Goal: Task Accomplishment & Management: Use online tool/utility

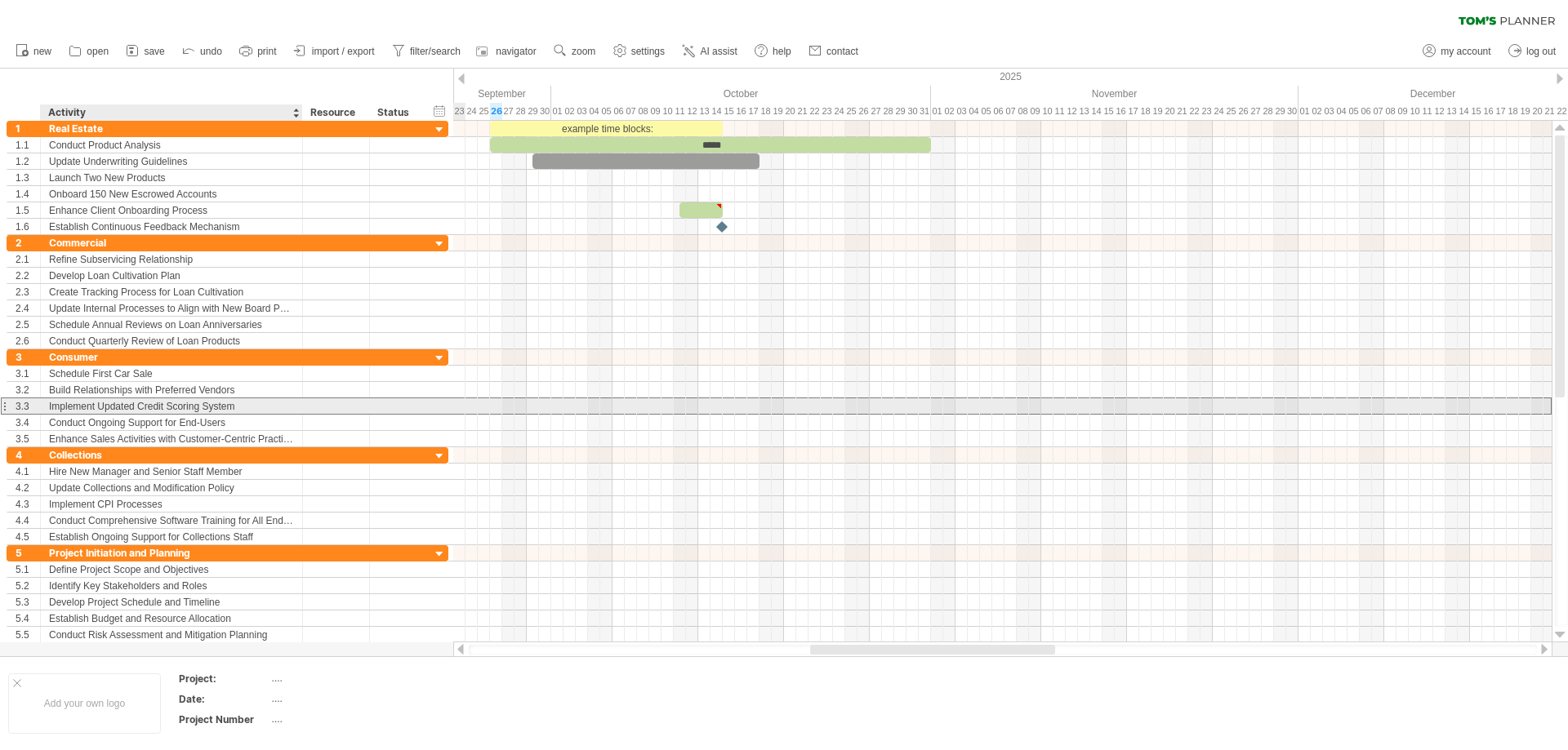
click at [250, 407] on div "Implement Updated Credit Scoring System" at bounding box center [171, 406] width 245 height 15
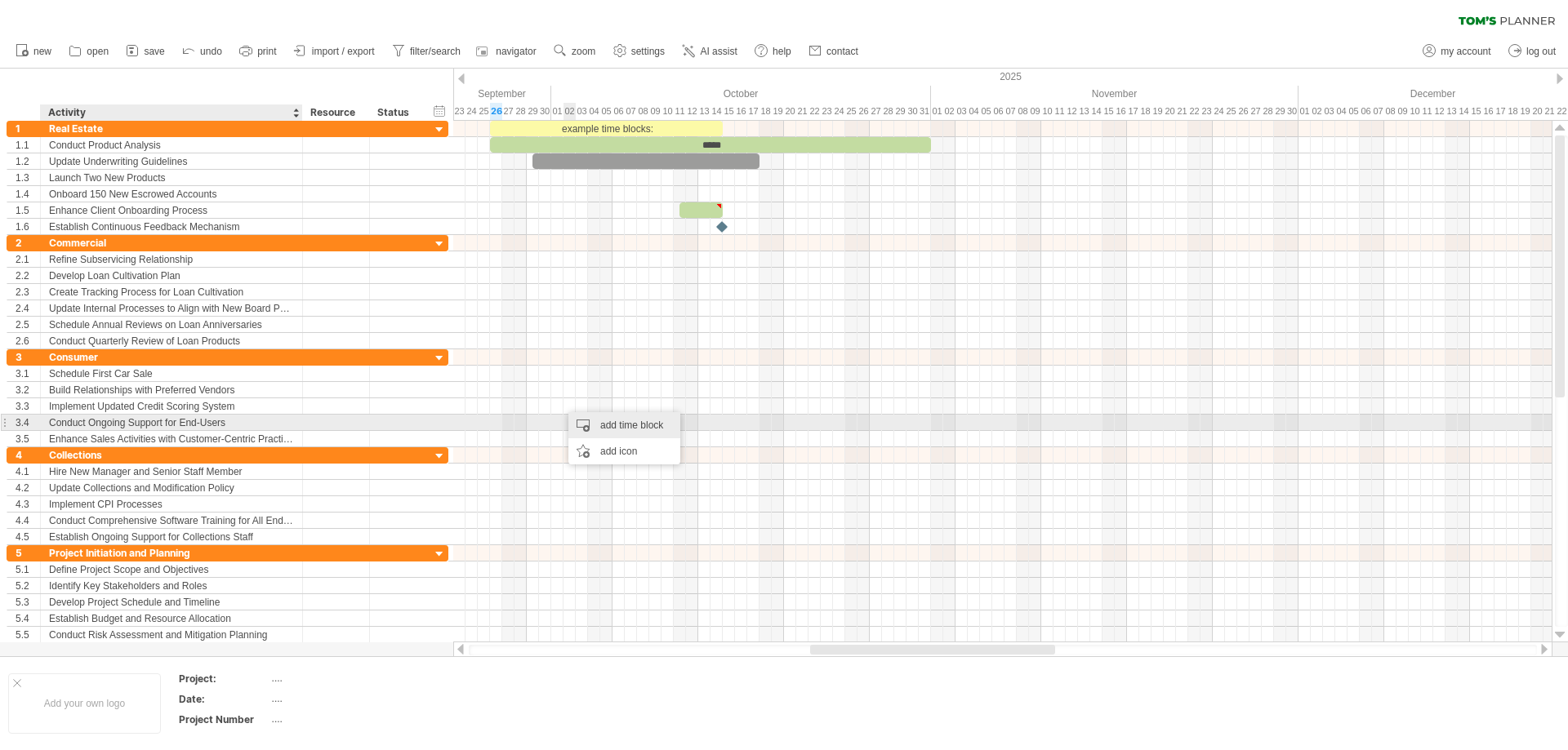
click at [585, 420] on div "add time block" at bounding box center [624, 425] width 112 height 26
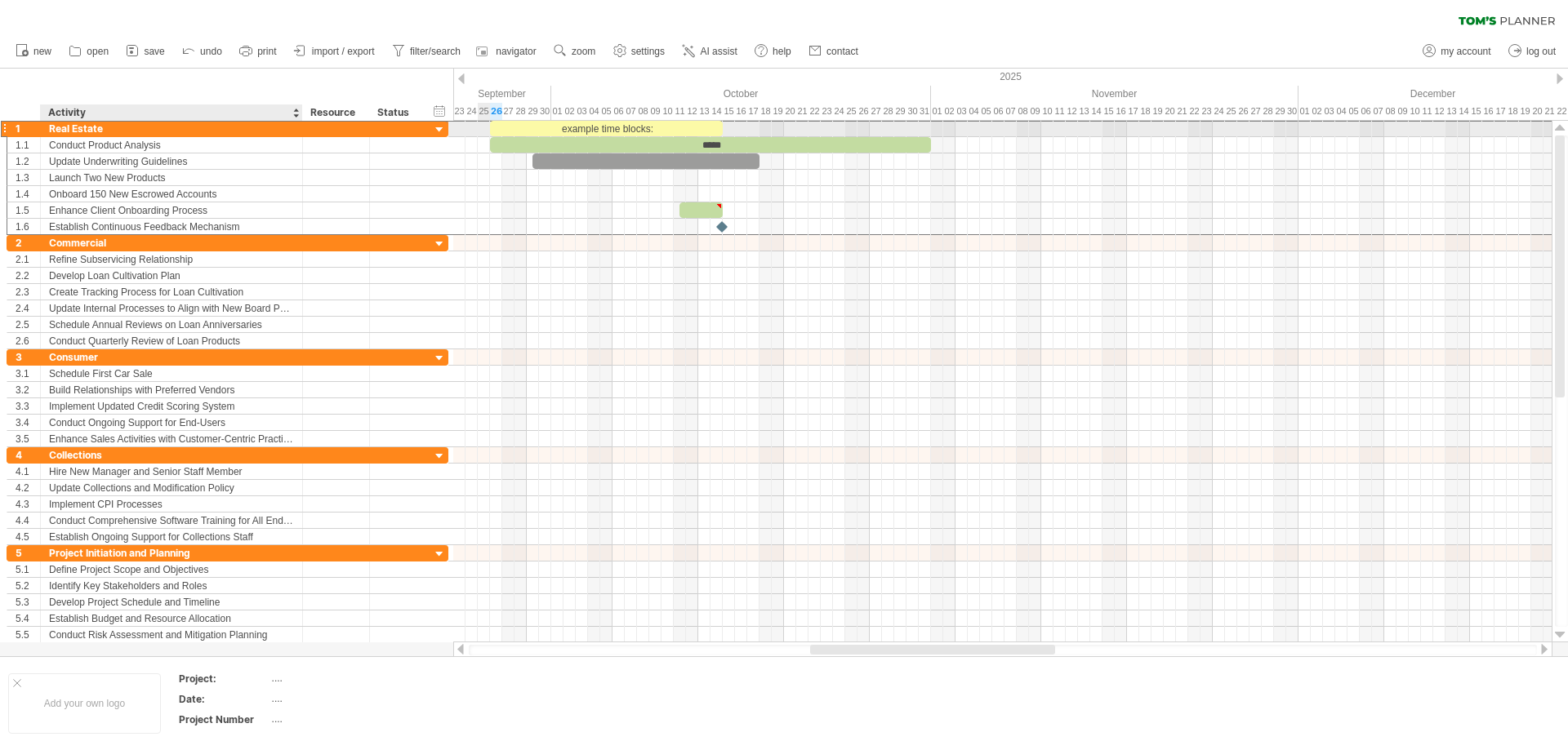
click at [154, 127] on div "Real Estate" at bounding box center [171, 128] width 245 height 15
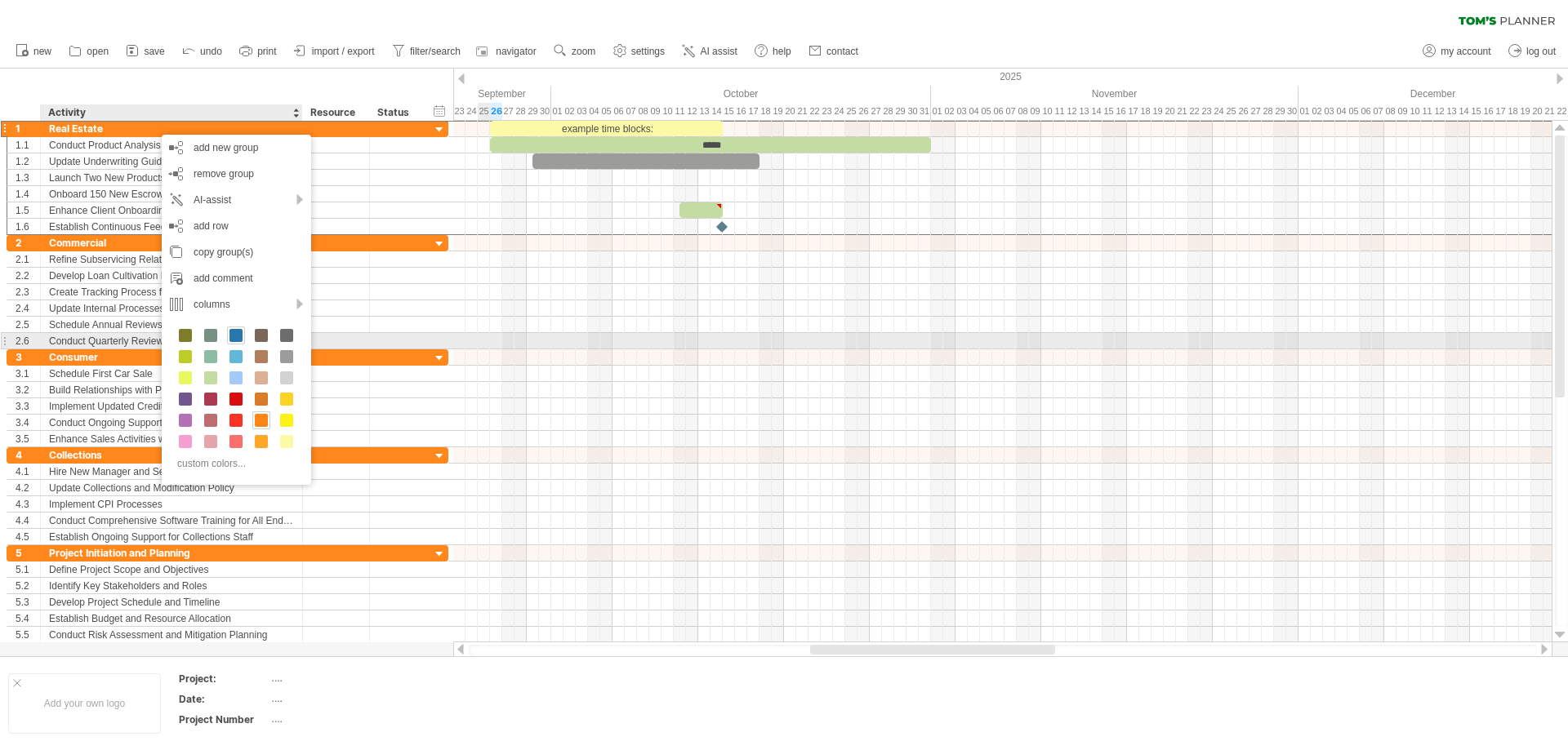
click at [237, 338] on span at bounding box center [235, 336] width 13 height 13
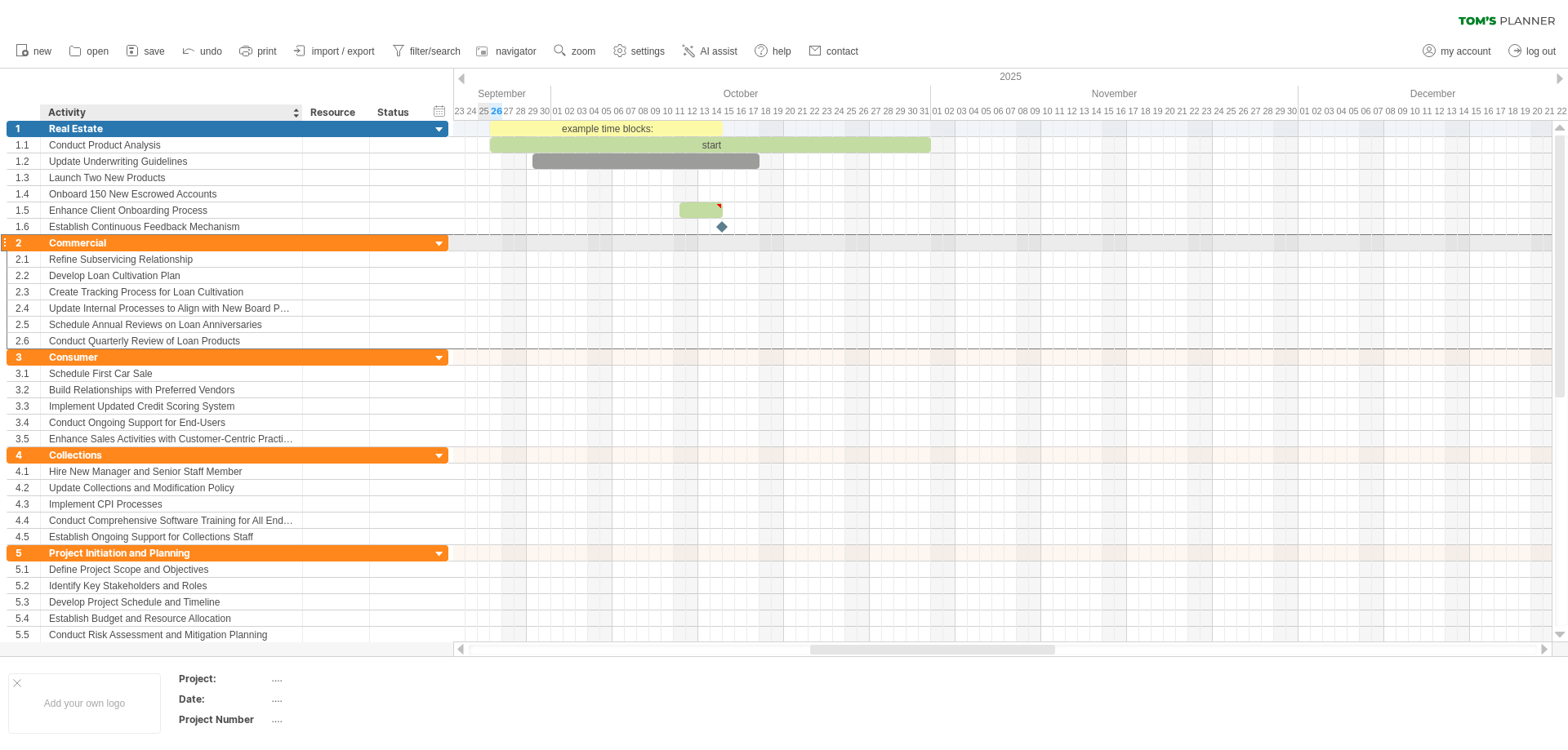
click at [162, 242] on div "Commercial" at bounding box center [171, 242] width 245 height 15
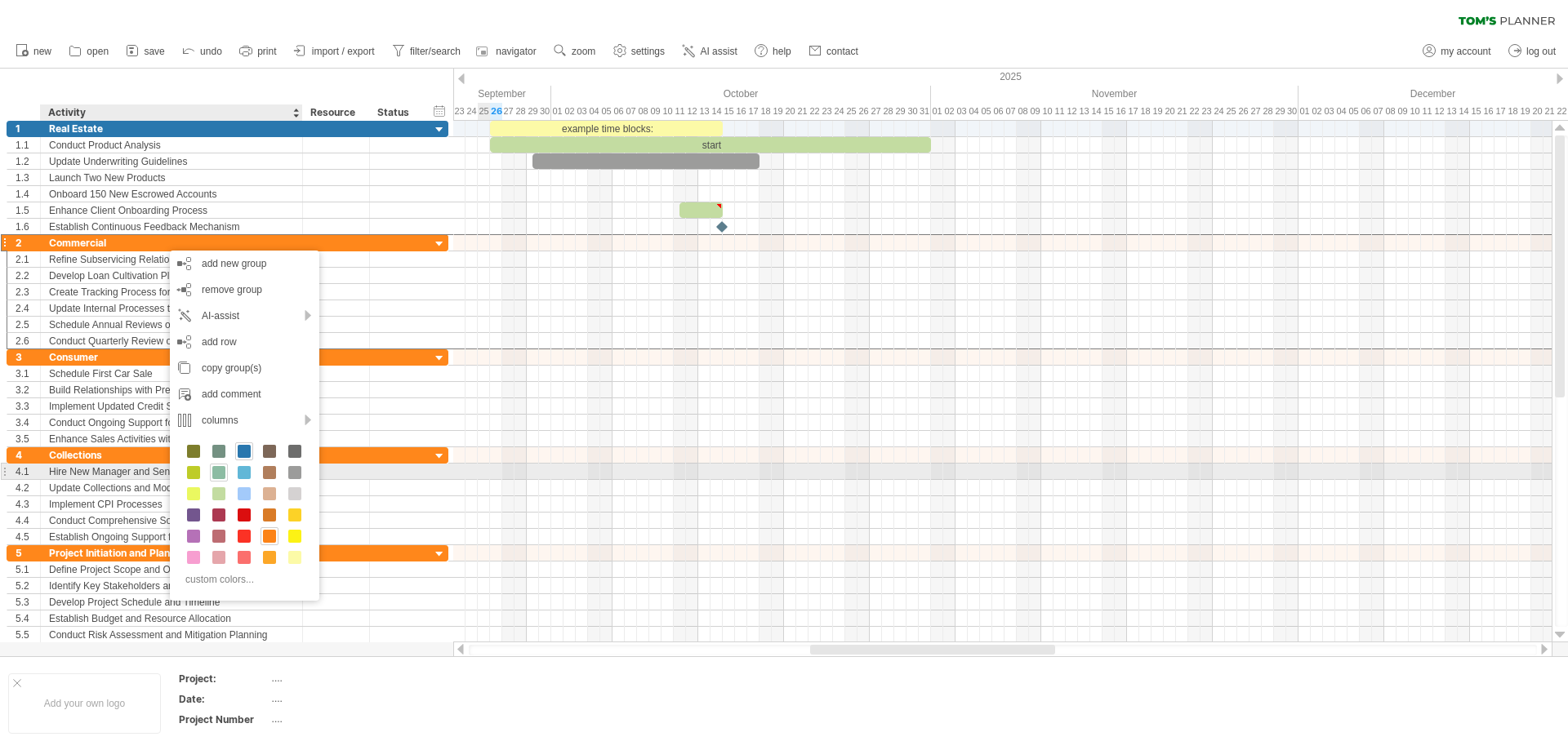
click at [218, 472] on span at bounding box center [218, 472] width 13 height 13
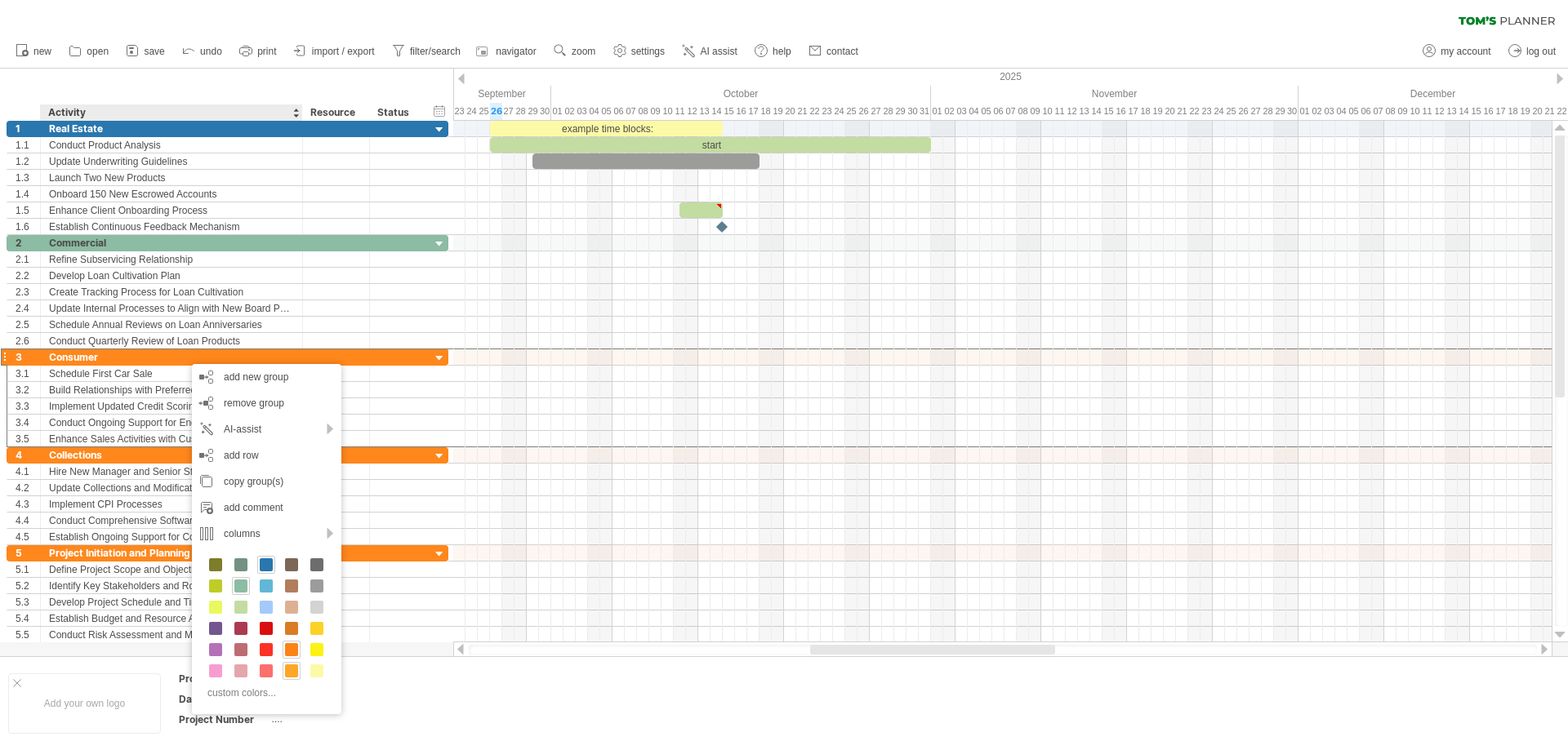
click at [289, 667] on span at bounding box center [291, 671] width 13 height 13
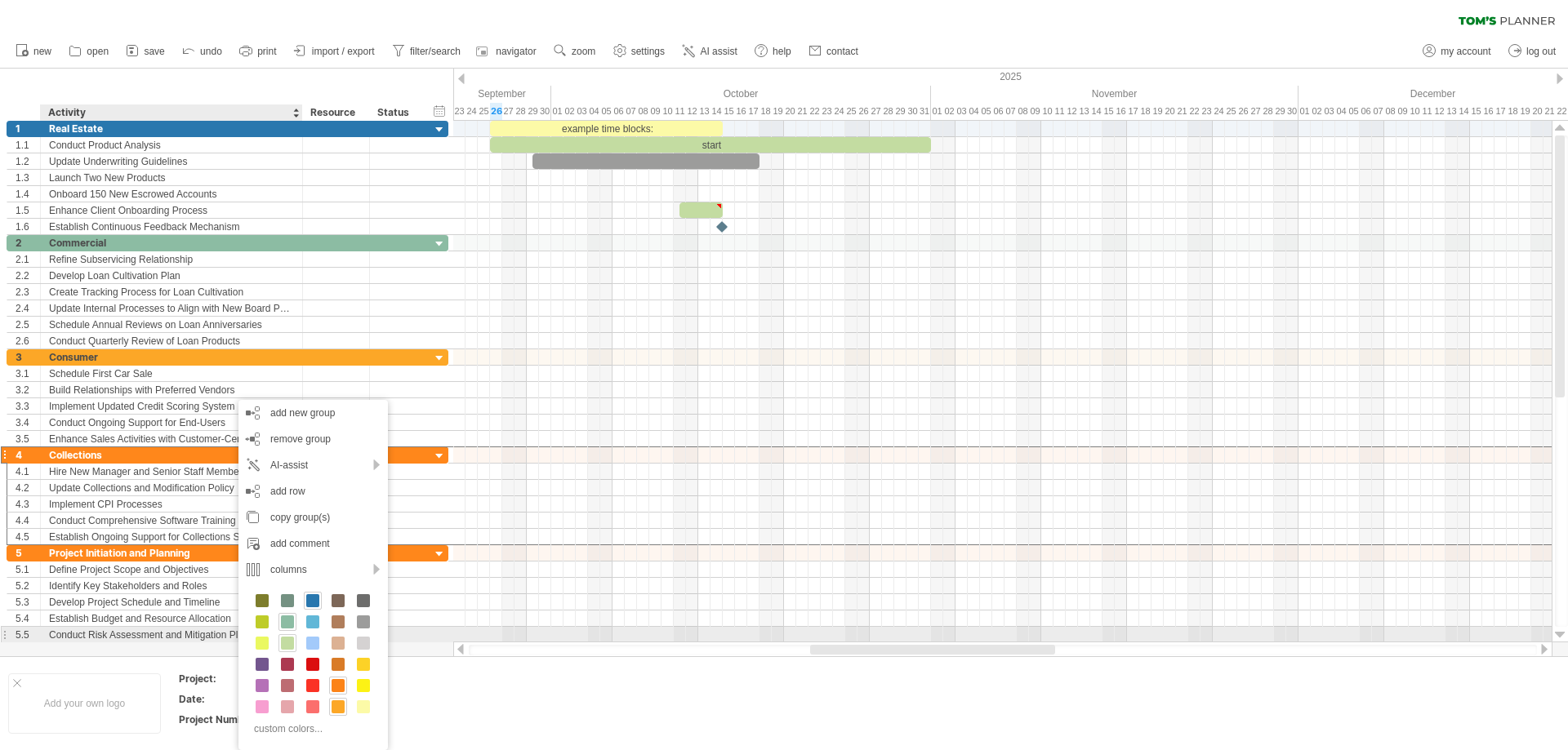
click at [280, 637] on div at bounding box center [288, 643] width 18 height 18
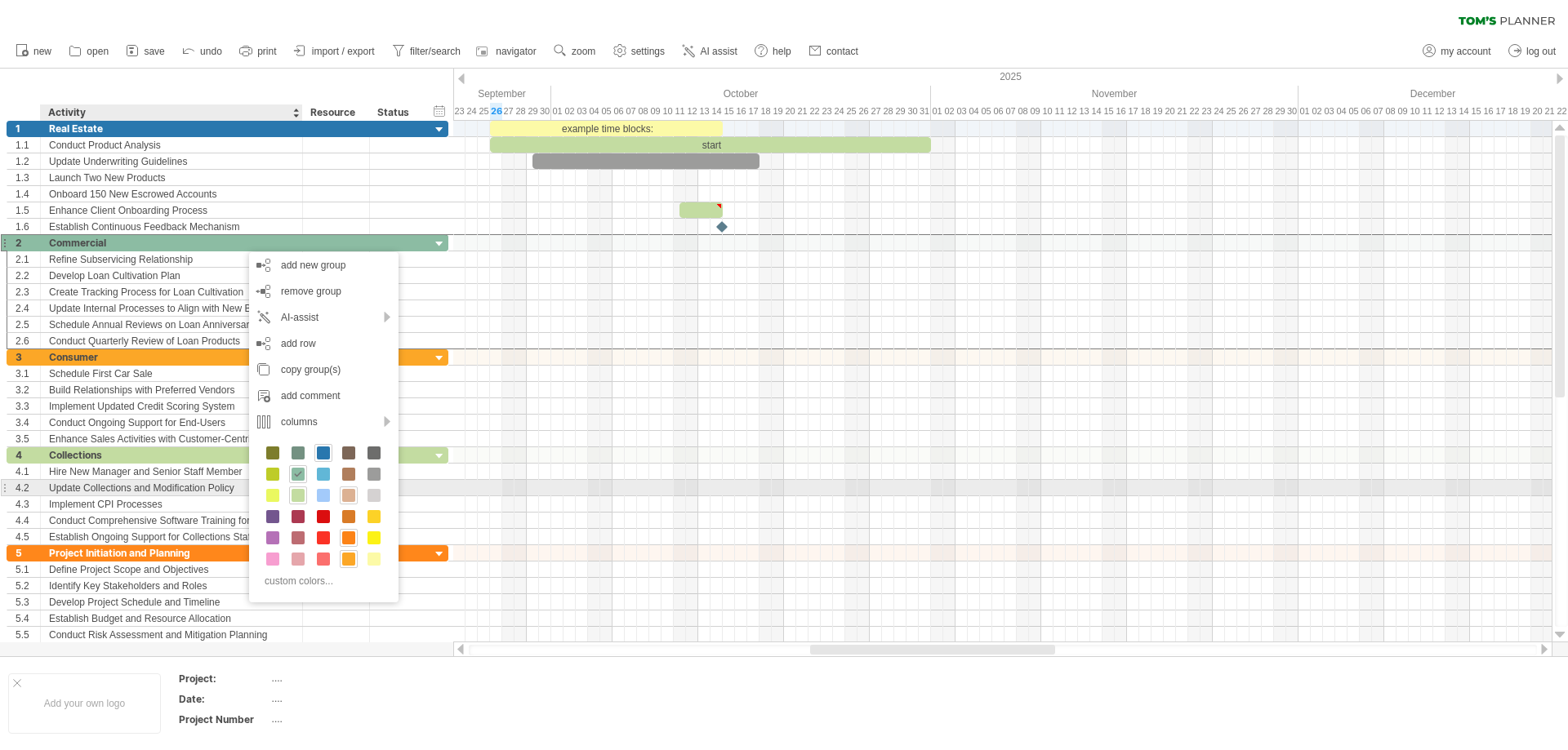
click at [345, 494] on span at bounding box center [348, 495] width 13 height 13
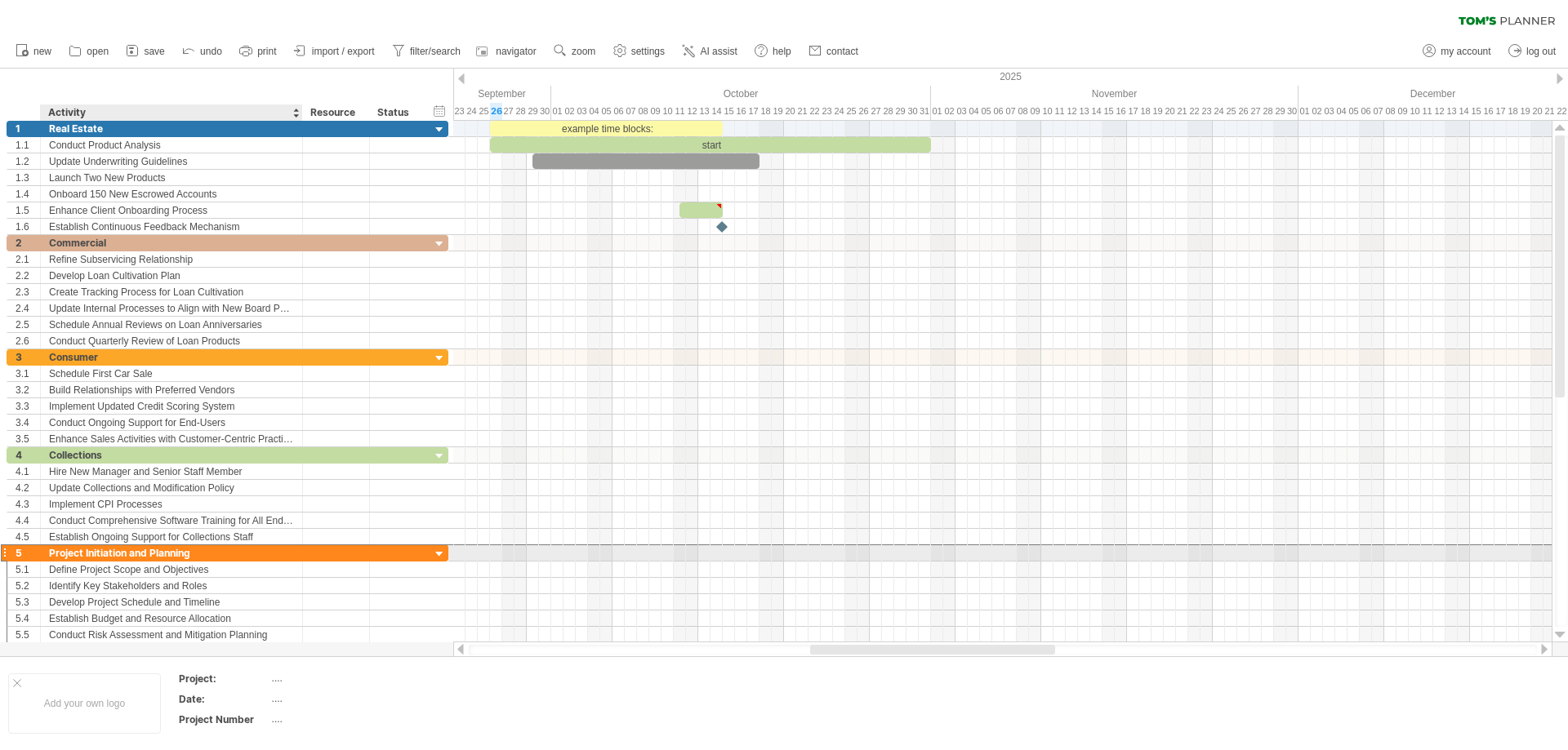
click at [215, 549] on div "Project Initiation and Planning" at bounding box center [171, 553] width 245 height 15
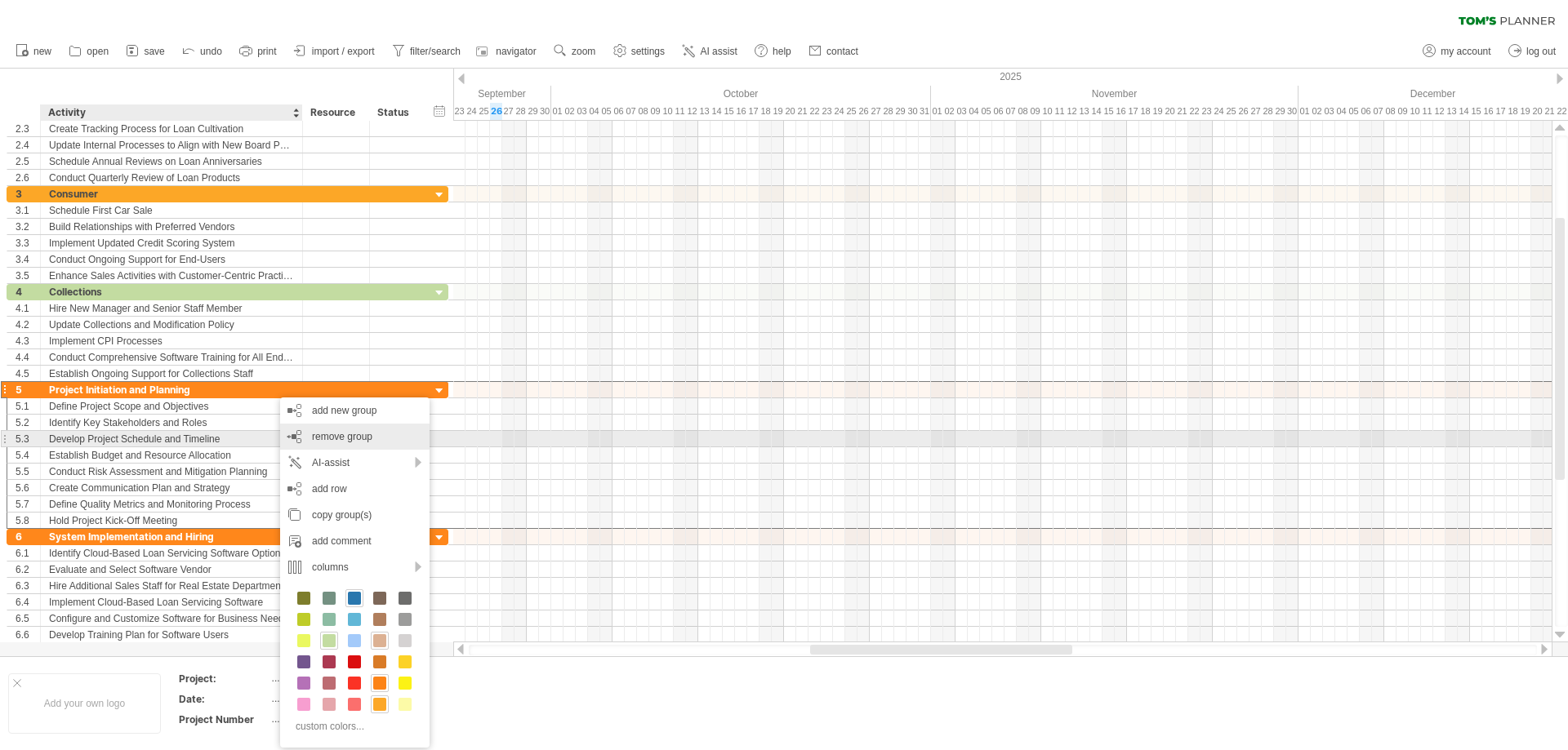
click at [295, 440] on div "remove group remove selected groups" at bounding box center [355, 436] width 149 height 26
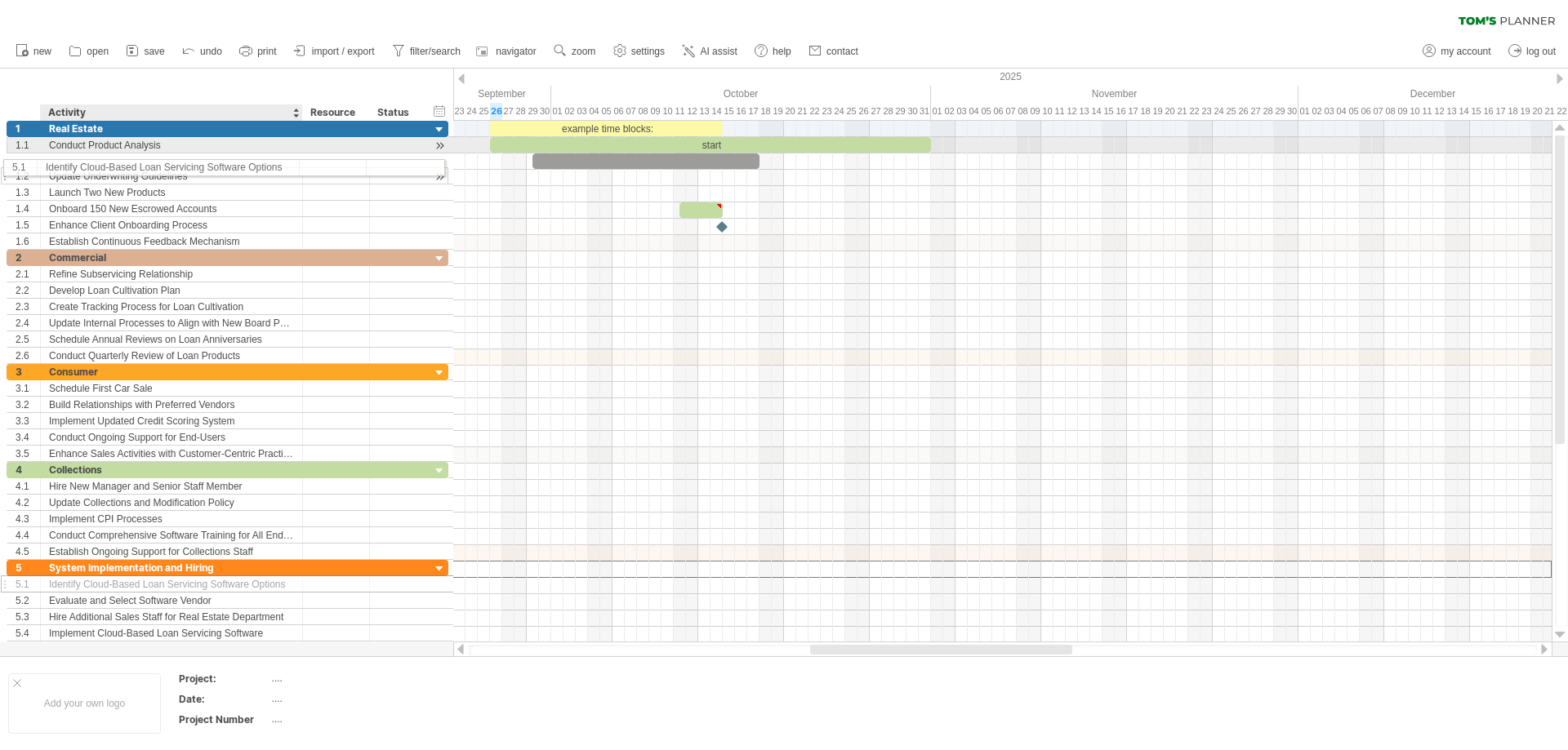
drag, startPoint x: 148, startPoint y: 568, endPoint x: 139, endPoint y: 165, distance: 403.1
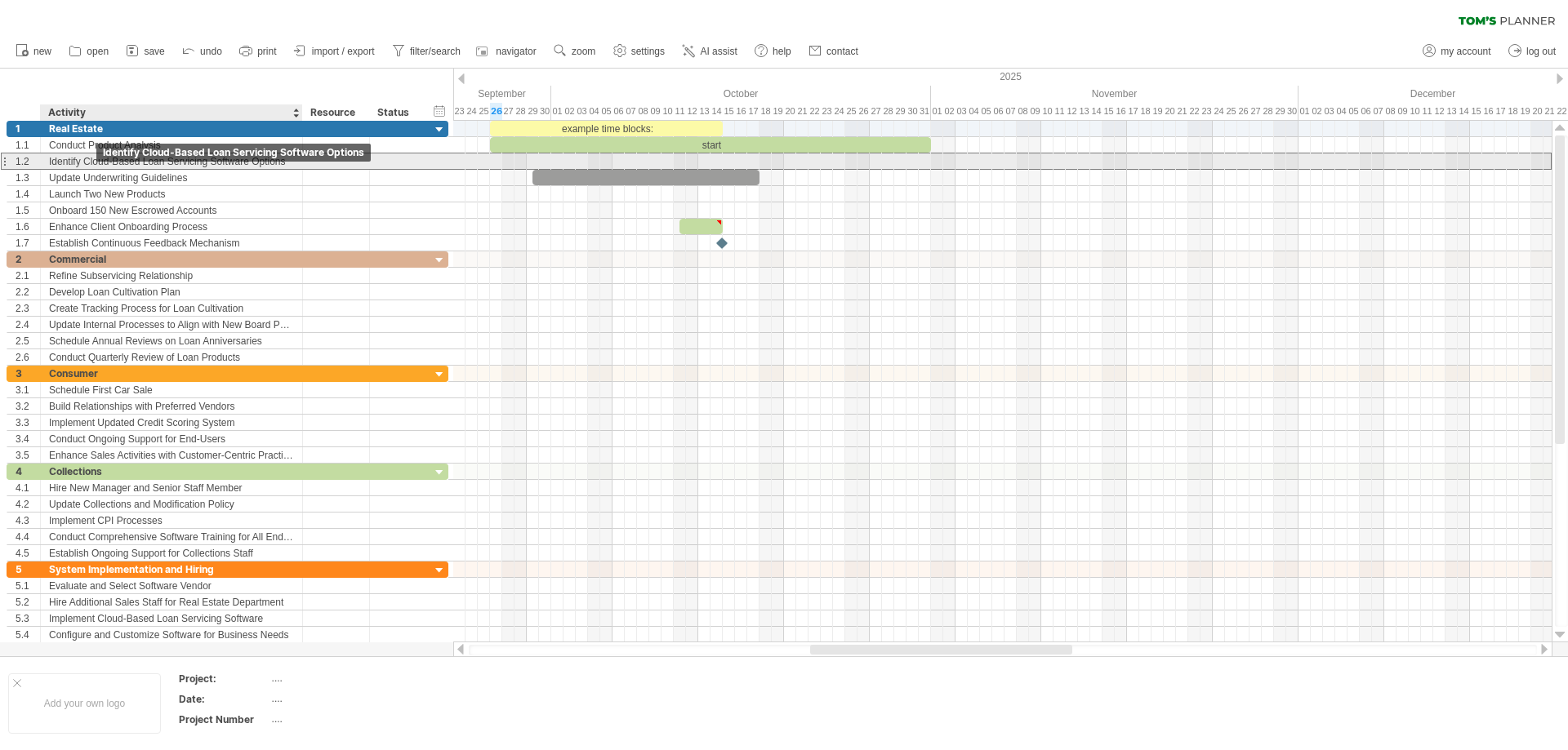
click at [93, 155] on div "Identify Cloud-Based Loan Servicing Software Options" at bounding box center [171, 161] width 245 height 15
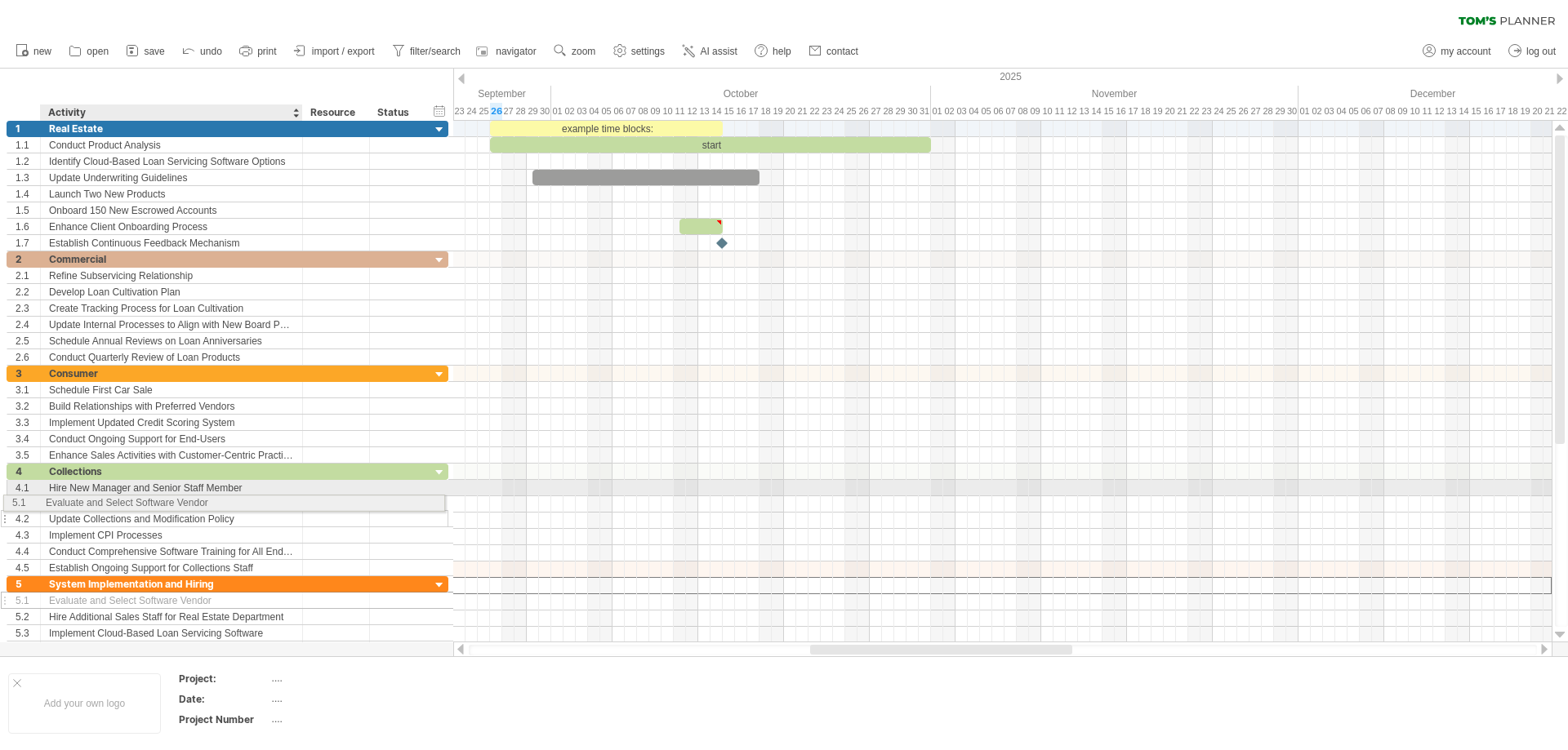
drag, startPoint x: 133, startPoint y: 586, endPoint x: 124, endPoint y: 501, distance: 85.5
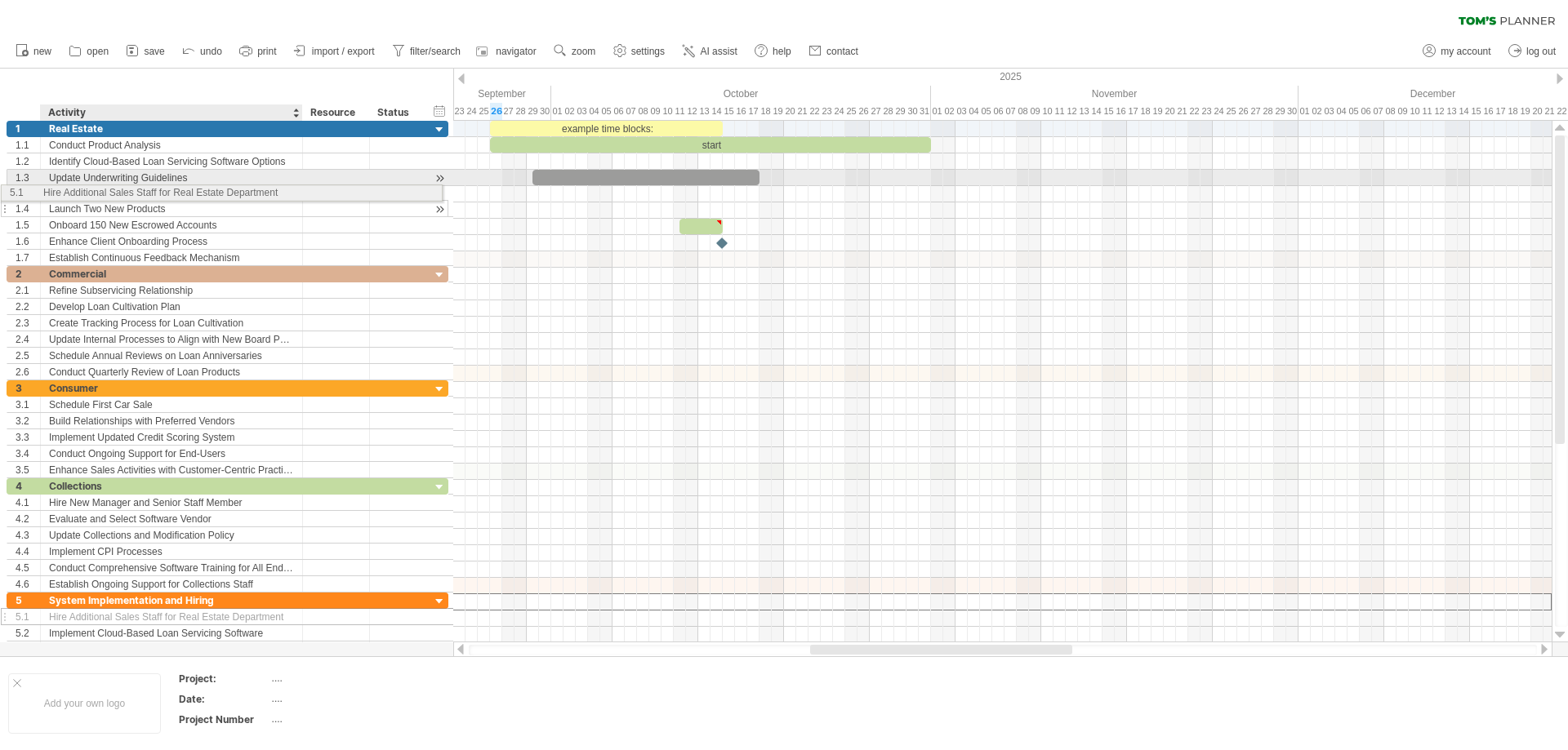
drag, startPoint x: 211, startPoint y: 605, endPoint x: 201, endPoint y: 190, distance: 415.1
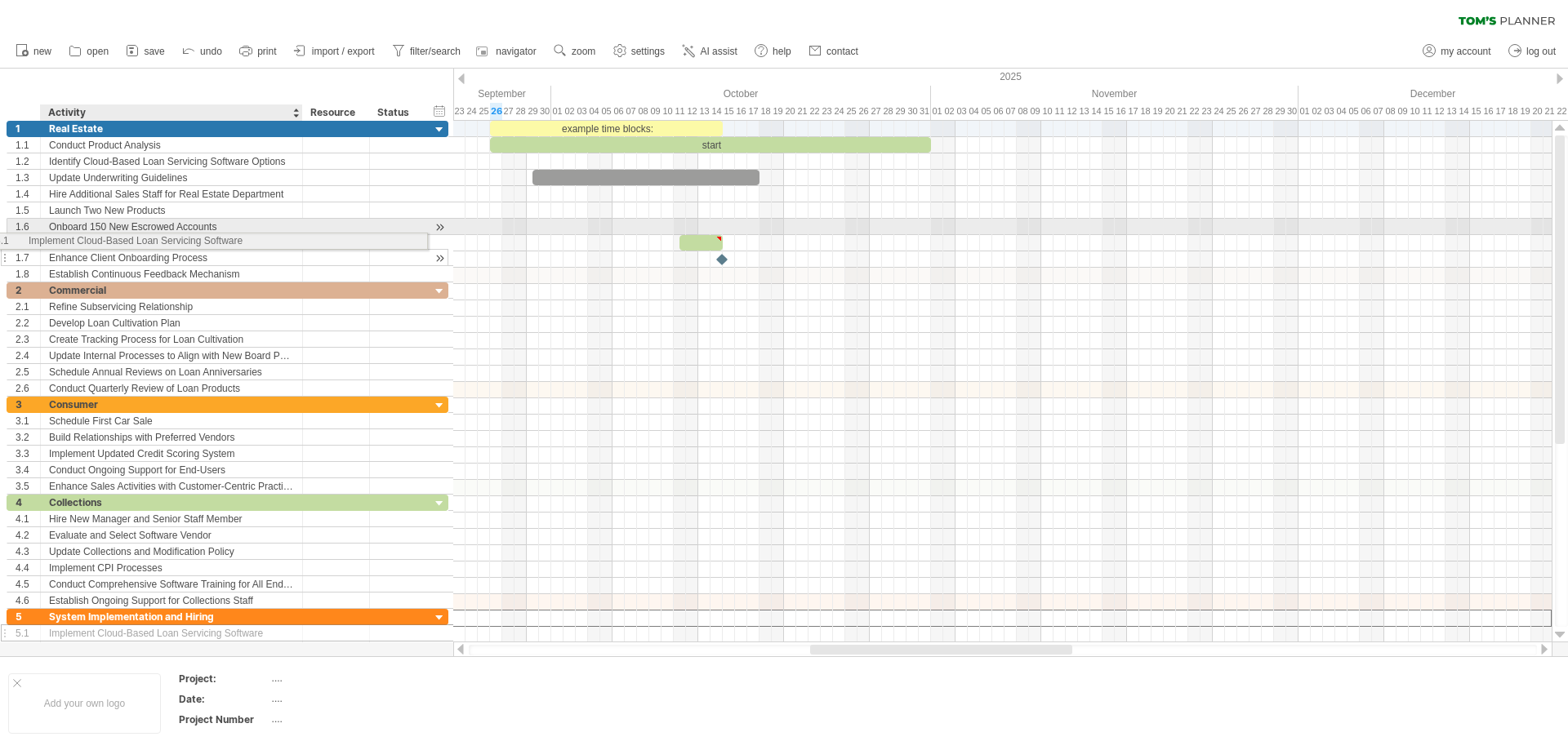
drag, startPoint x: 206, startPoint y: 620, endPoint x: 179, endPoint y: 239, distance: 382.0
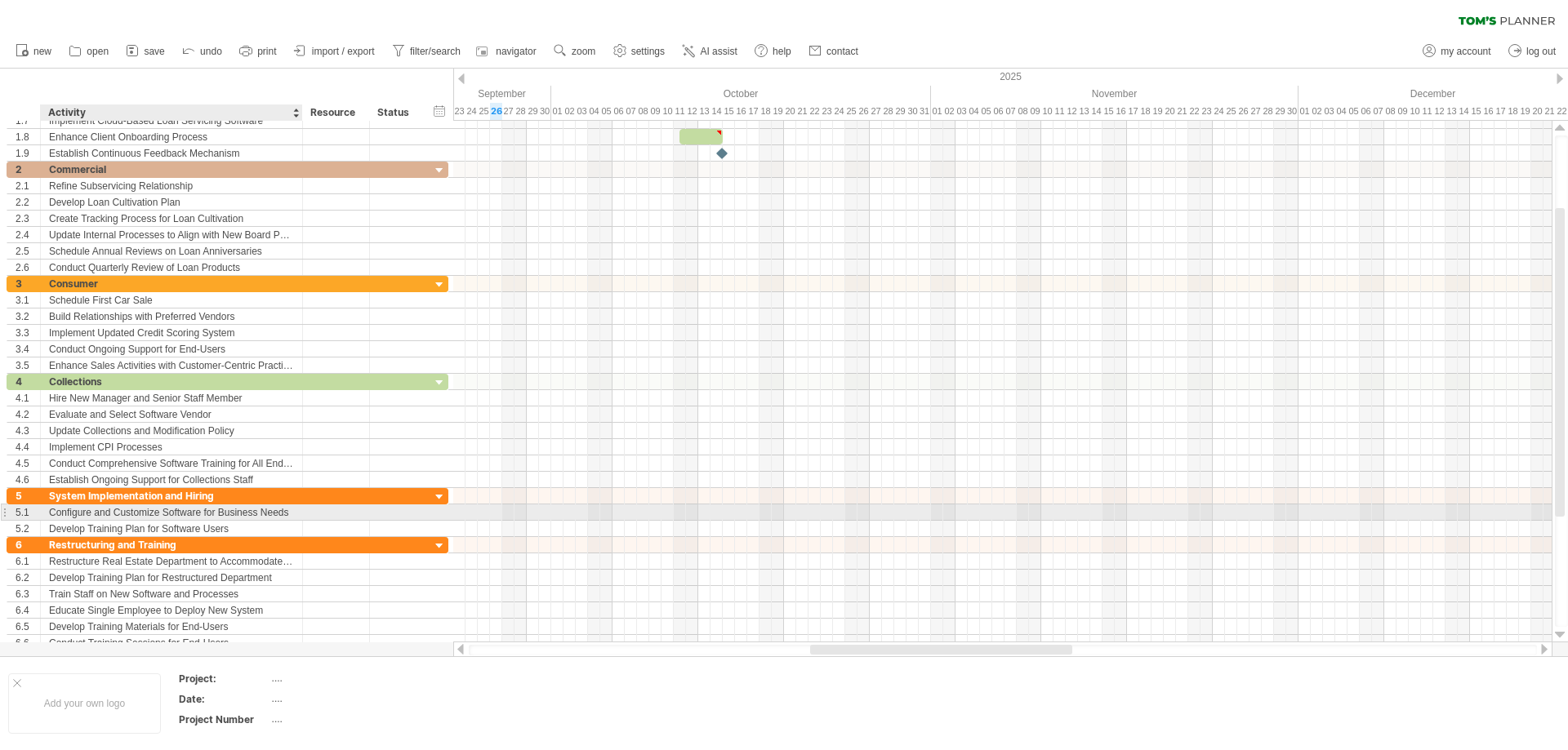
click at [217, 512] on div "Configure and Customize Software for Business Needs" at bounding box center [171, 512] width 245 height 15
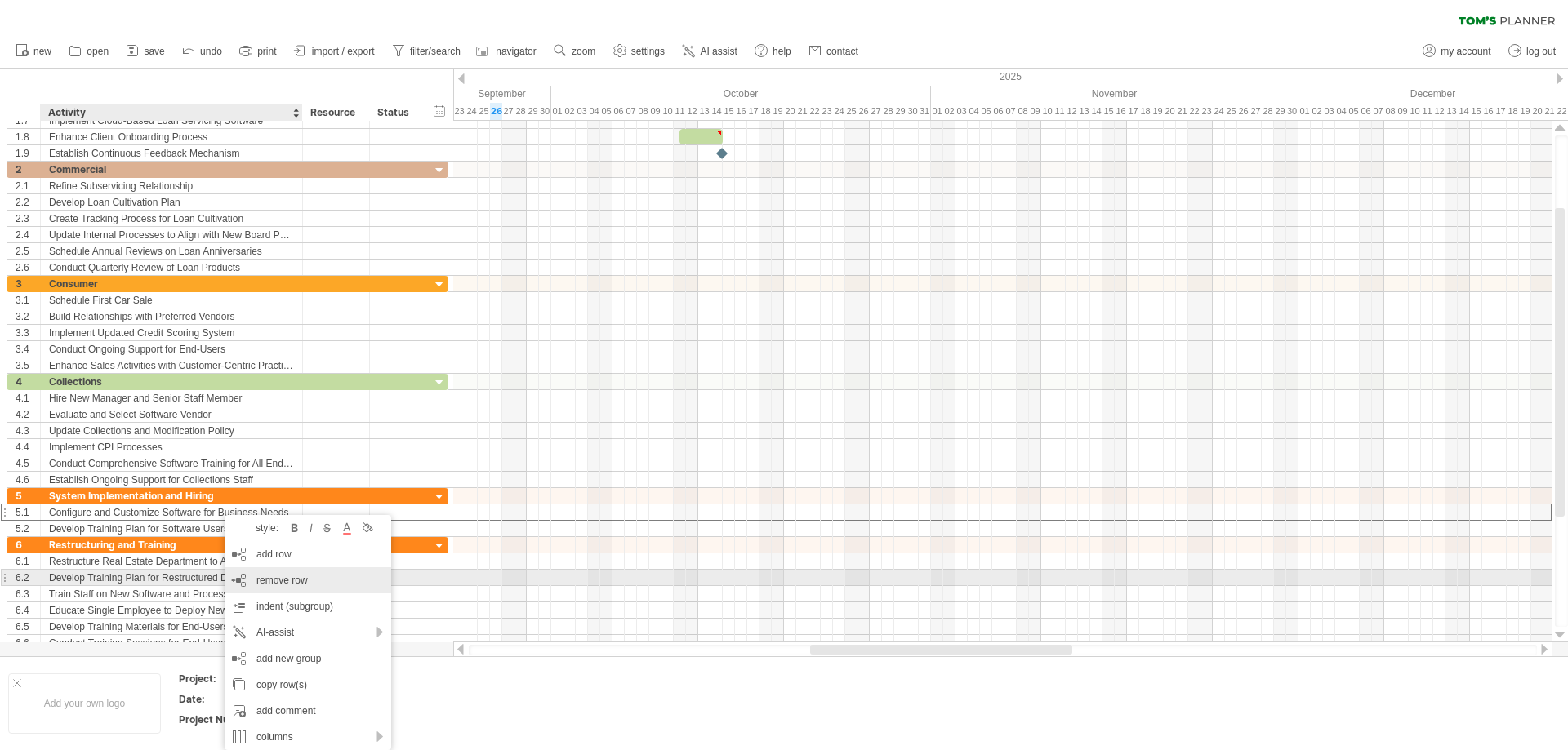
click at [234, 576] on div "remove row remove selected rows" at bounding box center [308, 580] width 167 height 26
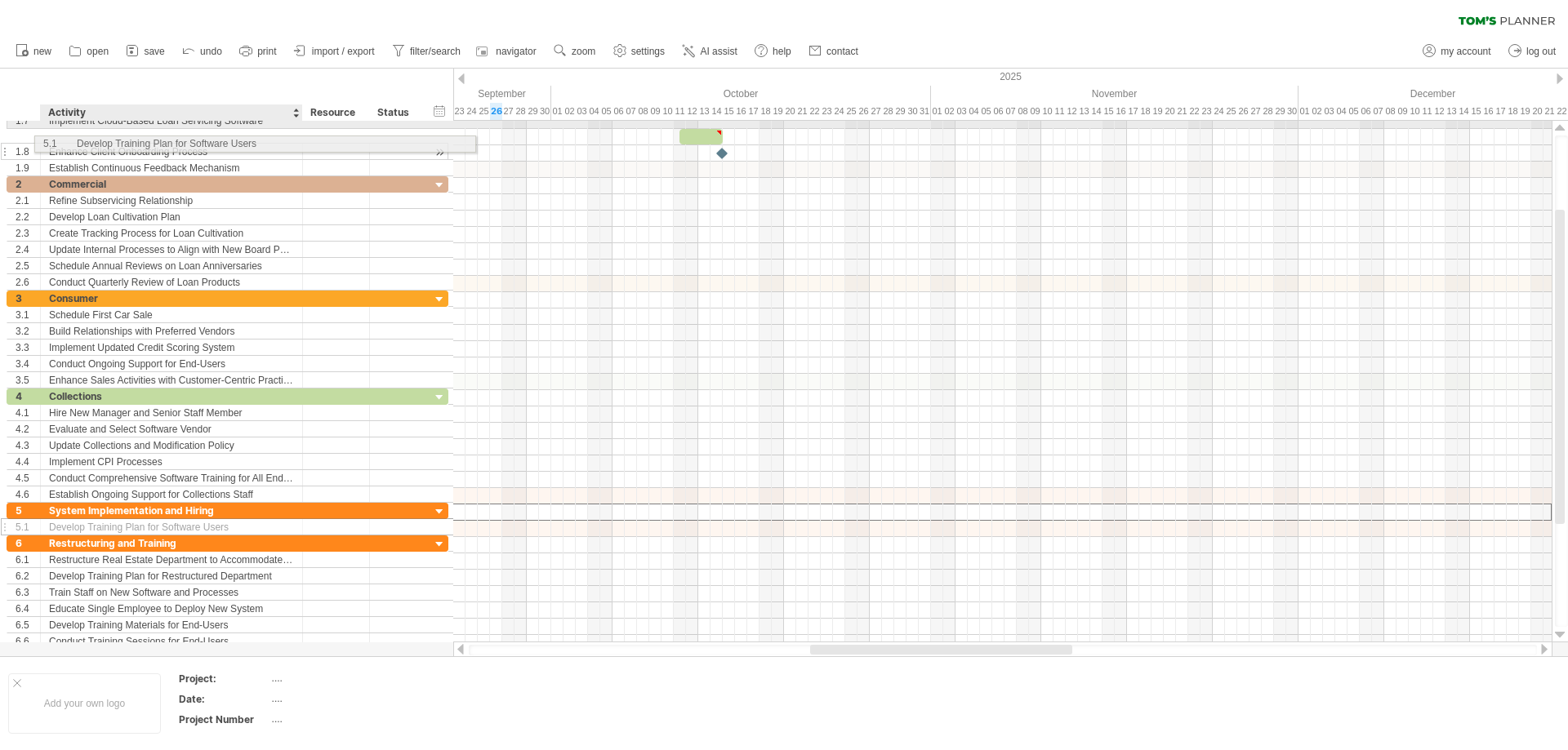
drag, startPoint x: 211, startPoint y: 514, endPoint x: 234, endPoint y: 141, distance: 373.7
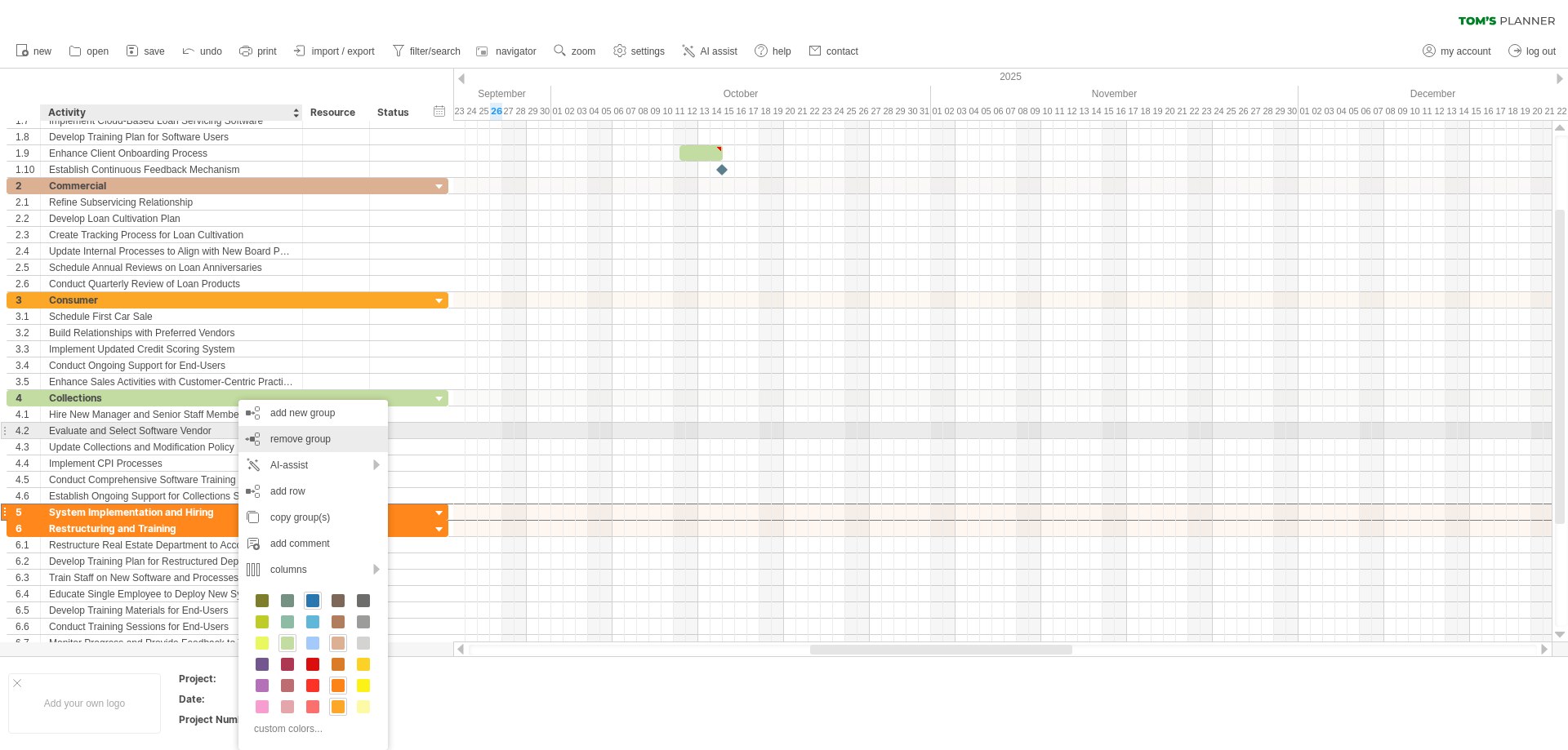
click at [284, 438] on span "remove group" at bounding box center [300, 438] width 60 height 12
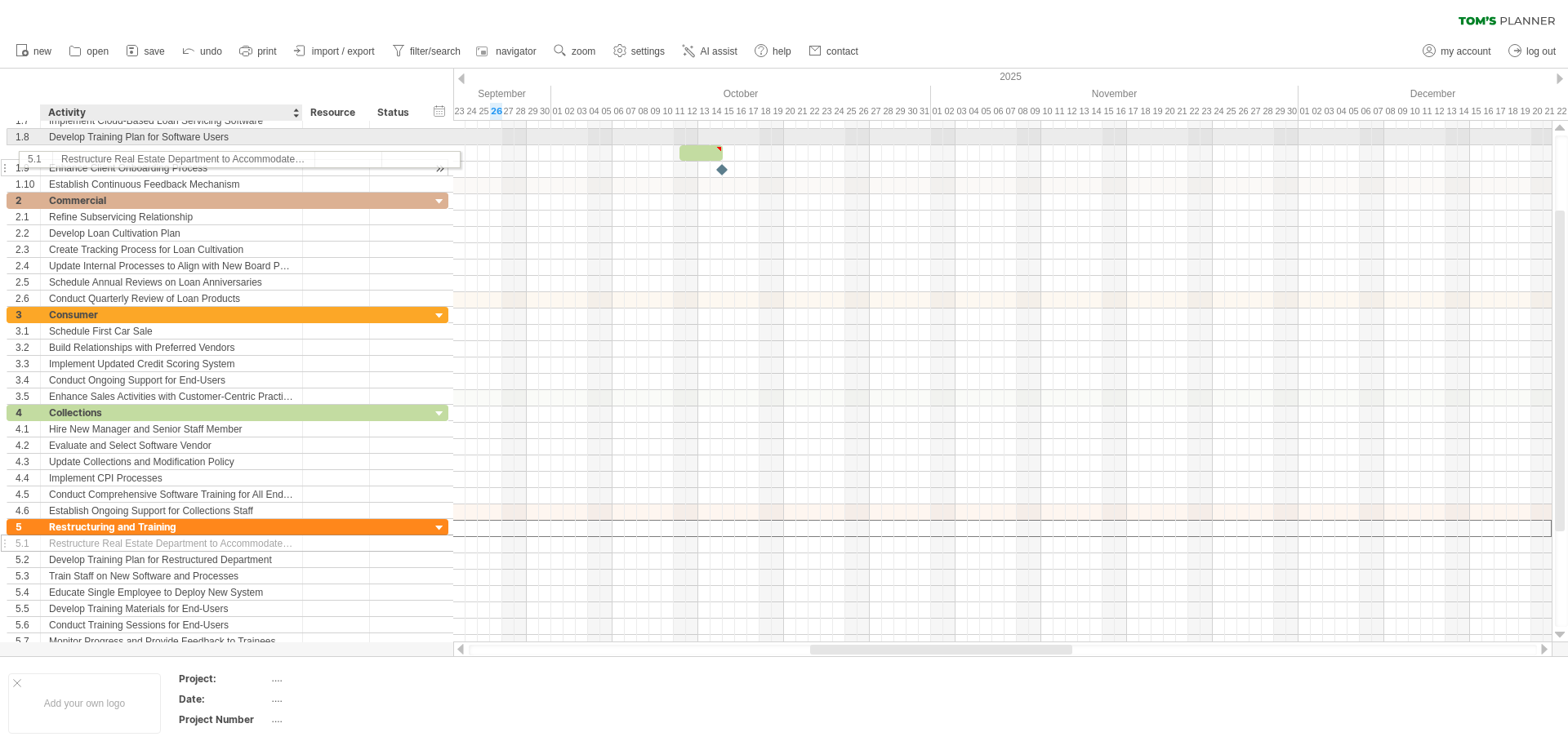
drag, startPoint x: 183, startPoint y: 527, endPoint x: 190, endPoint y: 157, distance: 370.1
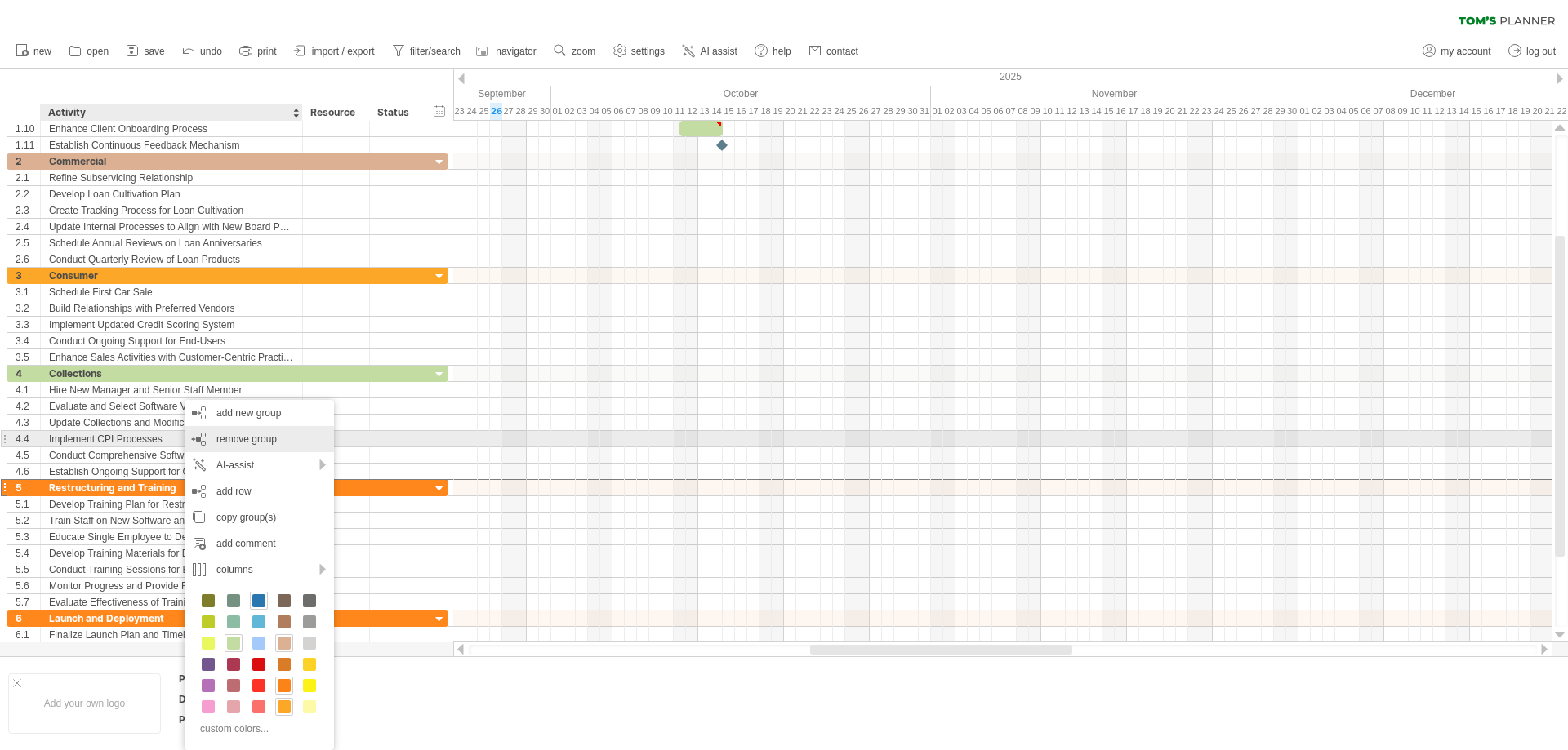
click at [222, 437] on span "remove group" at bounding box center [247, 438] width 60 height 12
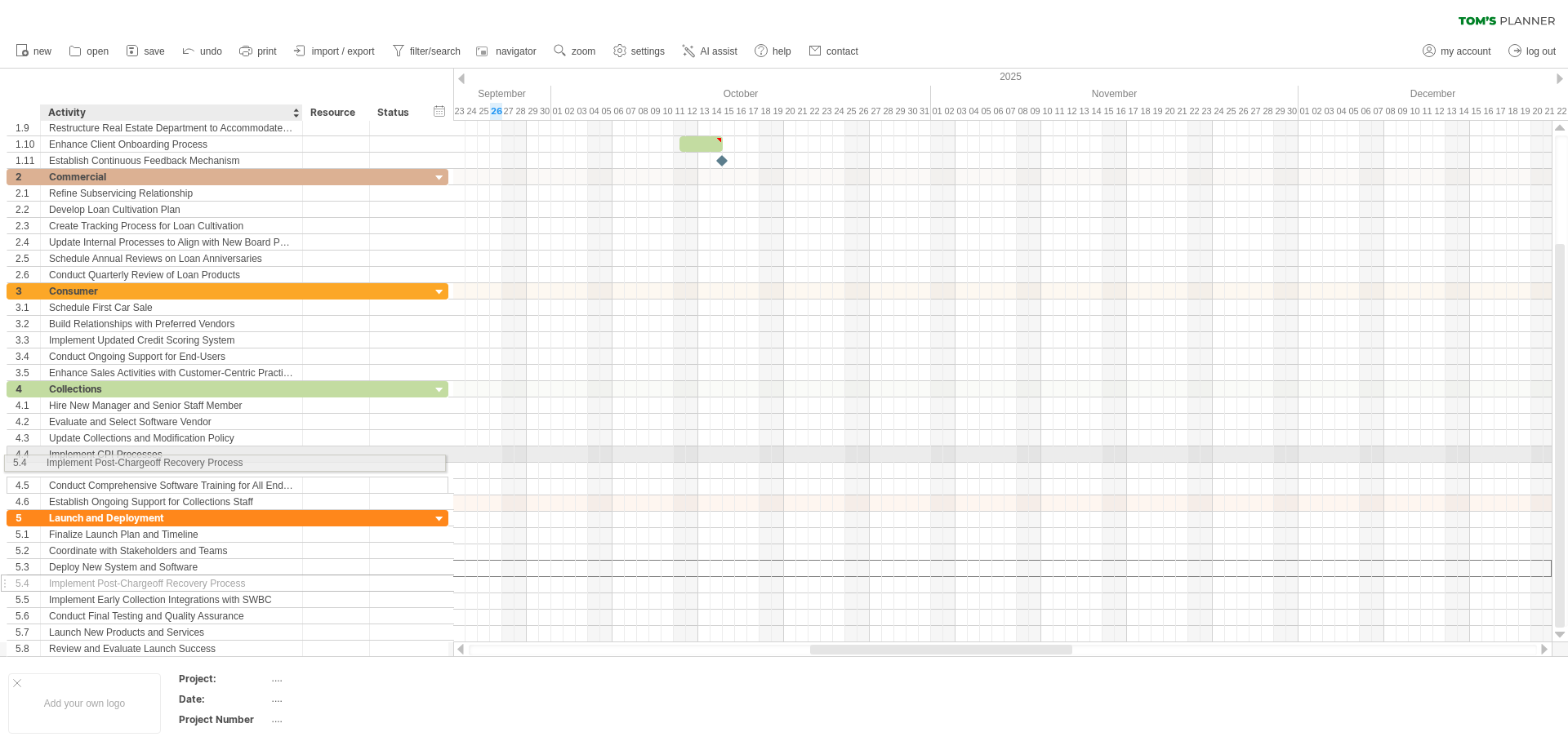
drag, startPoint x: 229, startPoint y: 575, endPoint x: 222, endPoint y: 461, distance: 114.2
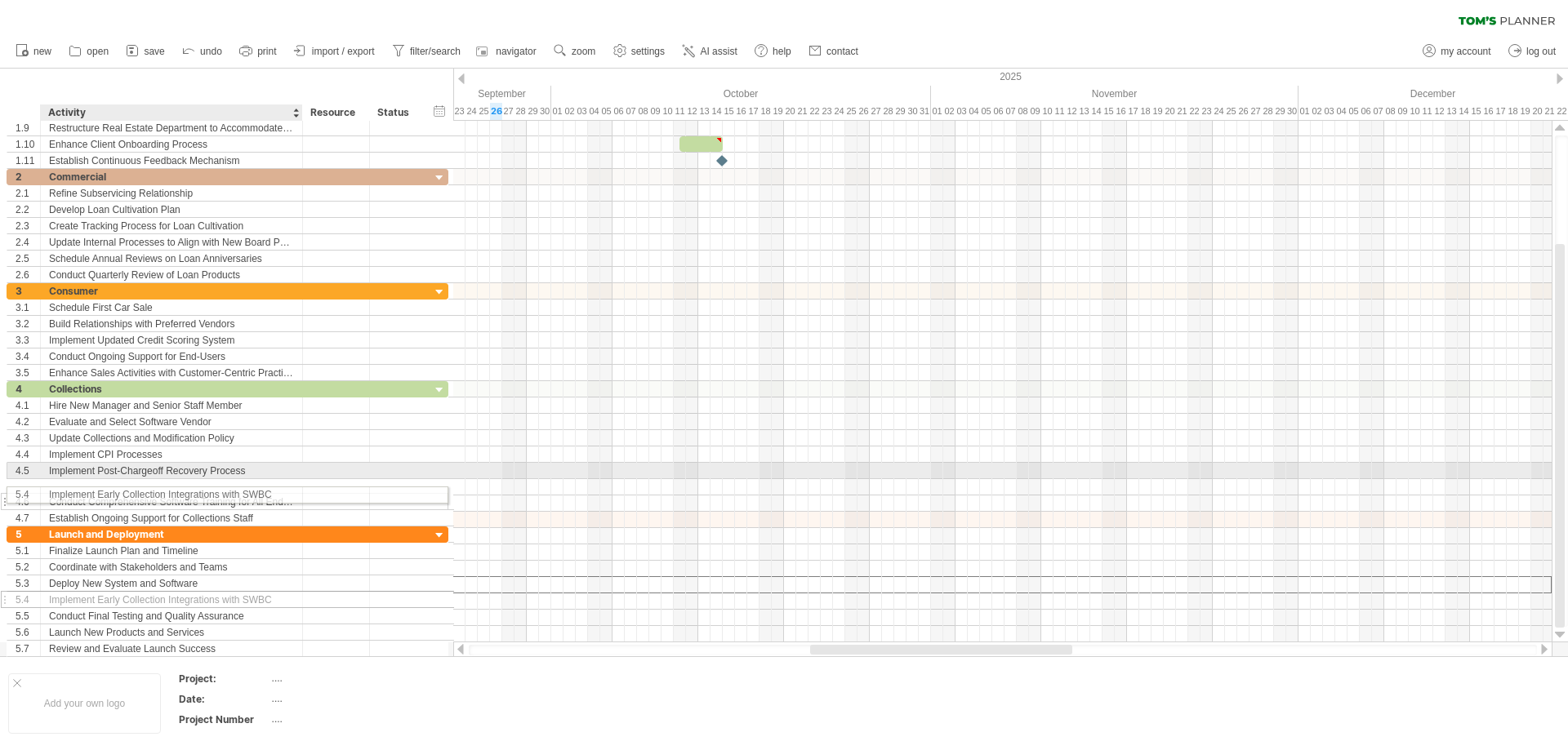
drag, startPoint x: 211, startPoint y: 589, endPoint x: 208, endPoint y: 493, distance: 96.0
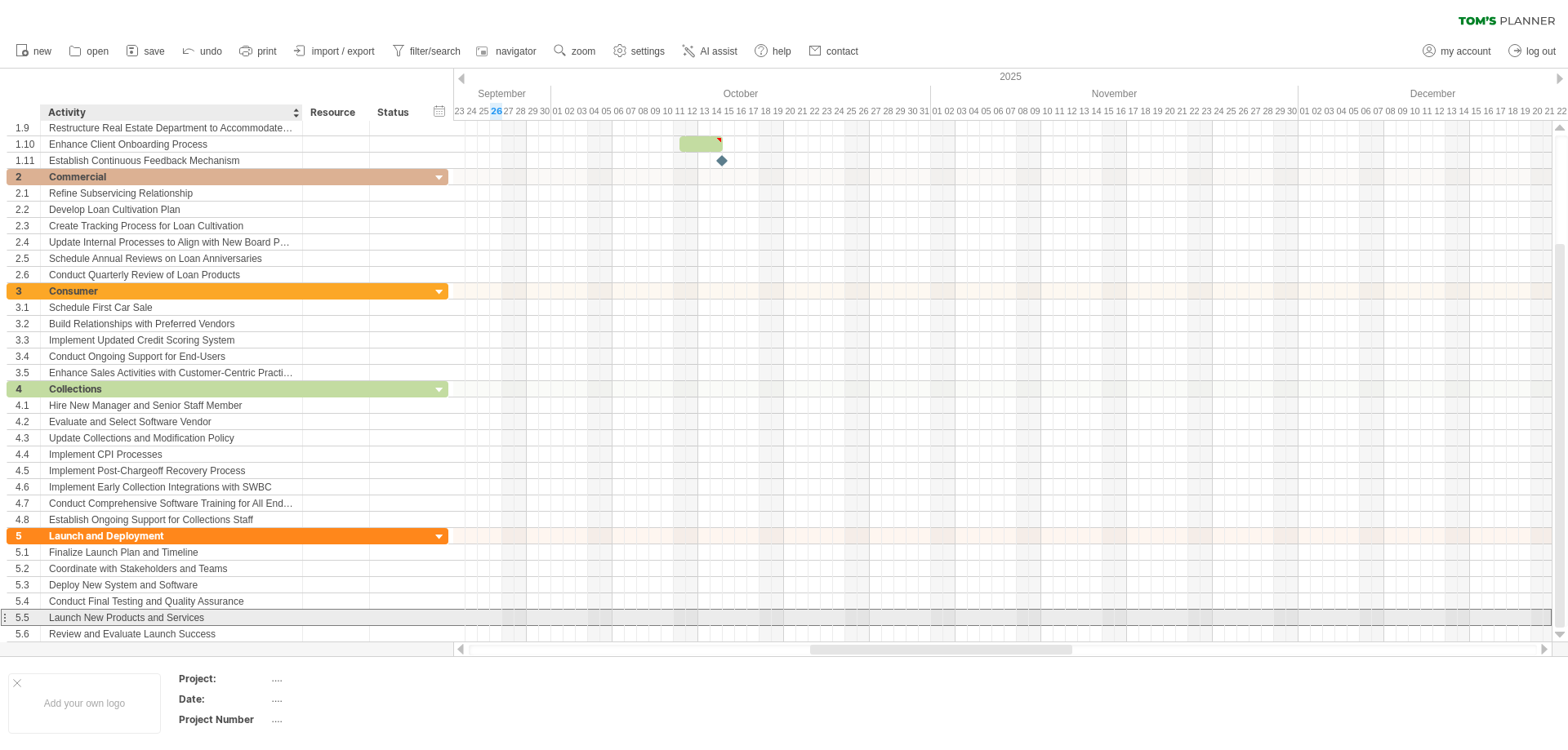
click at [204, 622] on div "Launch New Products and Services" at bounding box center [171, 617] width 245 height 15
drag, startPoint x: 190, startPoint y: 603, endPoint x: 194, endPoint y: 625, distance: 22.4
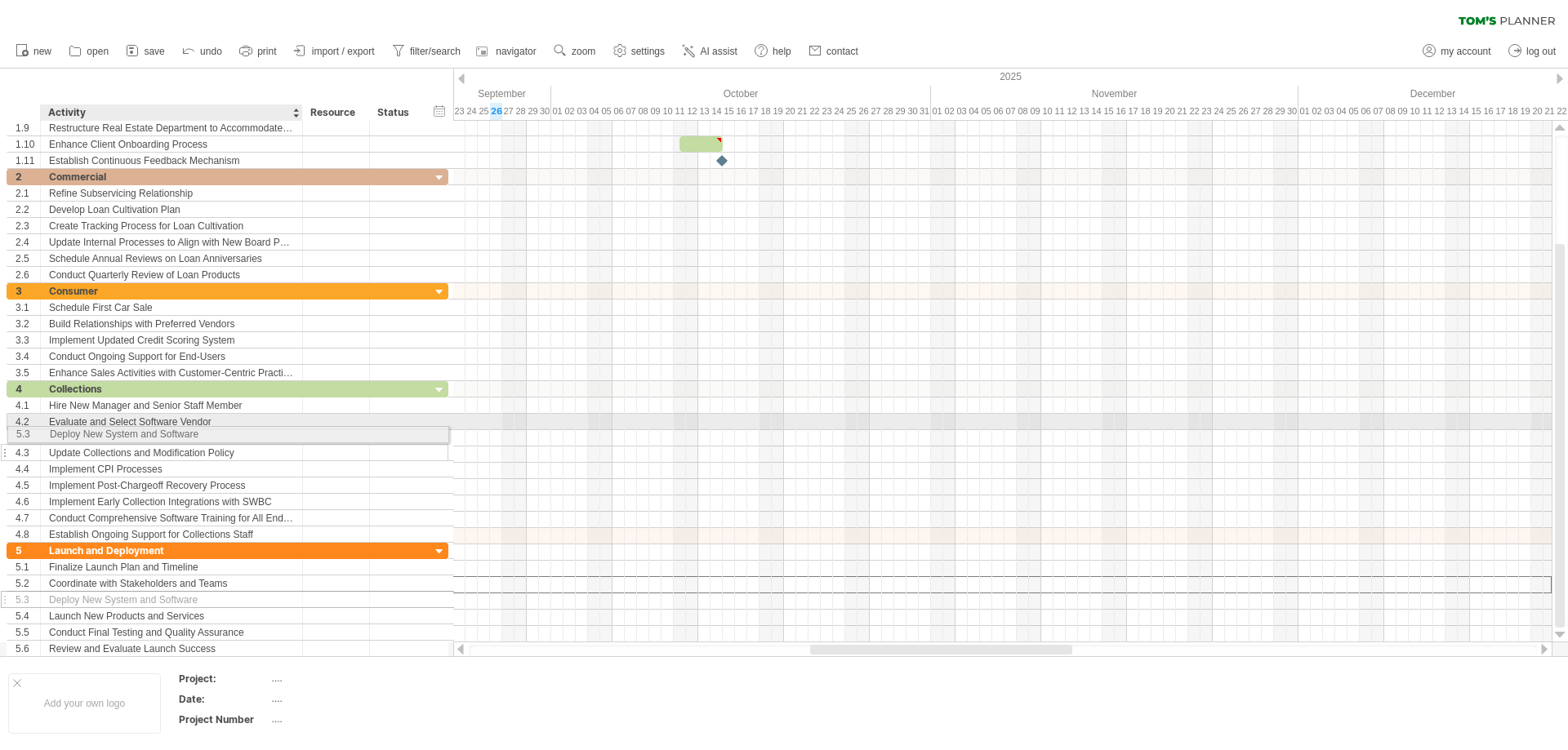
drag, startPoint x: 191, startPoint y: 587, endPoint x: 186, endPoint y: 432, distance: 155.1
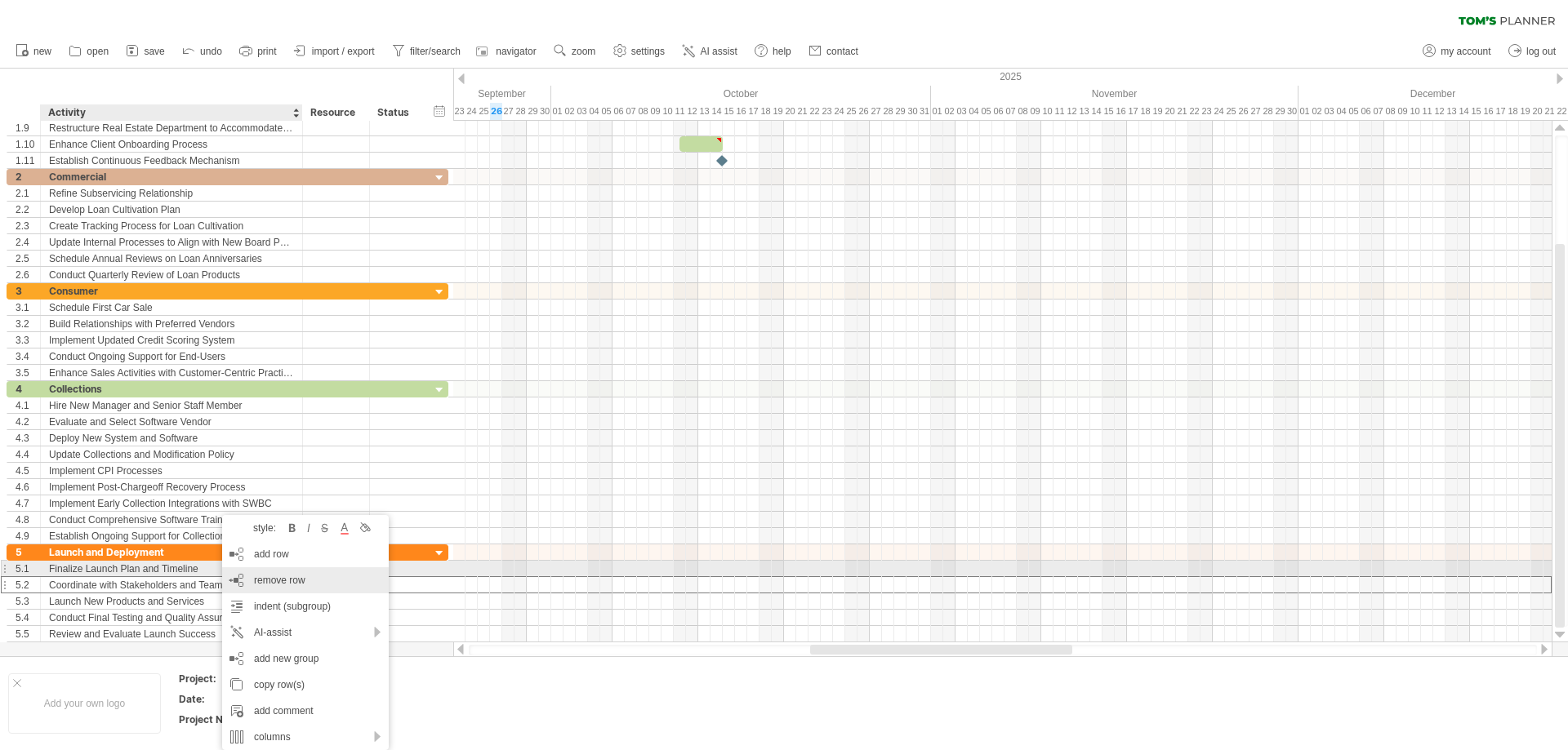
click at [267, 575] on span "remove row" at bounding box center [280, 580] width 51 height 12
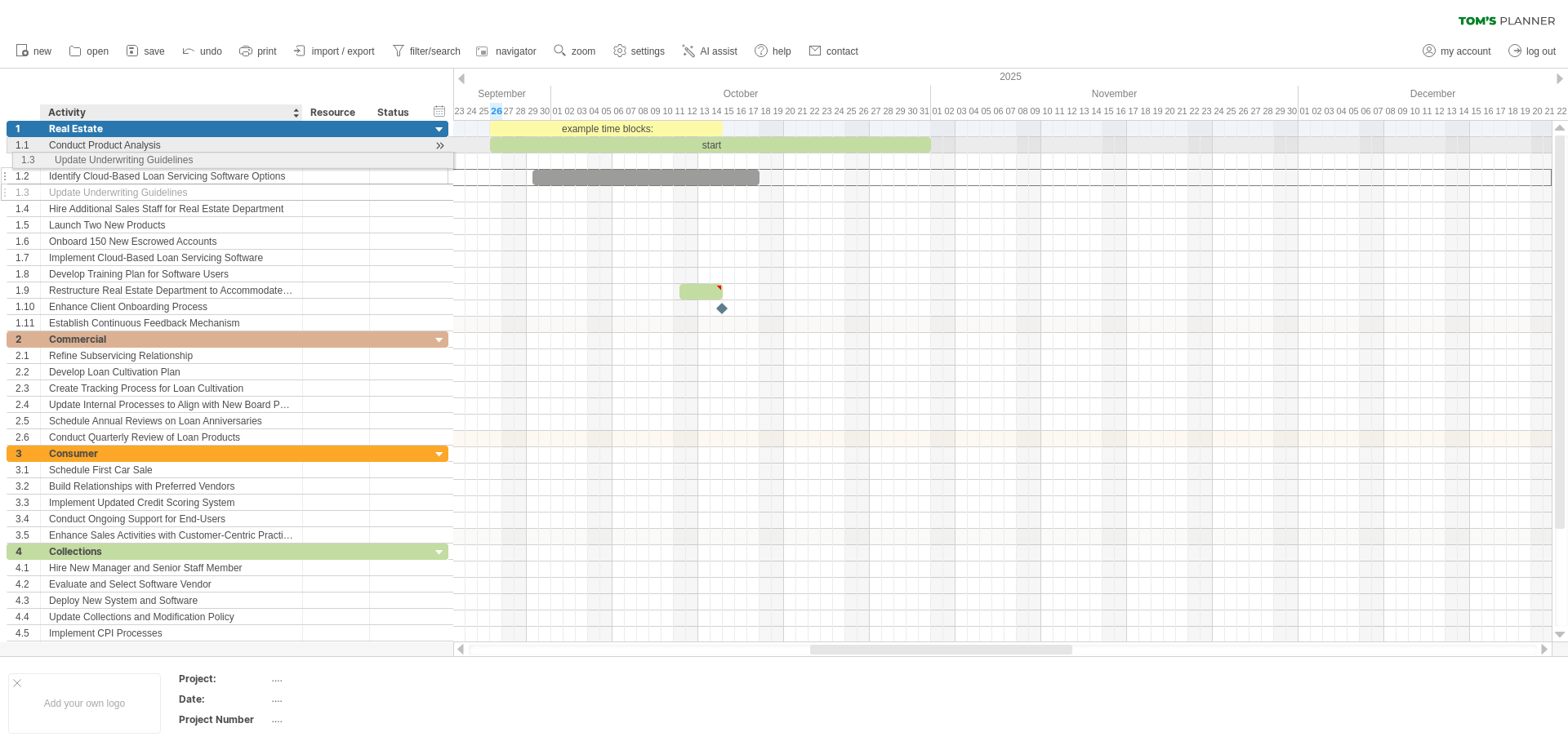
drag, startPoint x: 67, startPoint y: 179, endPoint x: 67, endPoint y: 158, distance: 21.0
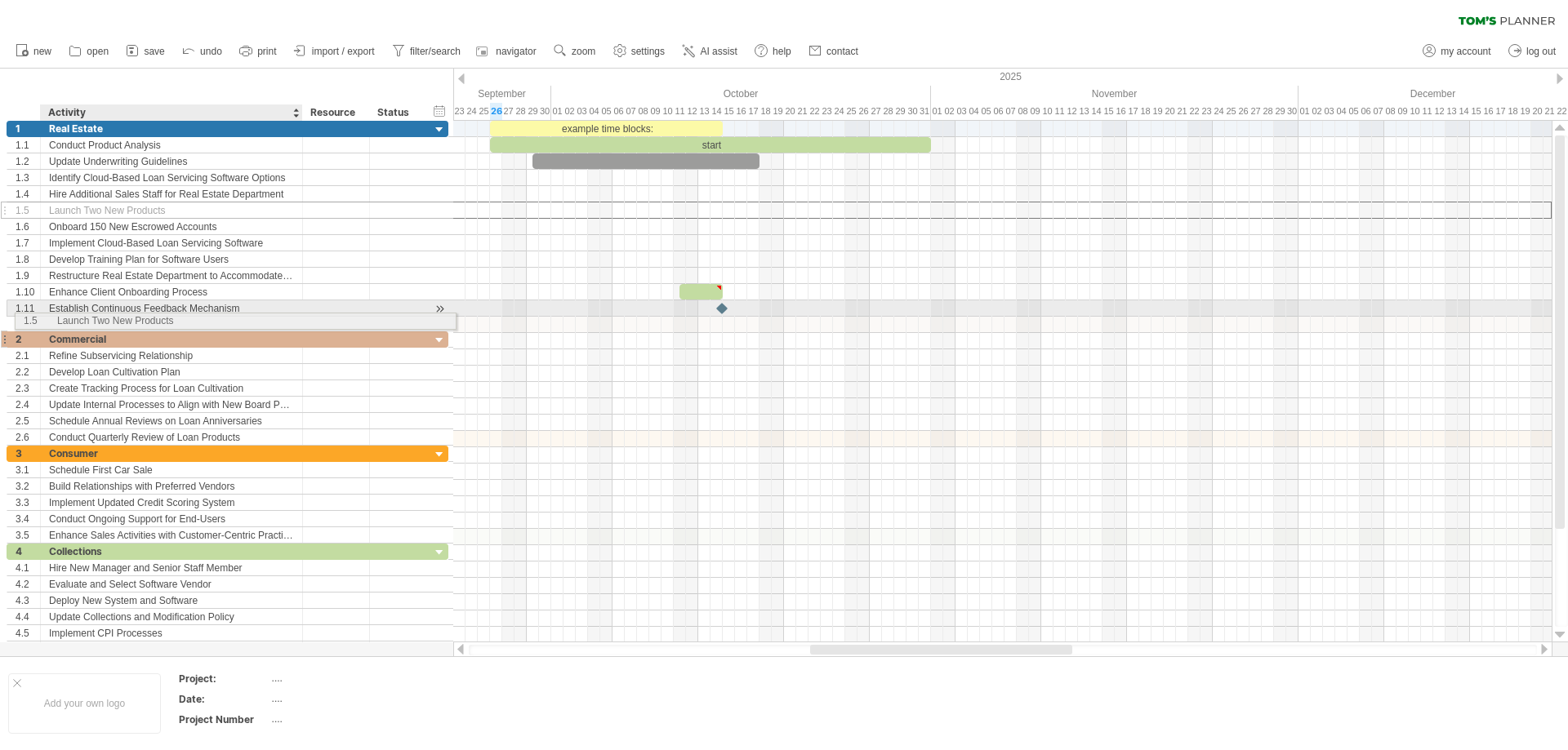
drag, startPoint x: 162, startPoint y: 208, endPoint x: 165, endPoint y: 319, distance: 111.0
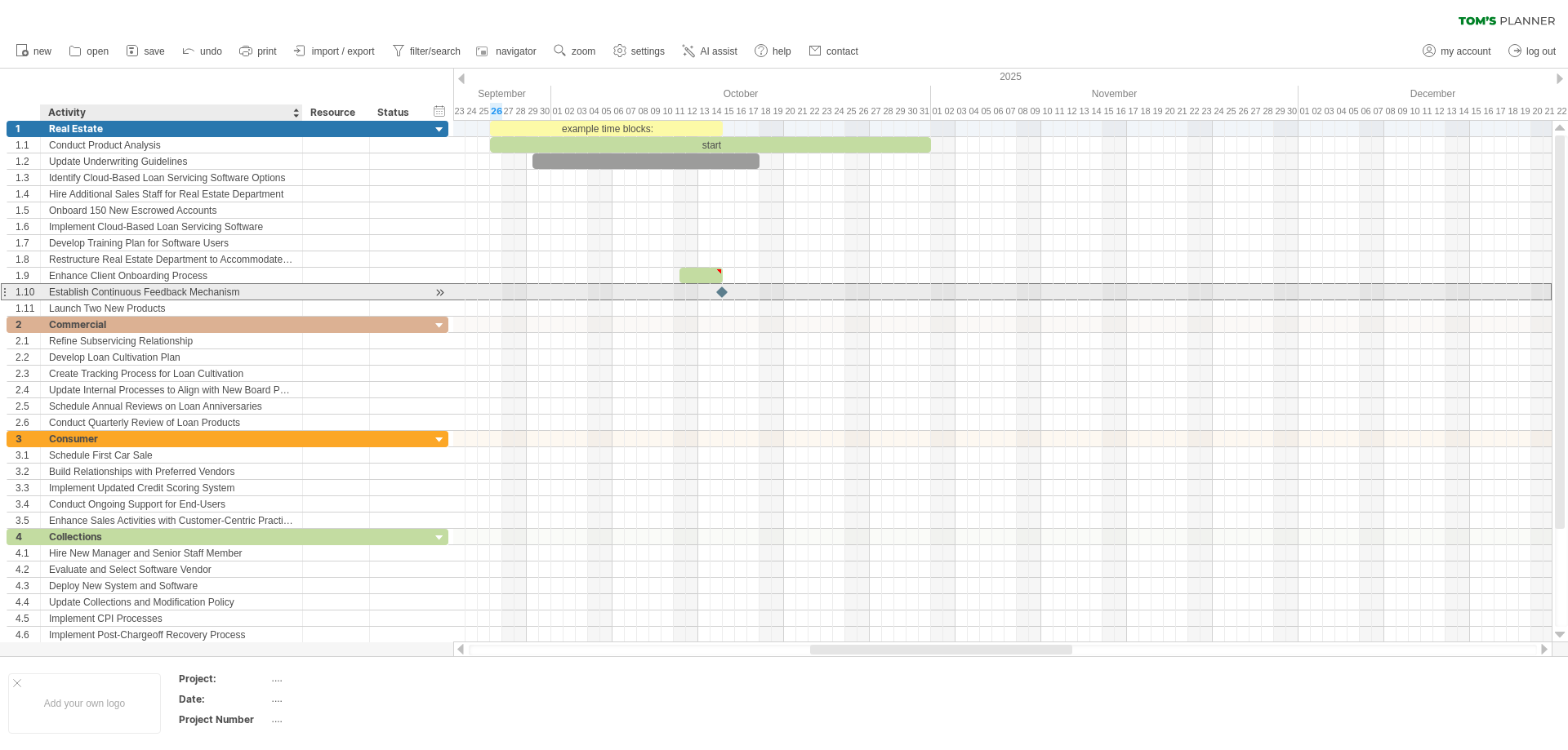
click at [159, 297] on div "Establish Continuous Feedback Mechanism" at bounding box center [171, 291] width 245 height 15
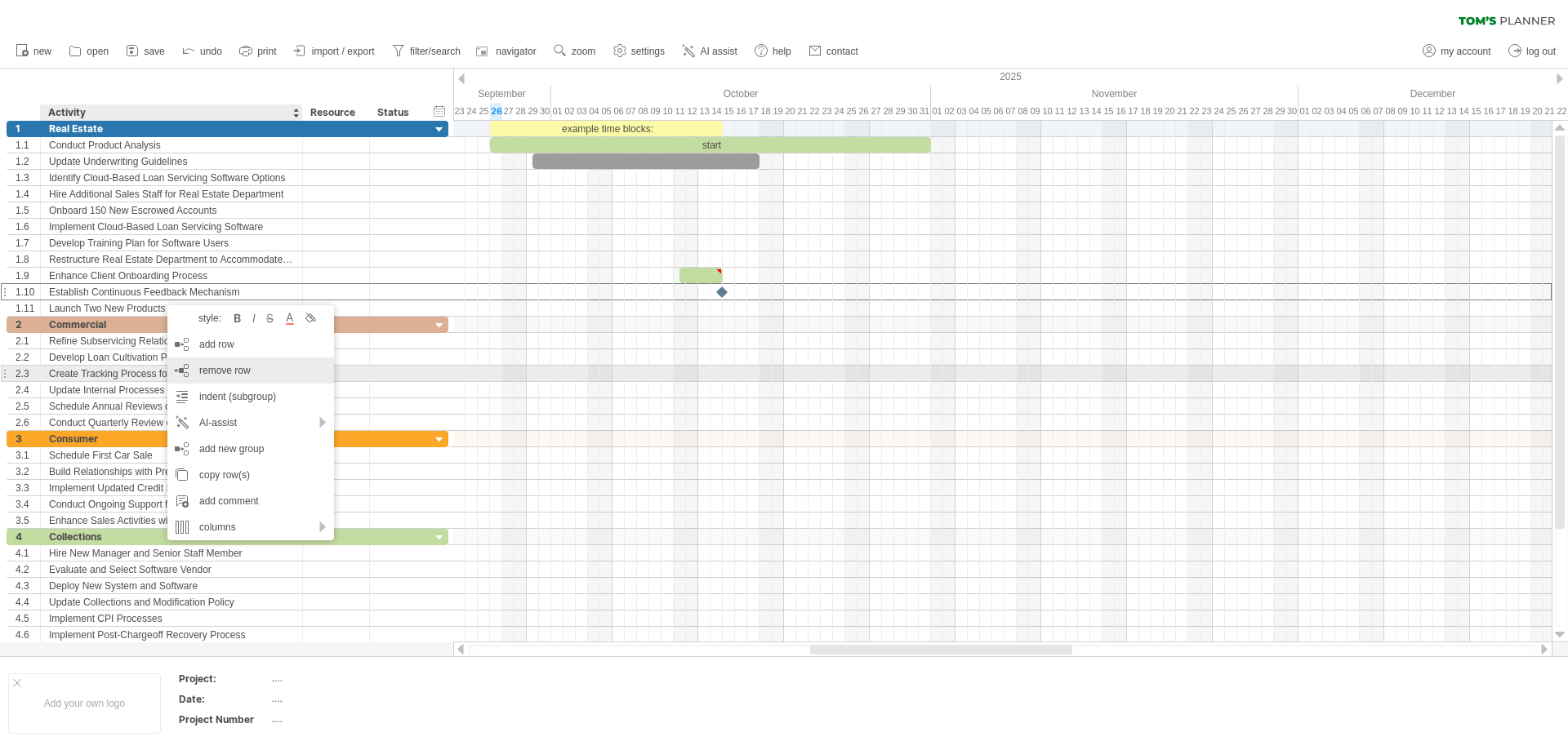
click at [217, 372] on span "remove row" at bounding box center [225, 370] width 51 height 12
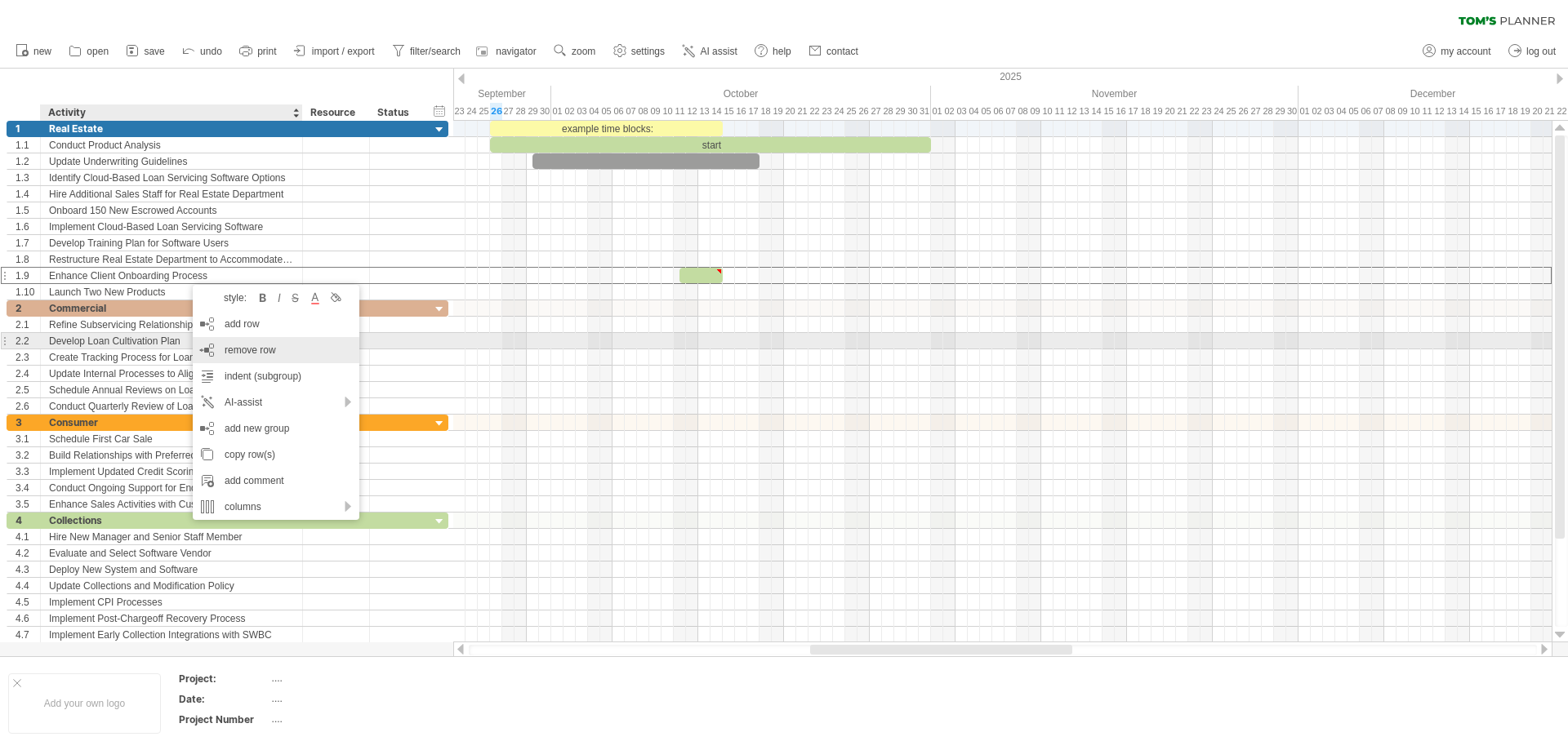
click at [227, 342] on div "remove row remove selected rows" at bounding box center [276, 350] width 167 height 26
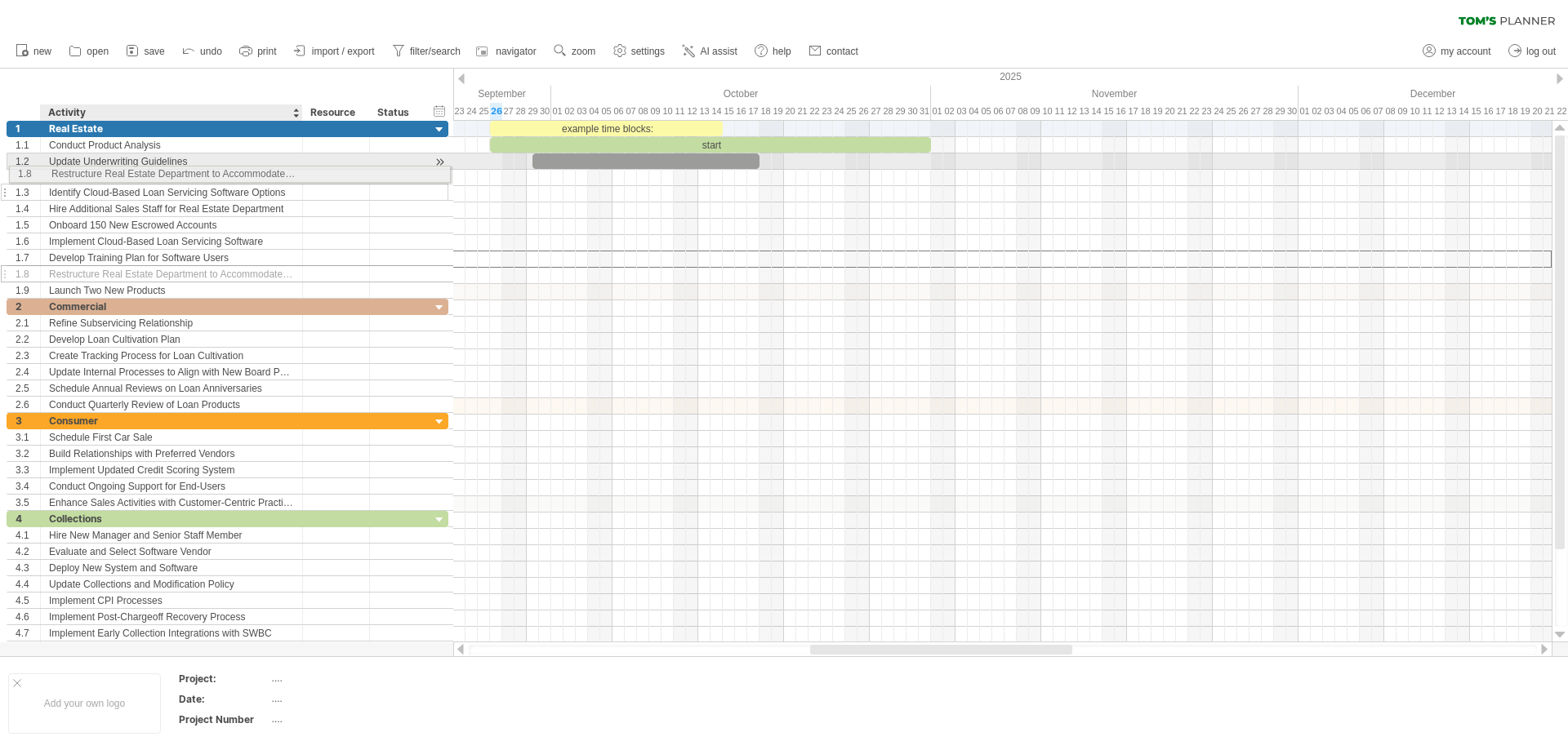
drag, startPoint x: 230, startPoint y: 262, endPoint x: 228, endPoint y: 171, distance: 91.0
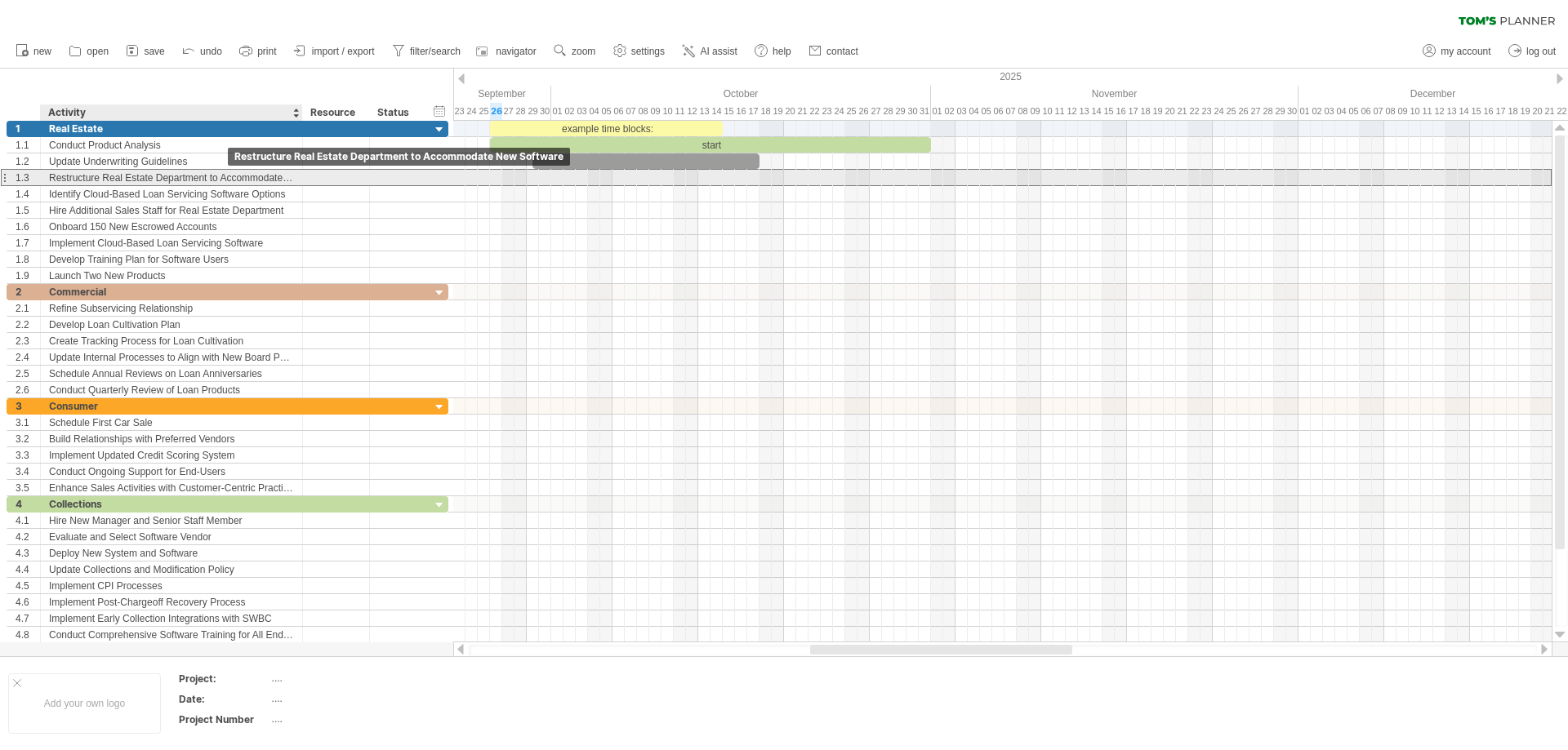
click at [225, 178] on div "Restructure Real Estate Department to Accommodate New Software" at bounding box center [171, 177] width 245 height 15
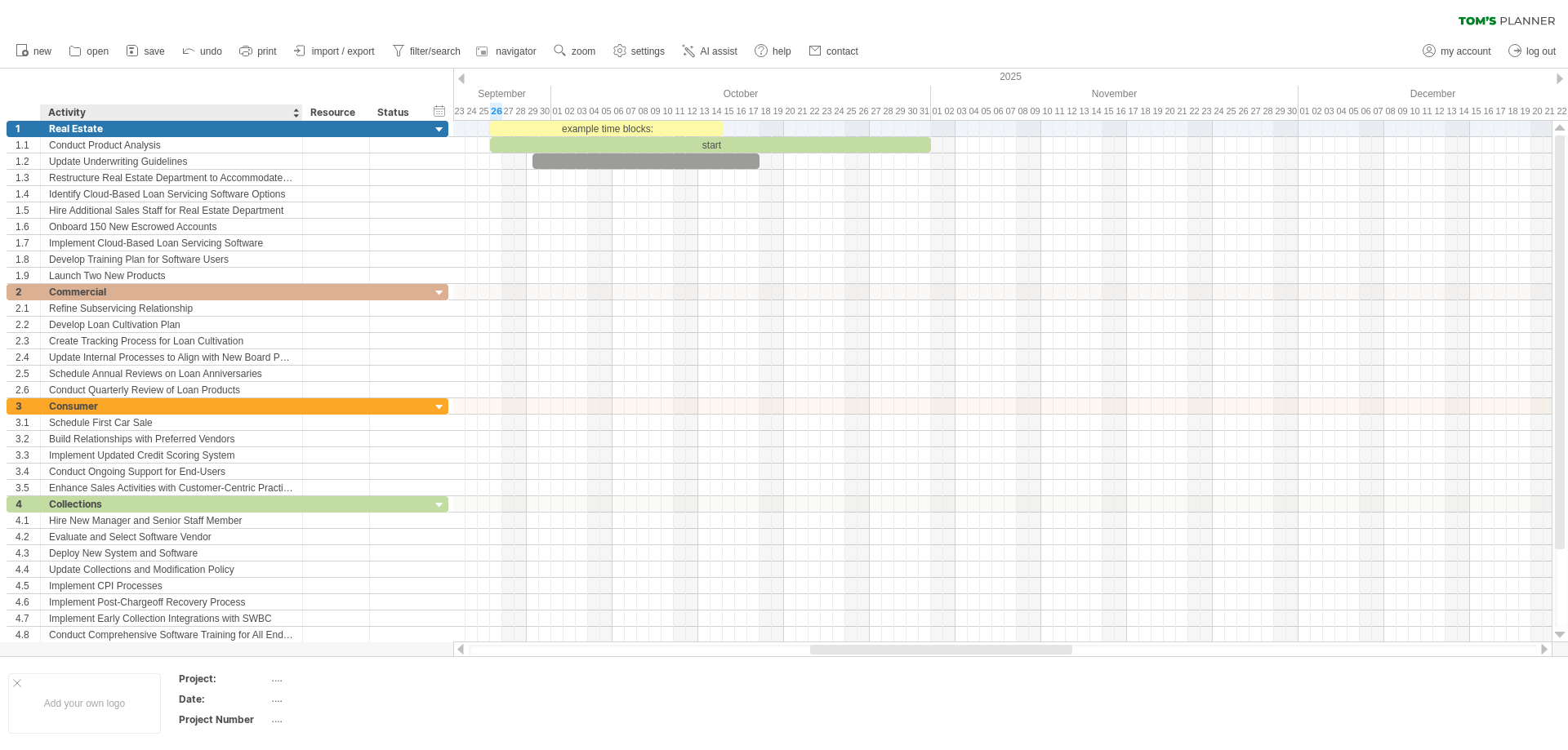
click at [304, 111] on div "******** Activity ******** Resource ****** Status" at bounding box center [214, 113] width 416 height 16
drag, startPoint x: 301, startPoint y: 111, endPoint x: 376, endPoint y: 114, distance: 75.1
click at [376, 114] on div at bounding box center [376, 113] width 5 height 16
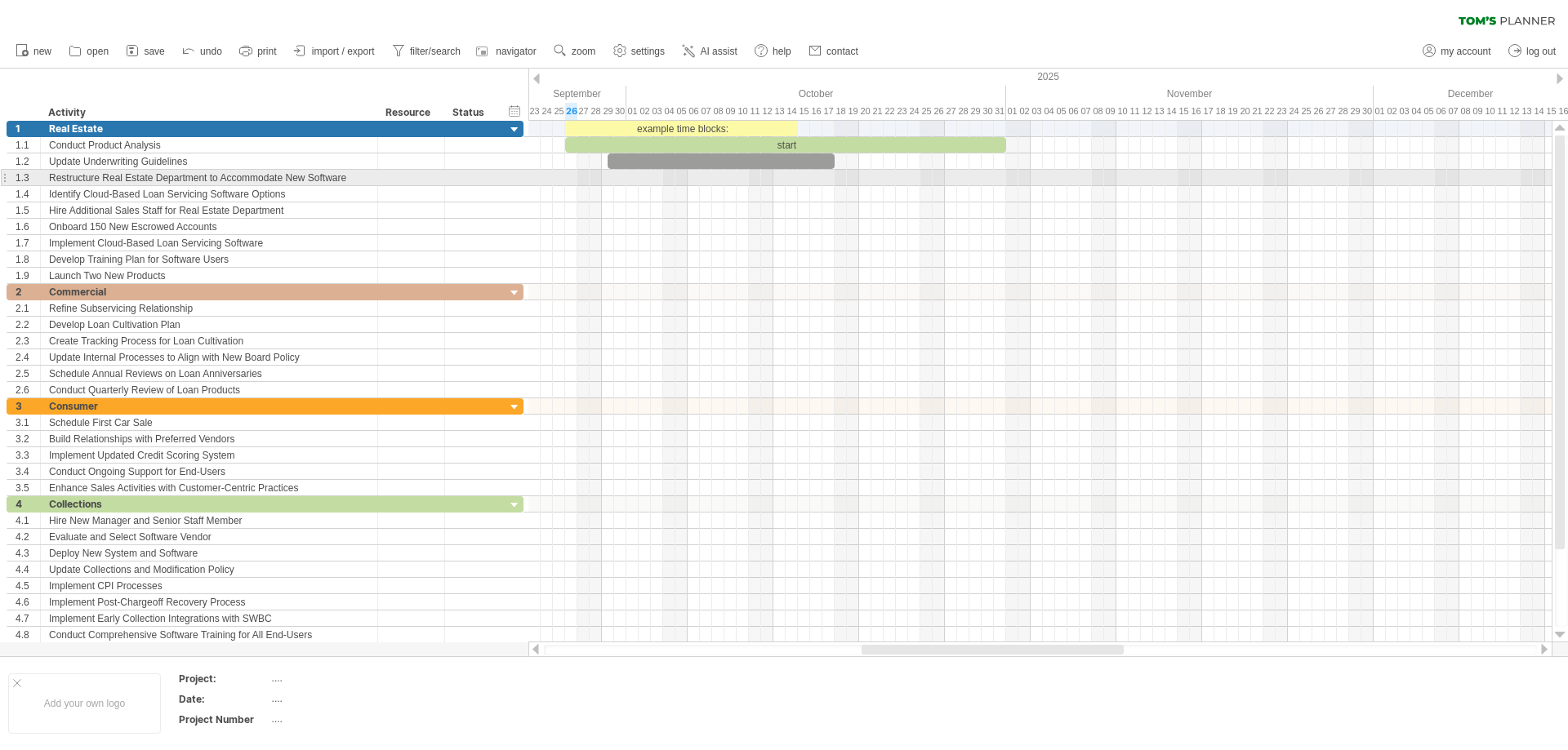
click at [279, 180] on div "Restructure Real Estate Department to Accommodate New Software" at bounding box center [209, 177] width 321 height 15
click at [225, 177] on input "**********" at bounding box center [209, 177] width 321 height 15
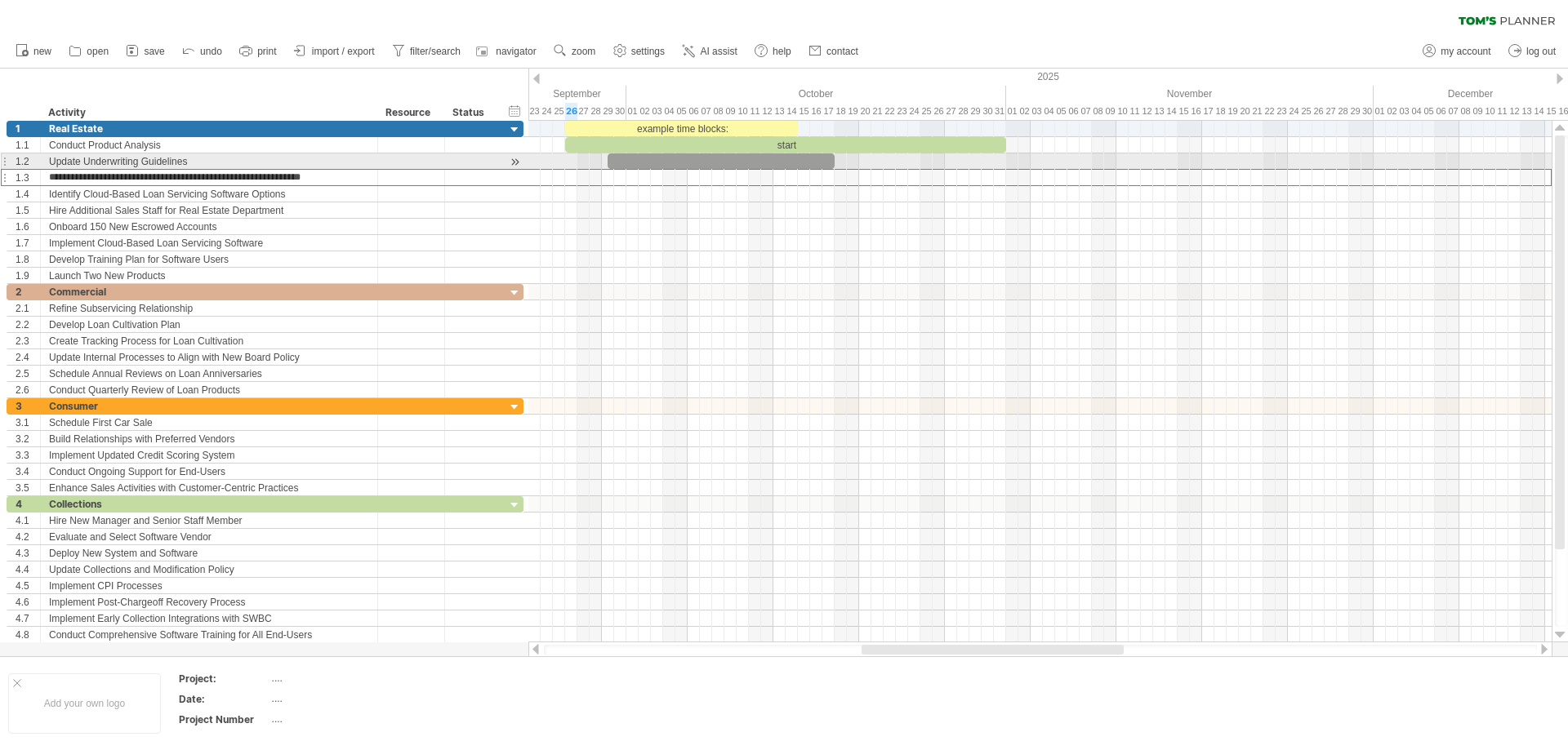
drag, startPoint x: 221, startPoint y: 177, endPoint x: 367, endPoint y: 166, distance: 146.4
click at [367, 166] on div "**********" at bounding box center [265, 202] width 517 height 163
type input "**********"
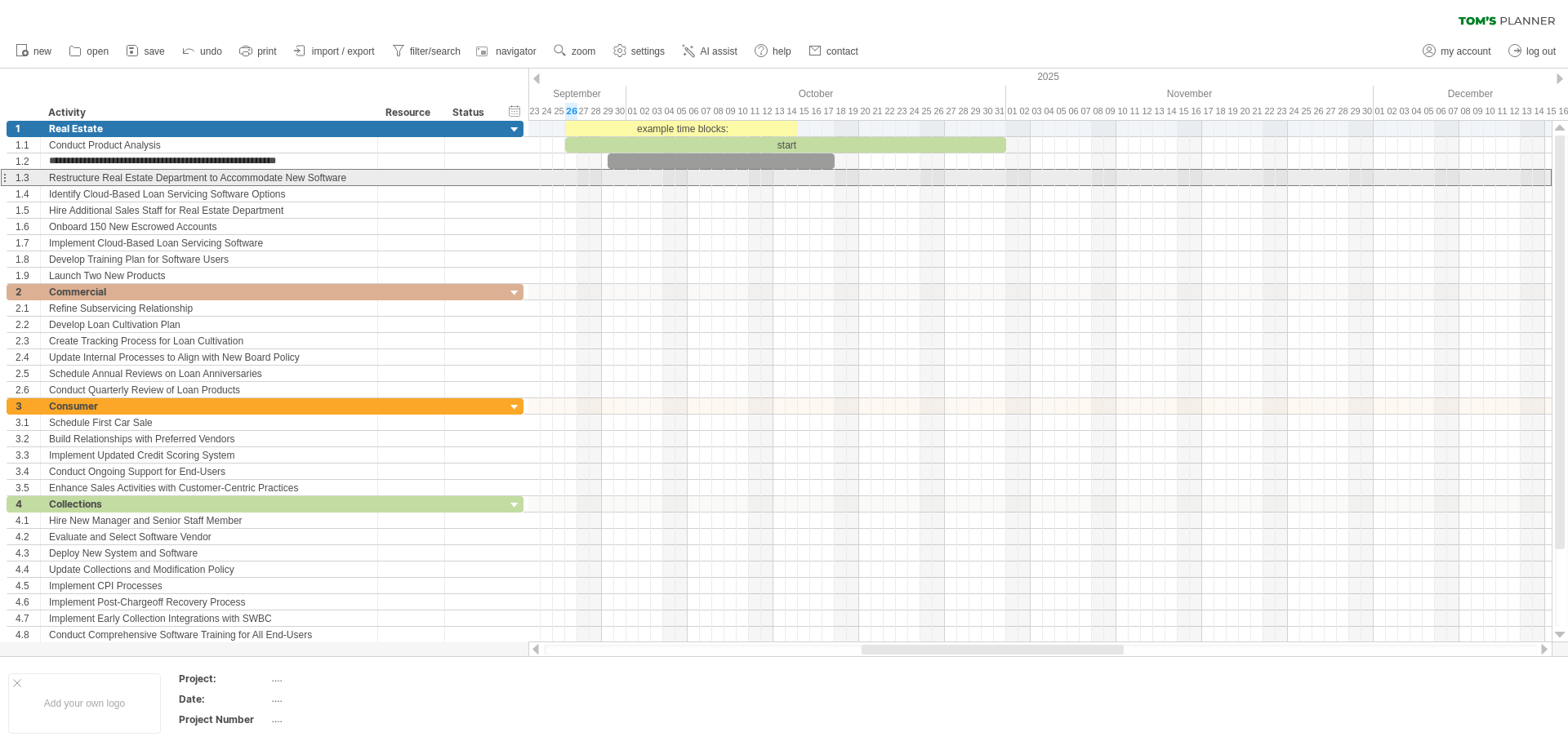
click at [343, 182] on div "Restructure Real Estate Department to Accommodate New Software" at bounding box center [209, 177] width 321 height 15
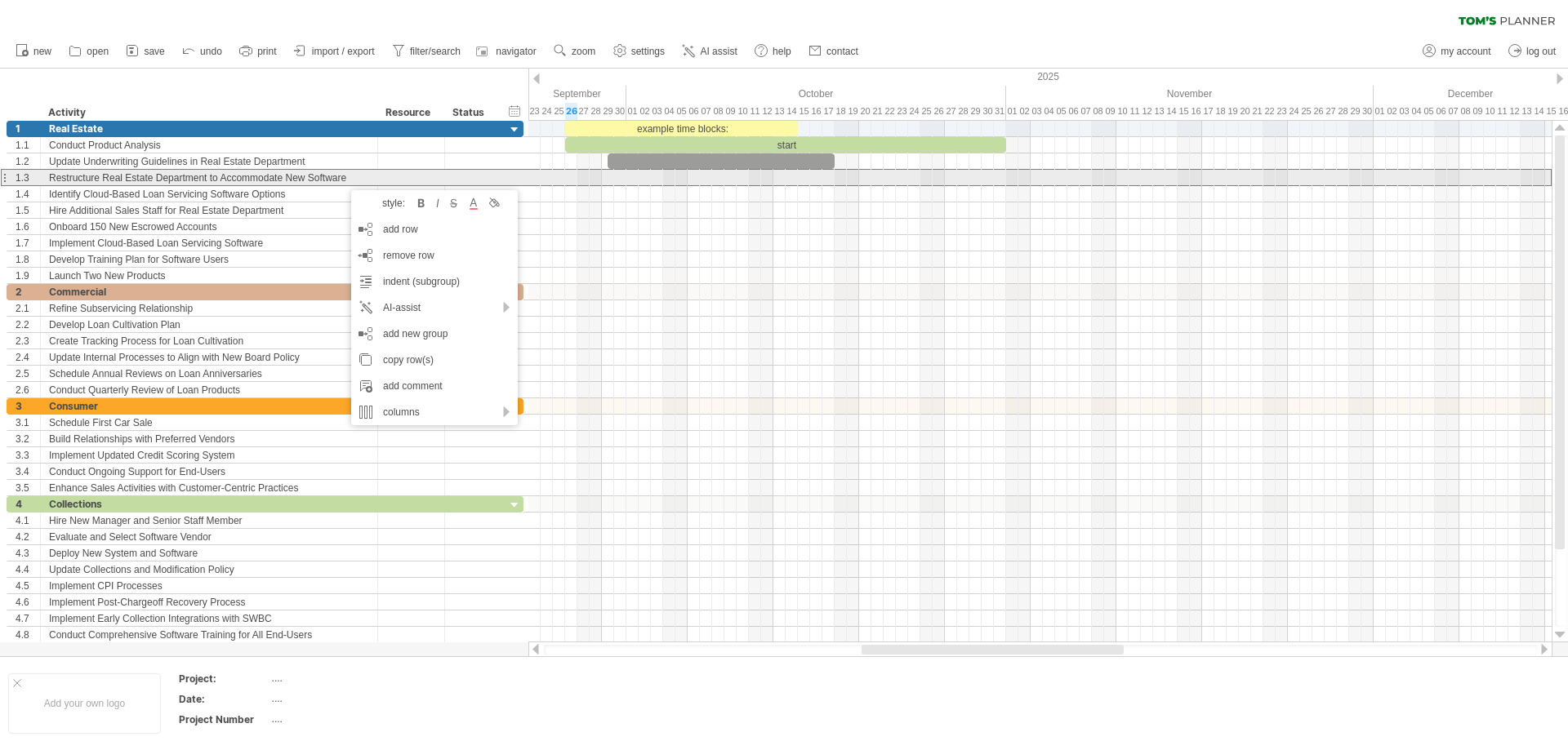
click at [344, 174] on div "Restructure Real Estate Department to Accommodate New Software" at bounding box center [209, 177] width 321 height 15
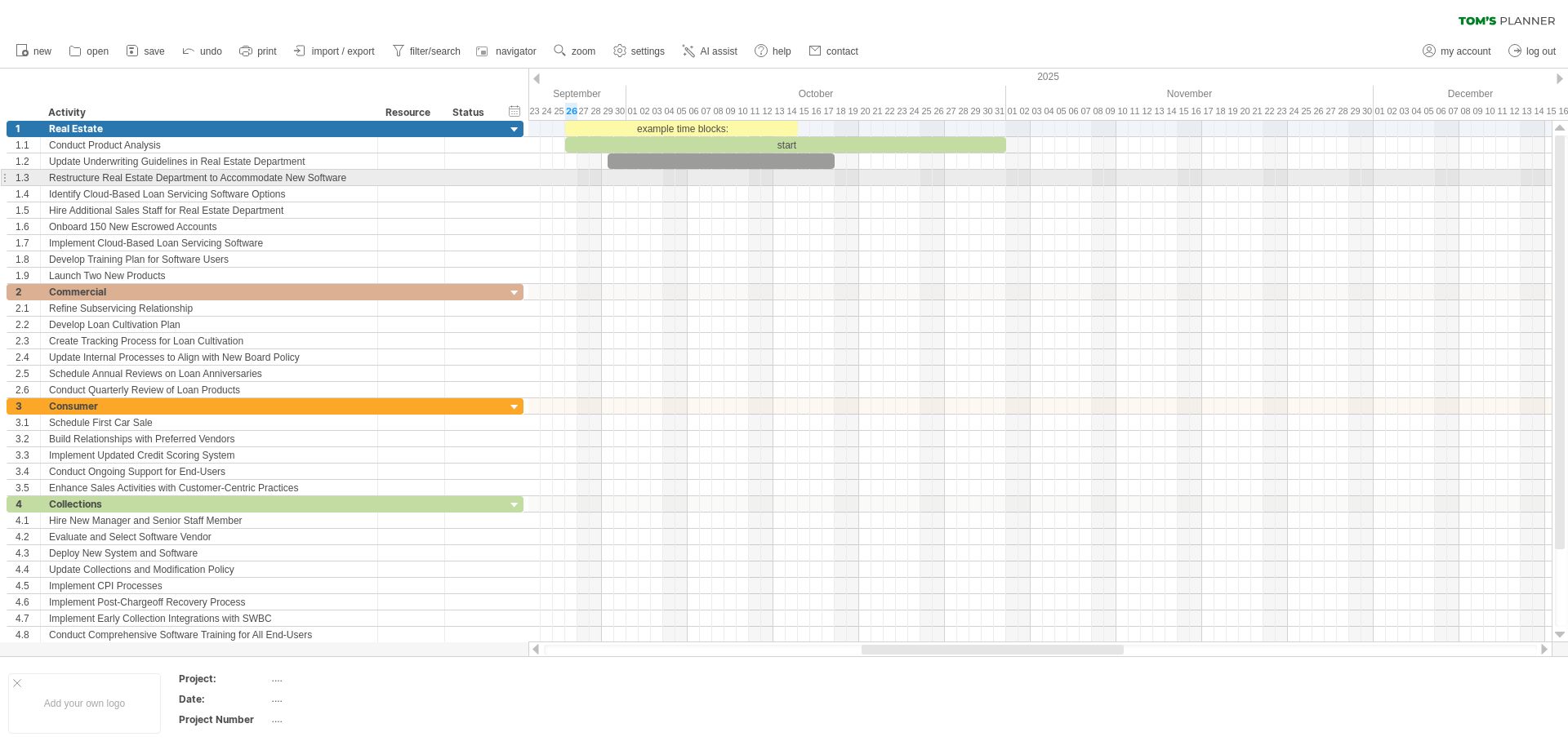
click at [373, 177] on div at bounding box center [376, 178] width 8 height 16
click at [364, 177] on div "Restructure Real Estate Department to Accommodate New Software" at bounding box center [209, 177] width 321 height 15
type input "**********"
click at [221, 173] on input "**********" at bounding box center [209, 177] width 321 height 15
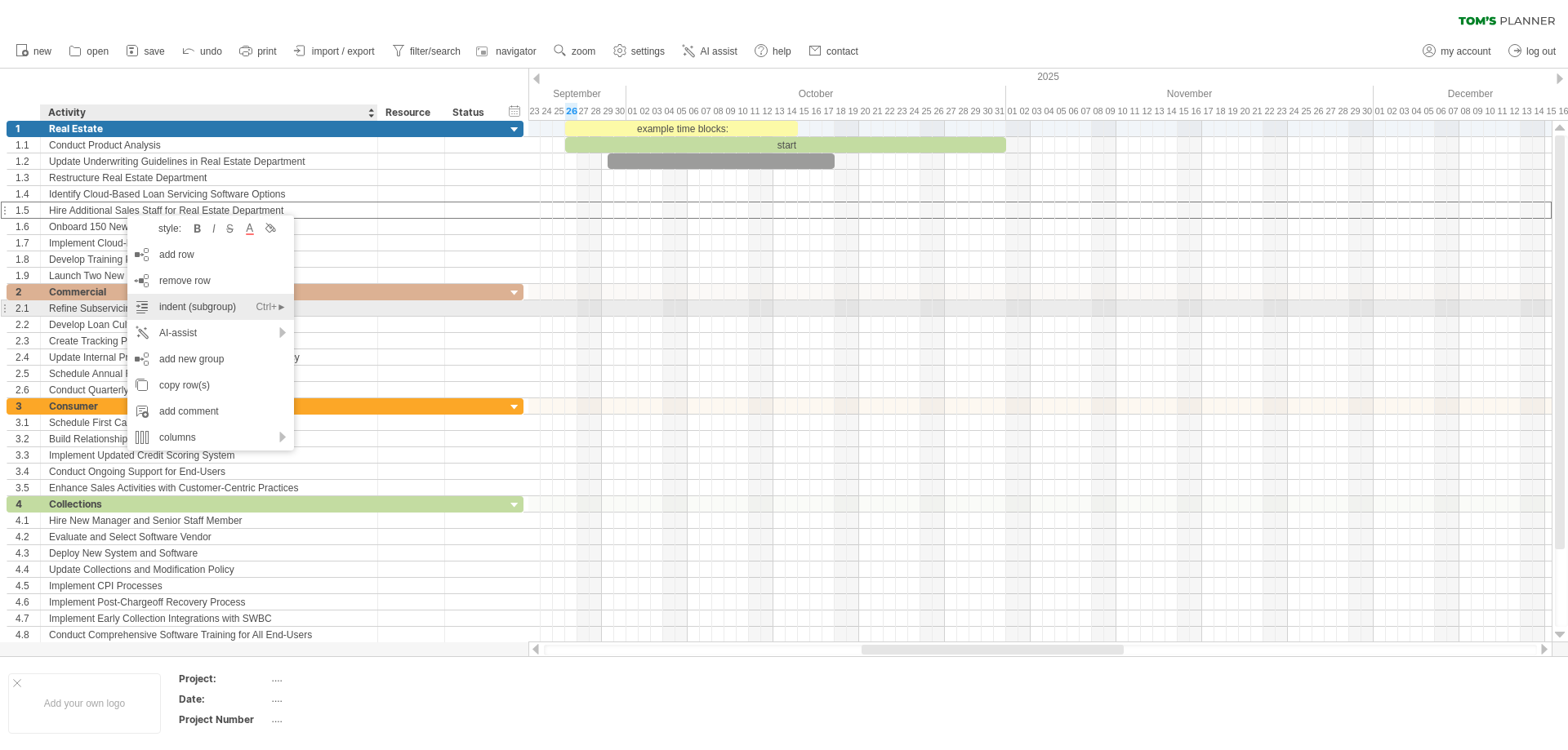
click at [178, 304] on div "indent (subgroup) Ctrl+► Cmd+►" at bounding box center [211, 306] width 167 height 26
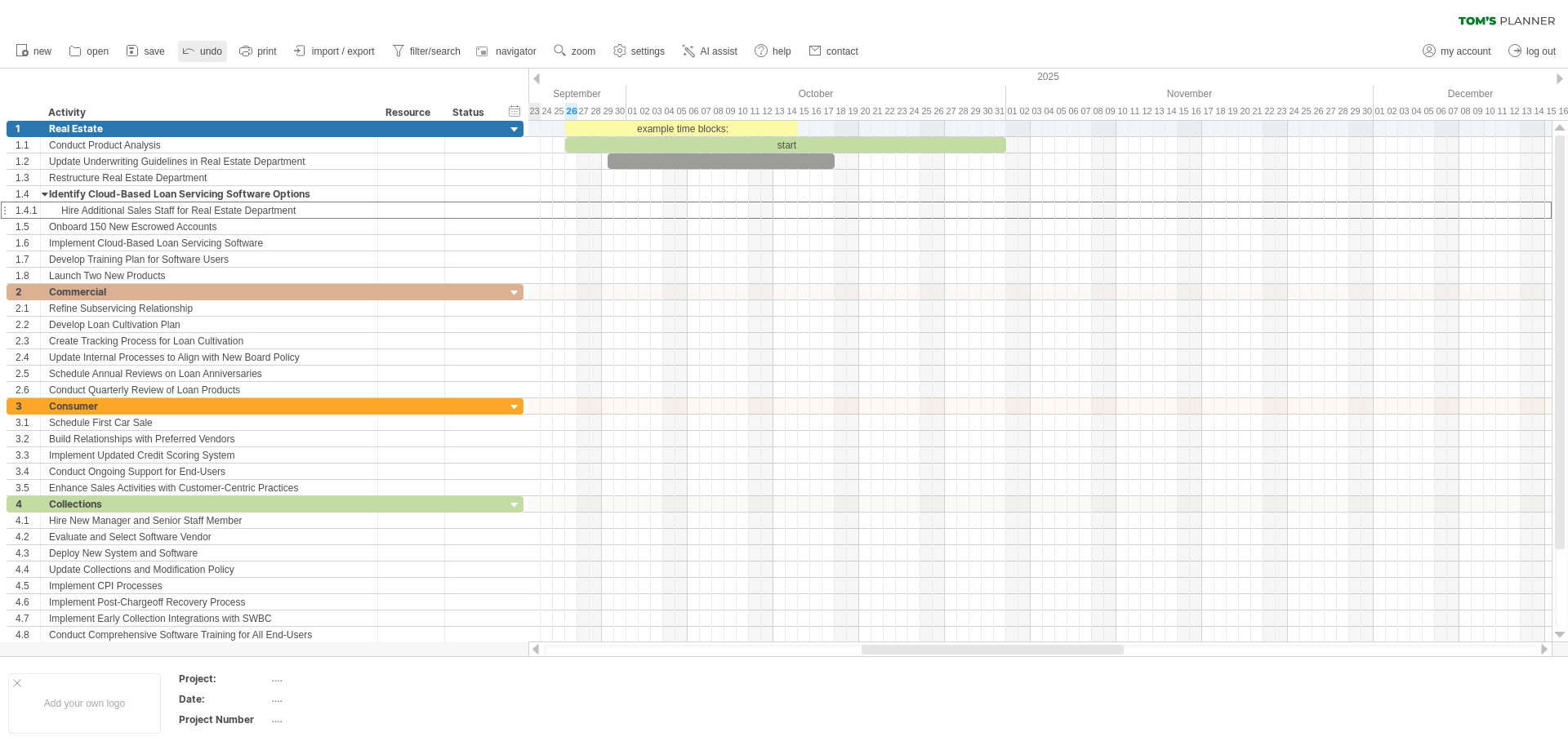
click at [215, 47] on span "undo" at bounding box center [210, 51] width 22 height 12
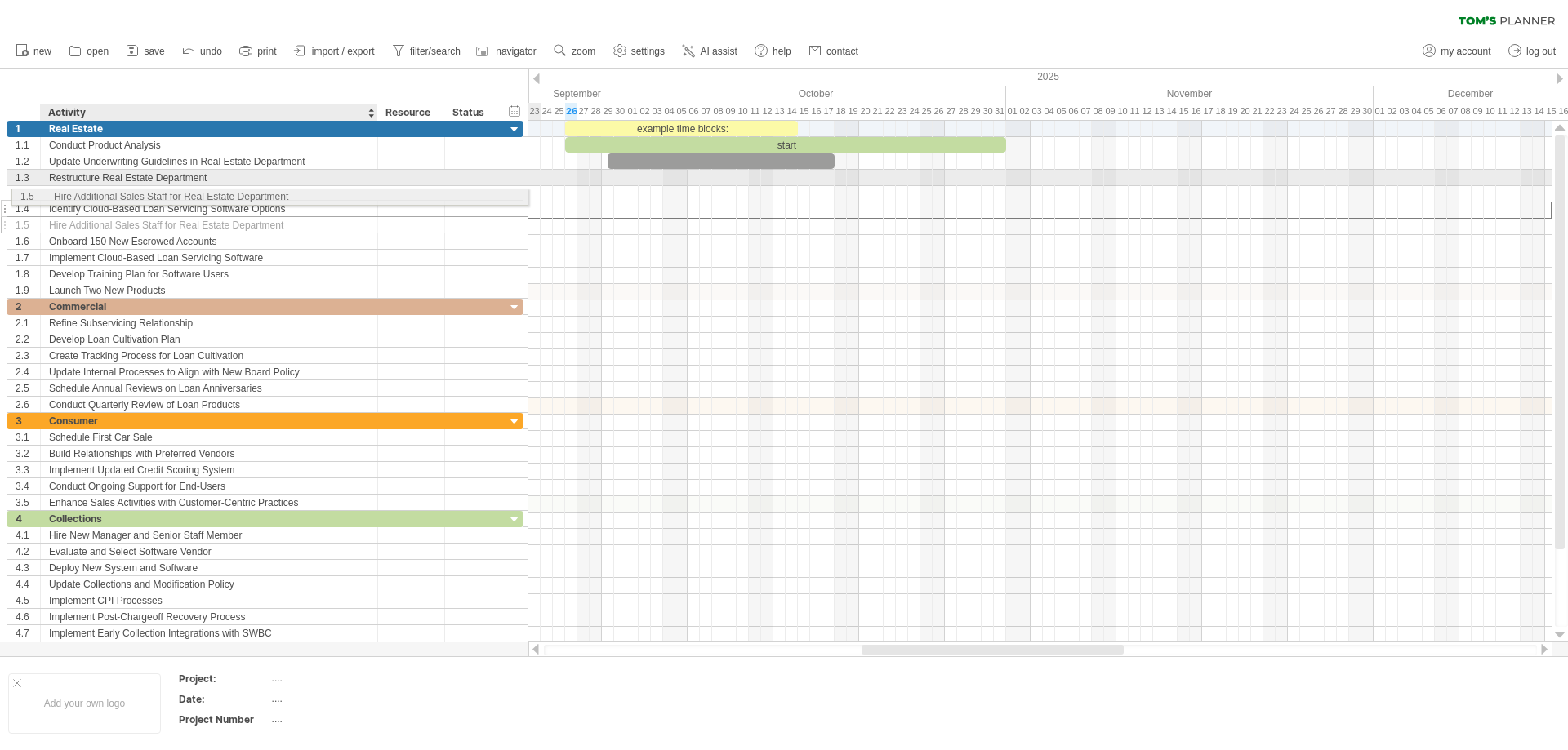
drag, startPoint x: 194, startPoint y: 209, endPoint x: 194, endPoint y: 194, distance: 15.0
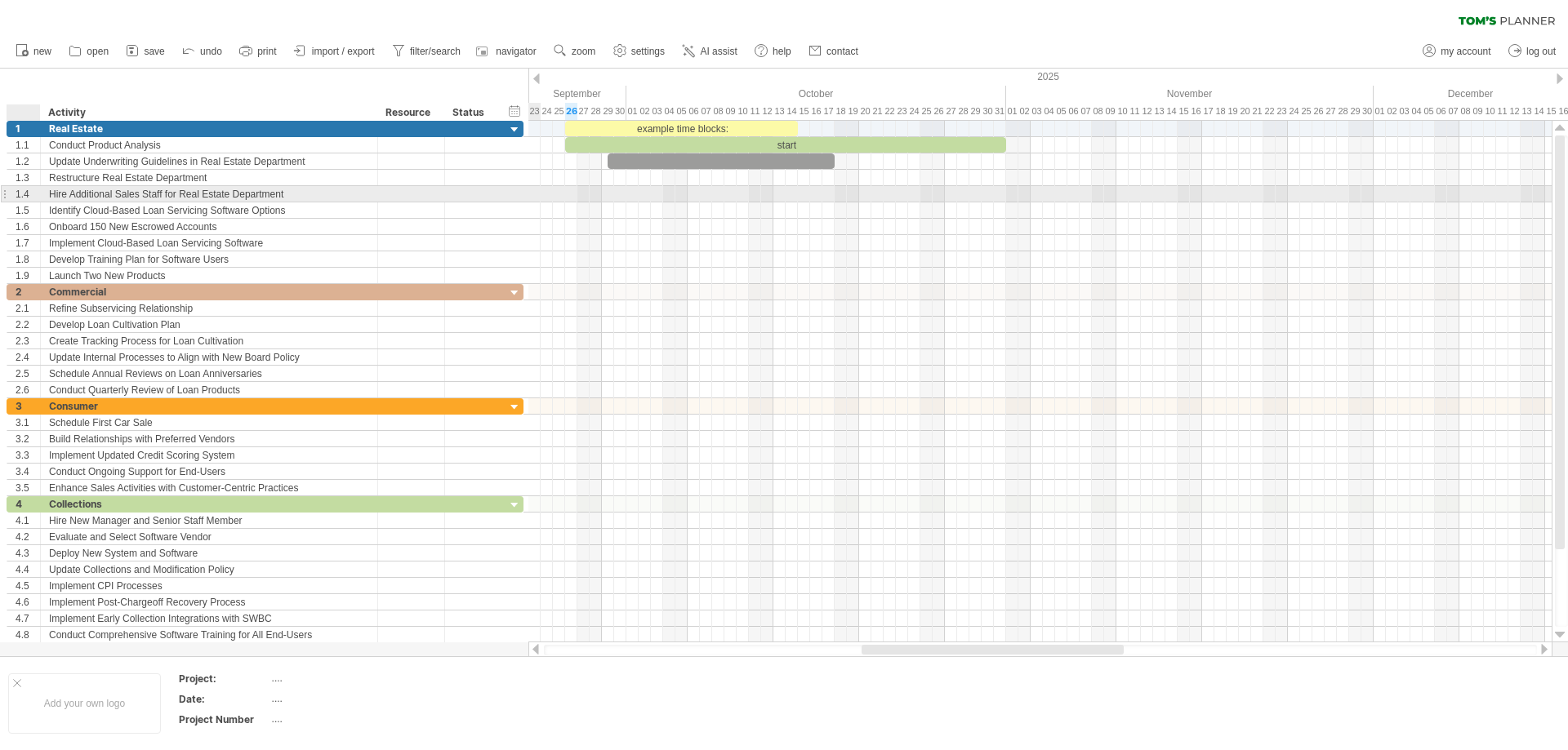
click at [35, 191] on div at bounding box center [38, 194] width 8 height 16
click at [29, 192] on div "1.4" at bounding box center [28, 193] width 25 height 15
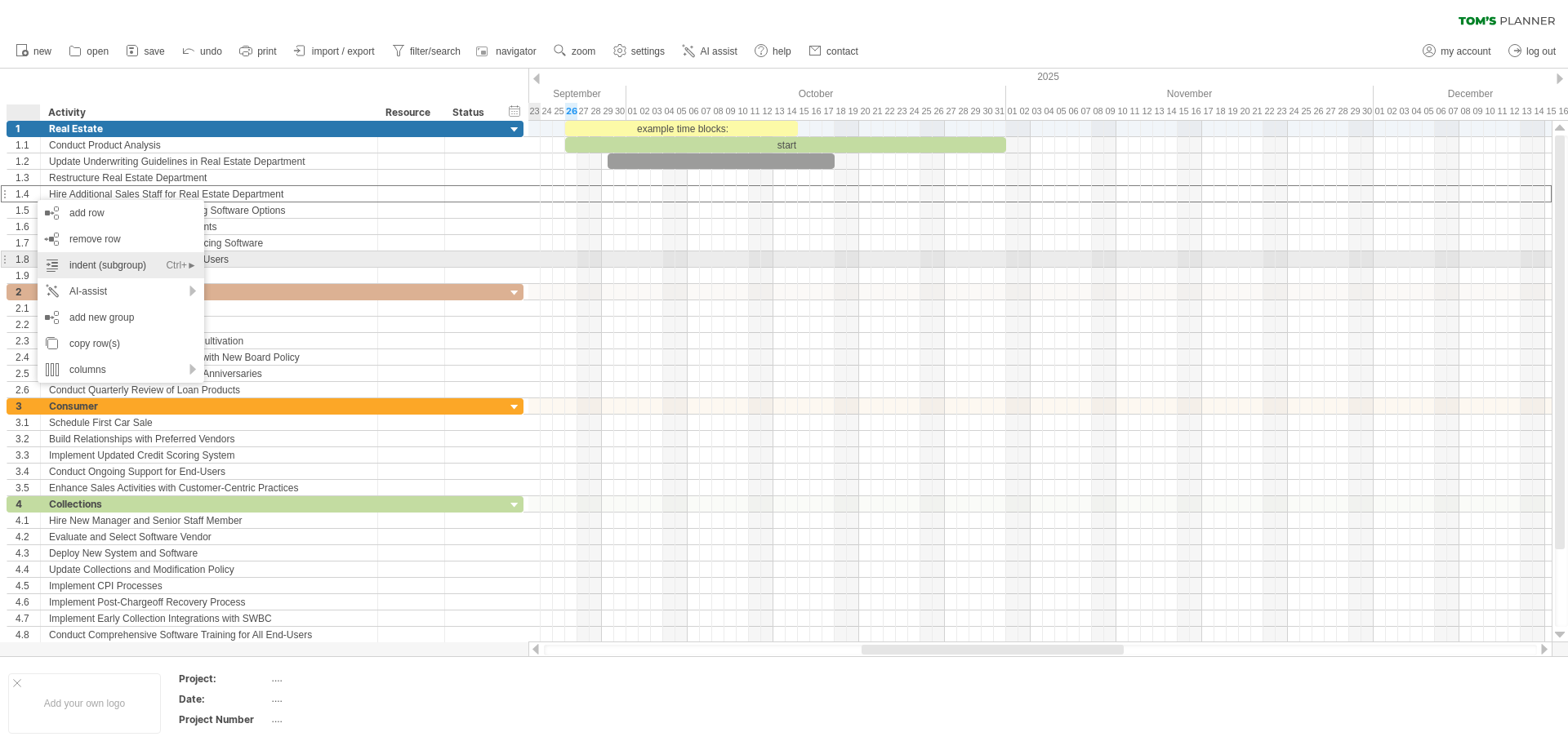
click at [64, 257] on div "indent (subgroup) Ctrl+► Cmd+►" at bounding box center [121, 264] width 167 height 26
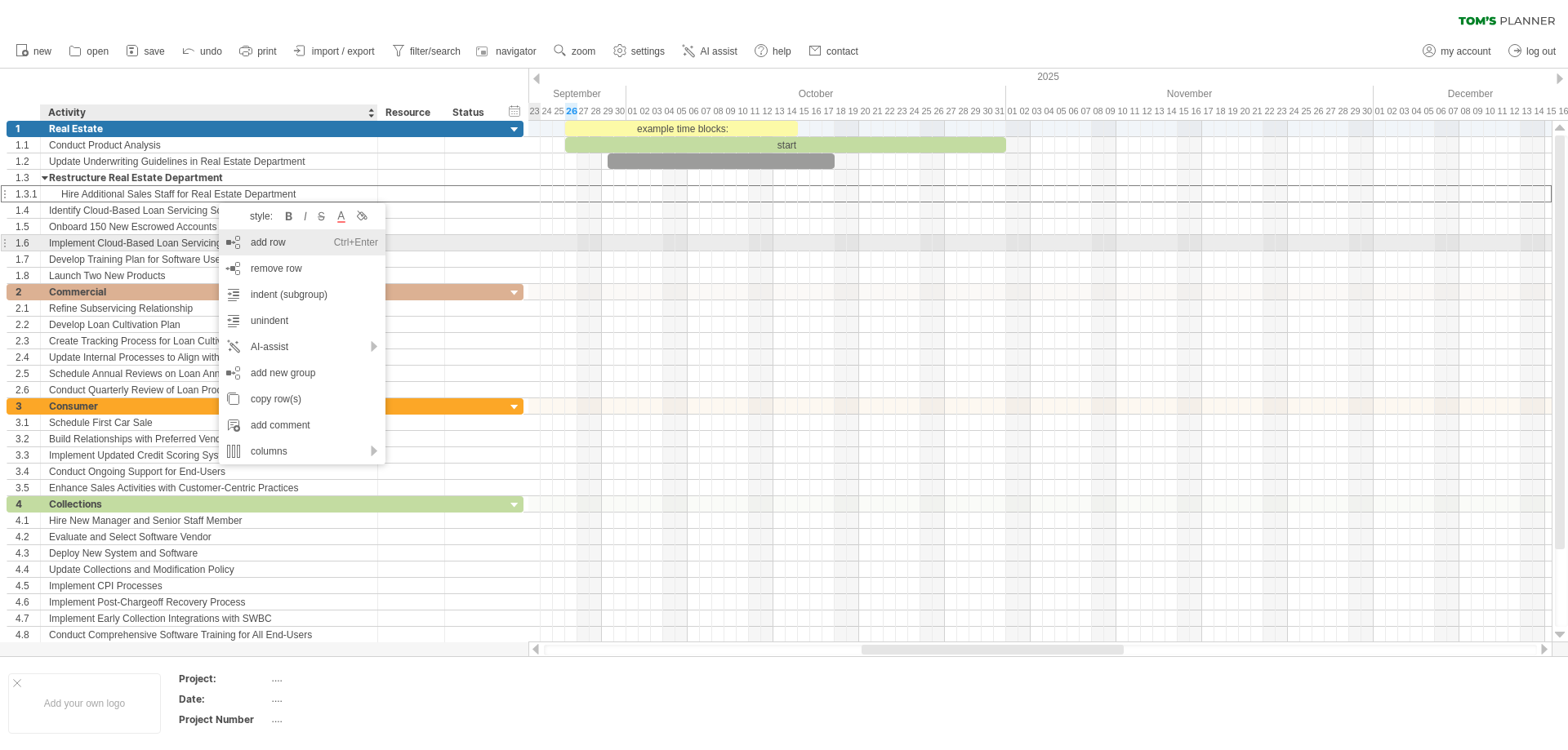
click at [235, 249] on div "add row Ctrl+Enter Cmd+Enter" at bounding box center [303, 241] width 167 height 26
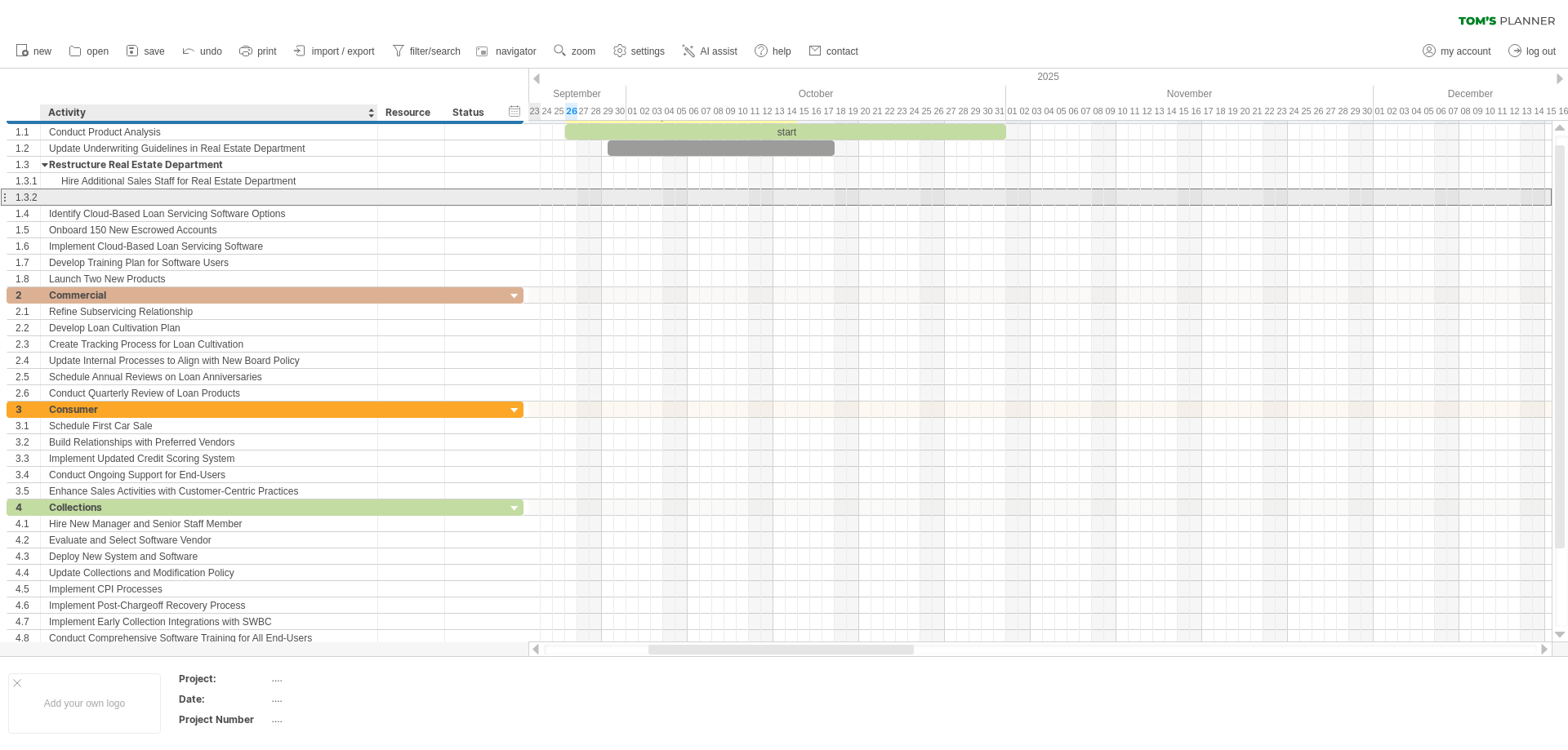
click at [223, 199] on div at bounding box center [209, 196] width 321 height 15
type input "**********"
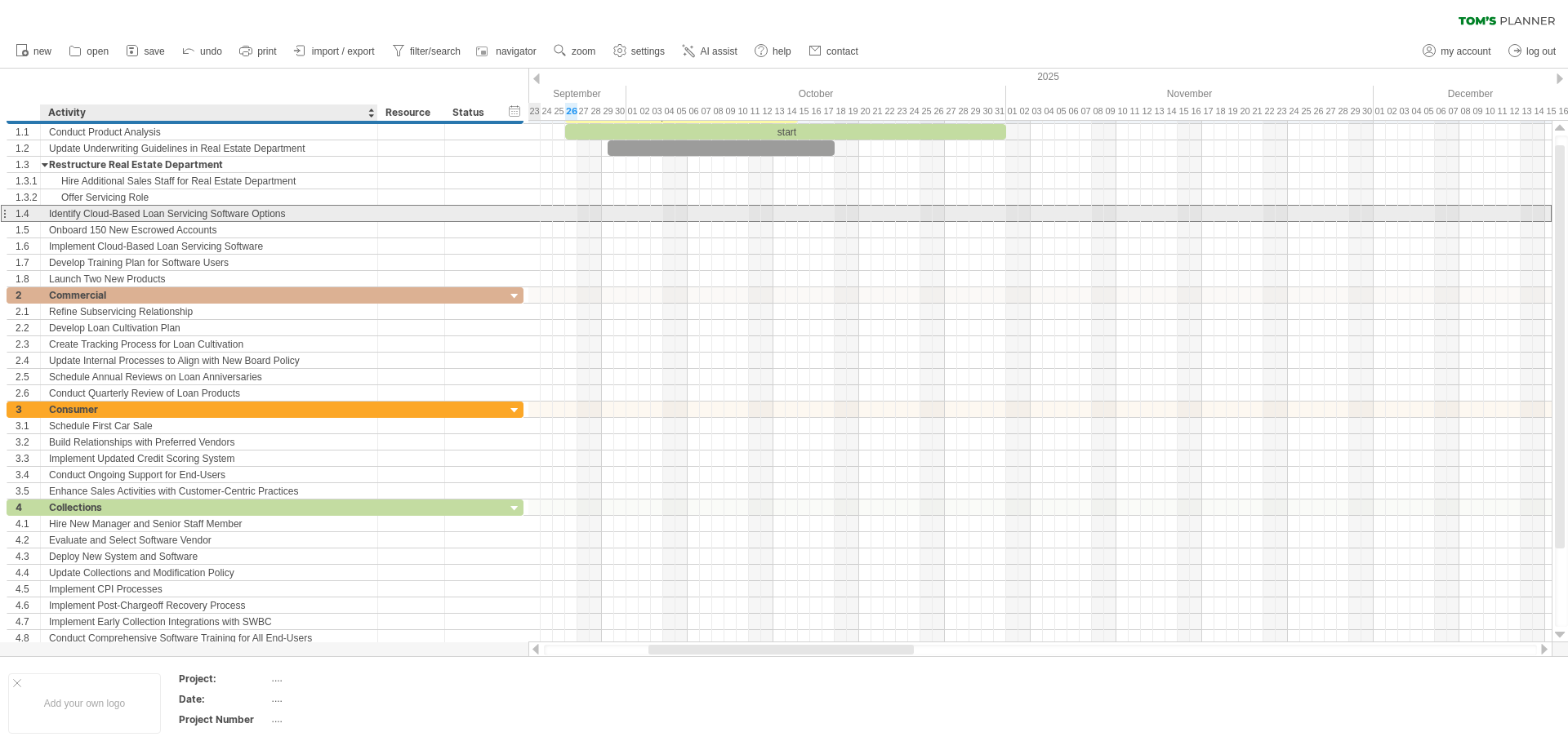
click at [226, 209] on div "Identify Cloud-Based Loan Servicing Software Options" at bounding box center [209, 213] width 321 height 15
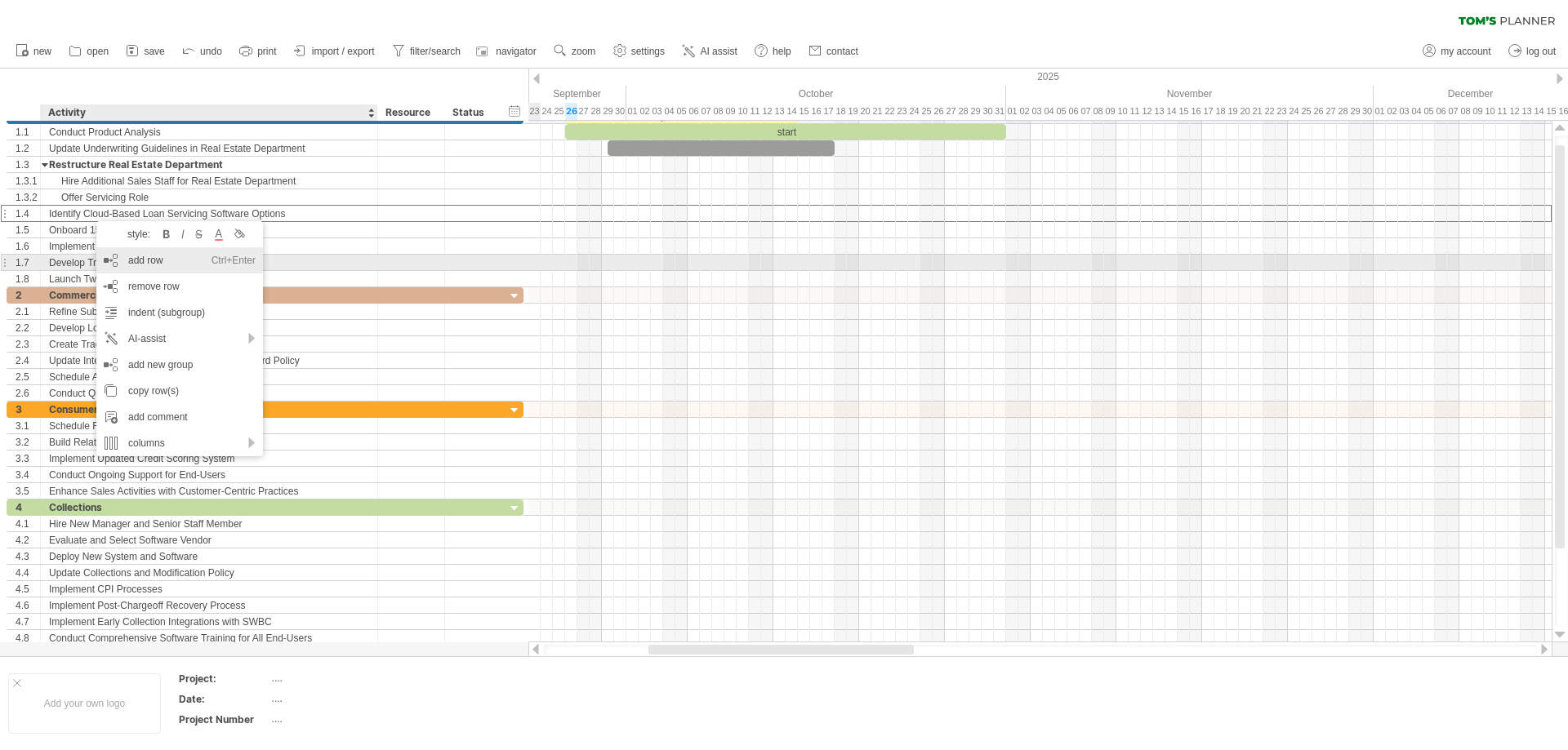
click at [114, 265] on div "add row Ctrl+Enter Cmd+Enter" at bounding box center [180, 260] width 167 height 26
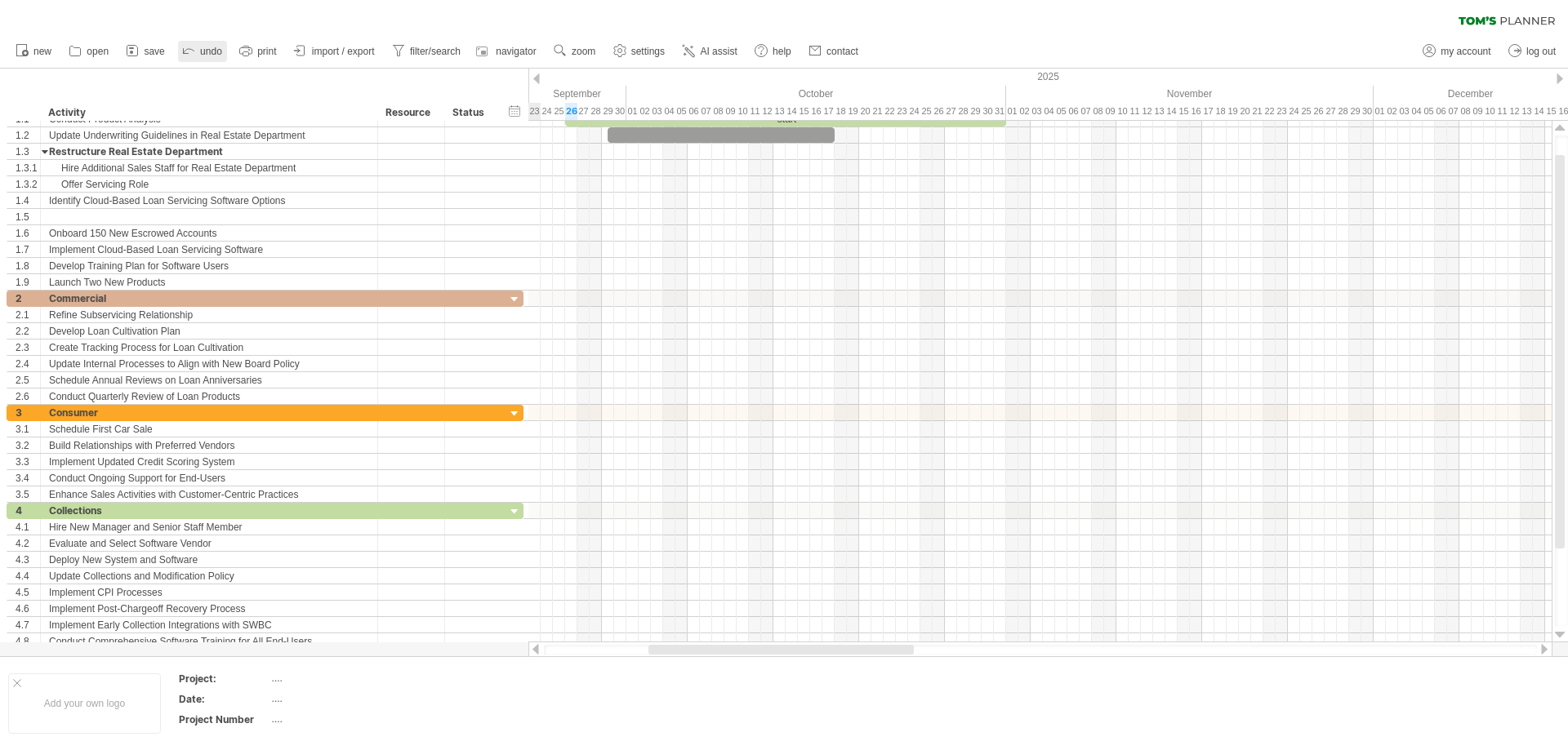
click at [194, 57] on icon at bounding box center [188, 50] width 16 height 16
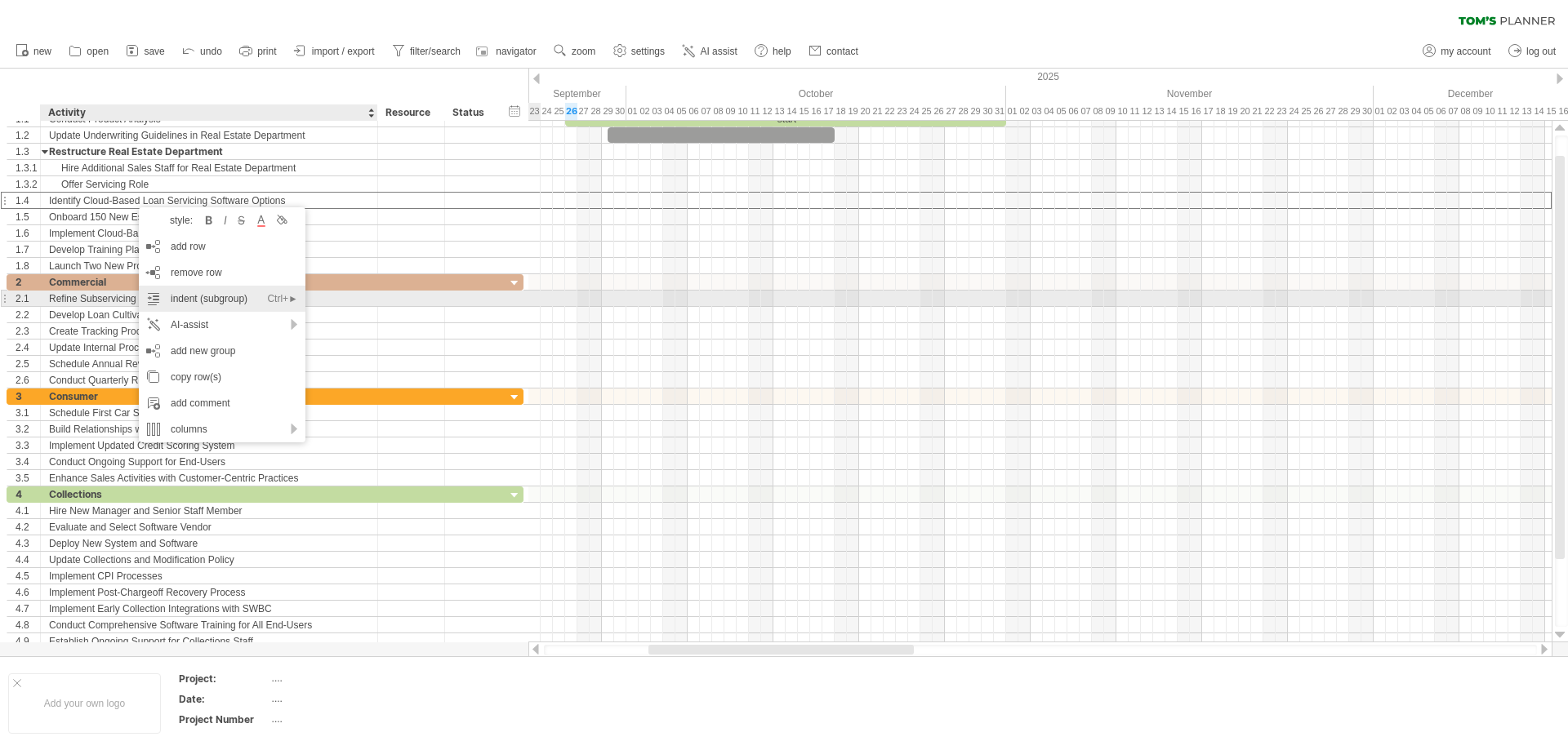
click at [174, 296] on div "indent (subgroup) Ctrl+► Cmd+►" at bounding box center [222, 298] width 167 height 26
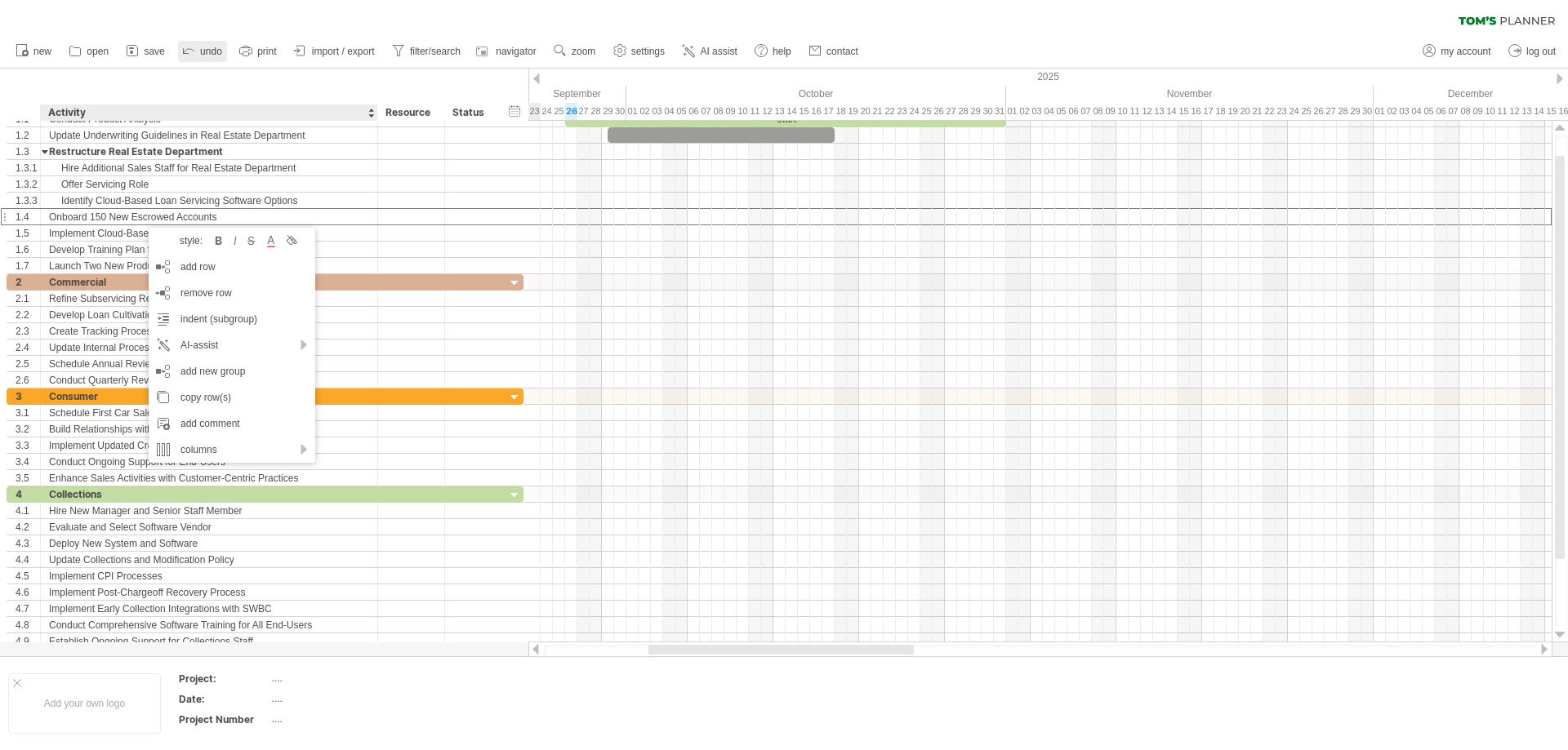
click at [205, 54] on span "undo" at bounding box center [210, 51] width 22 height 12
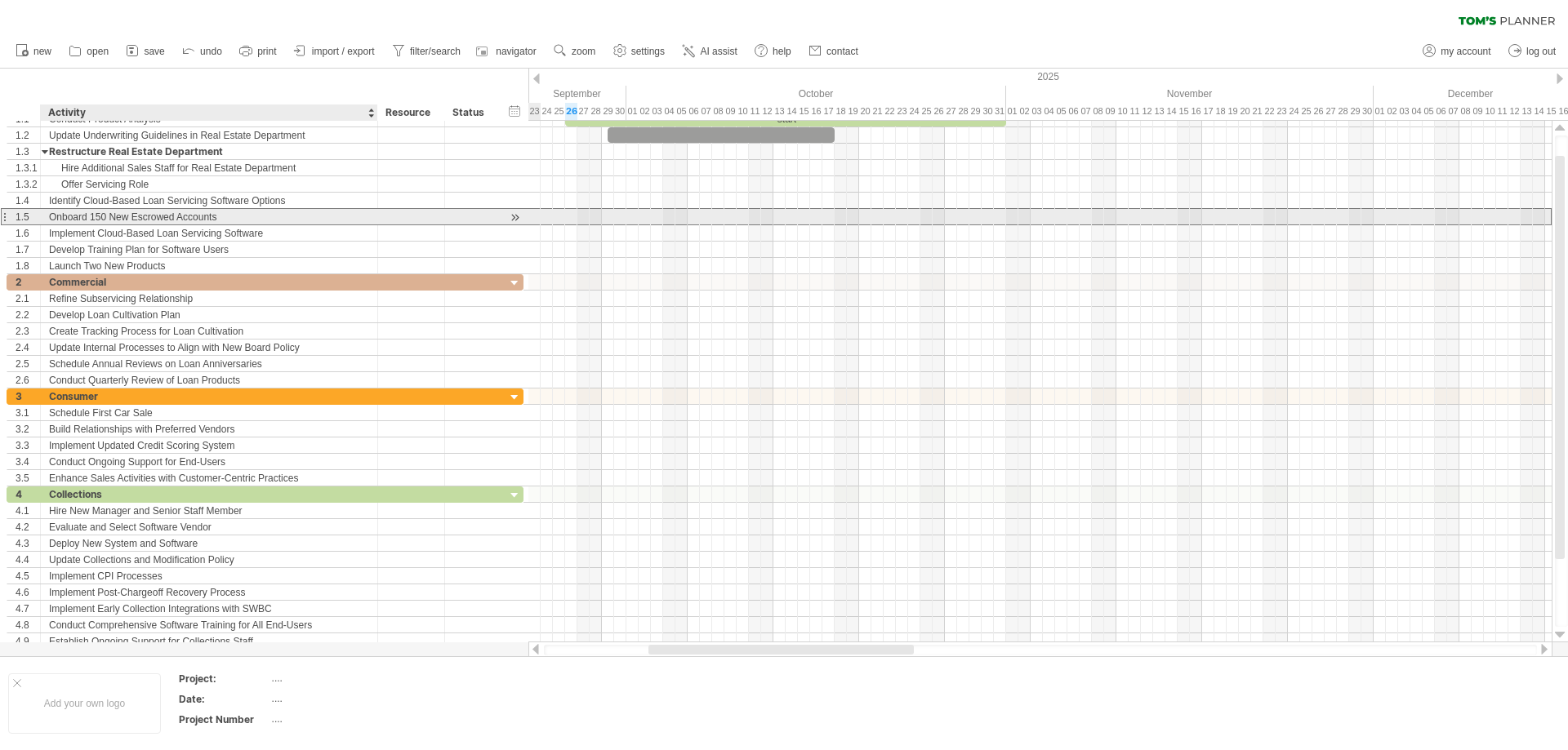
click at [152, 211] on div "Onboard 150 New Escrowed Accounts" at bounding box center [209, 217] width 321 height 15
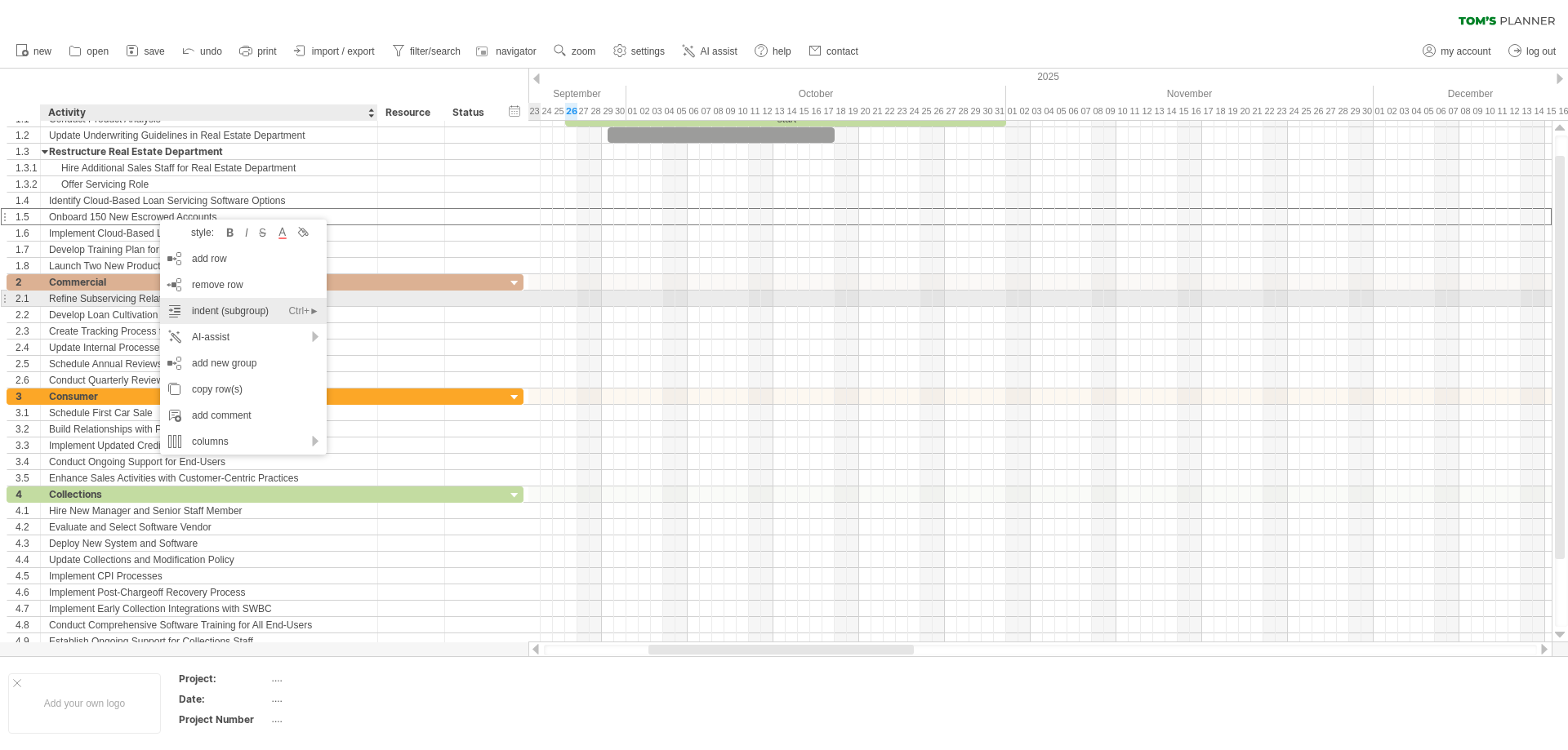
click at [201, 301] on div "indent (subgroup) Ctrl+► Cmd+►" at bounding box center [243, 311] width 167 height 26
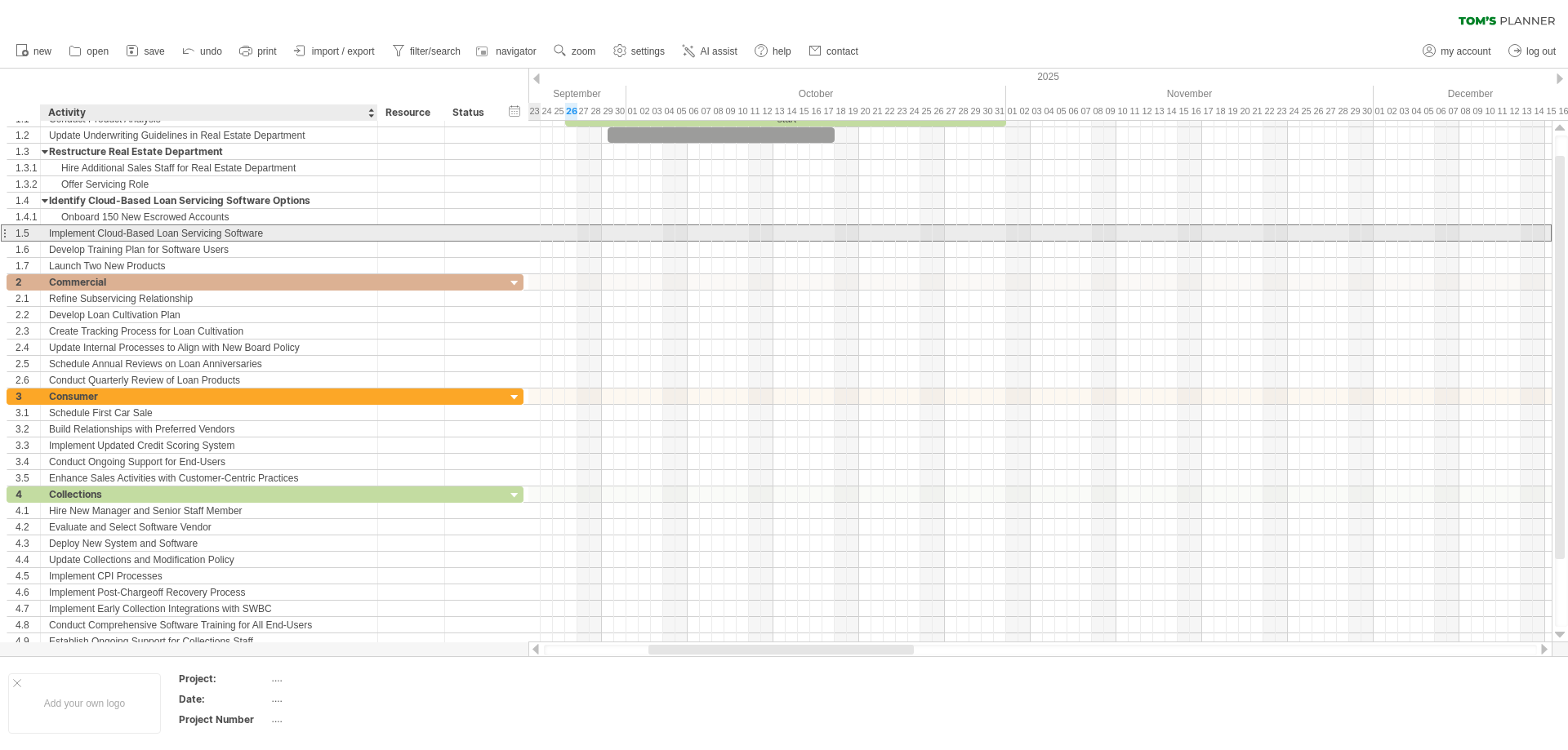
click at [184, 238] on div "Implement Cloud-Based Loan Servicing Software" at bounding box center [209, 233] width 321 height 15
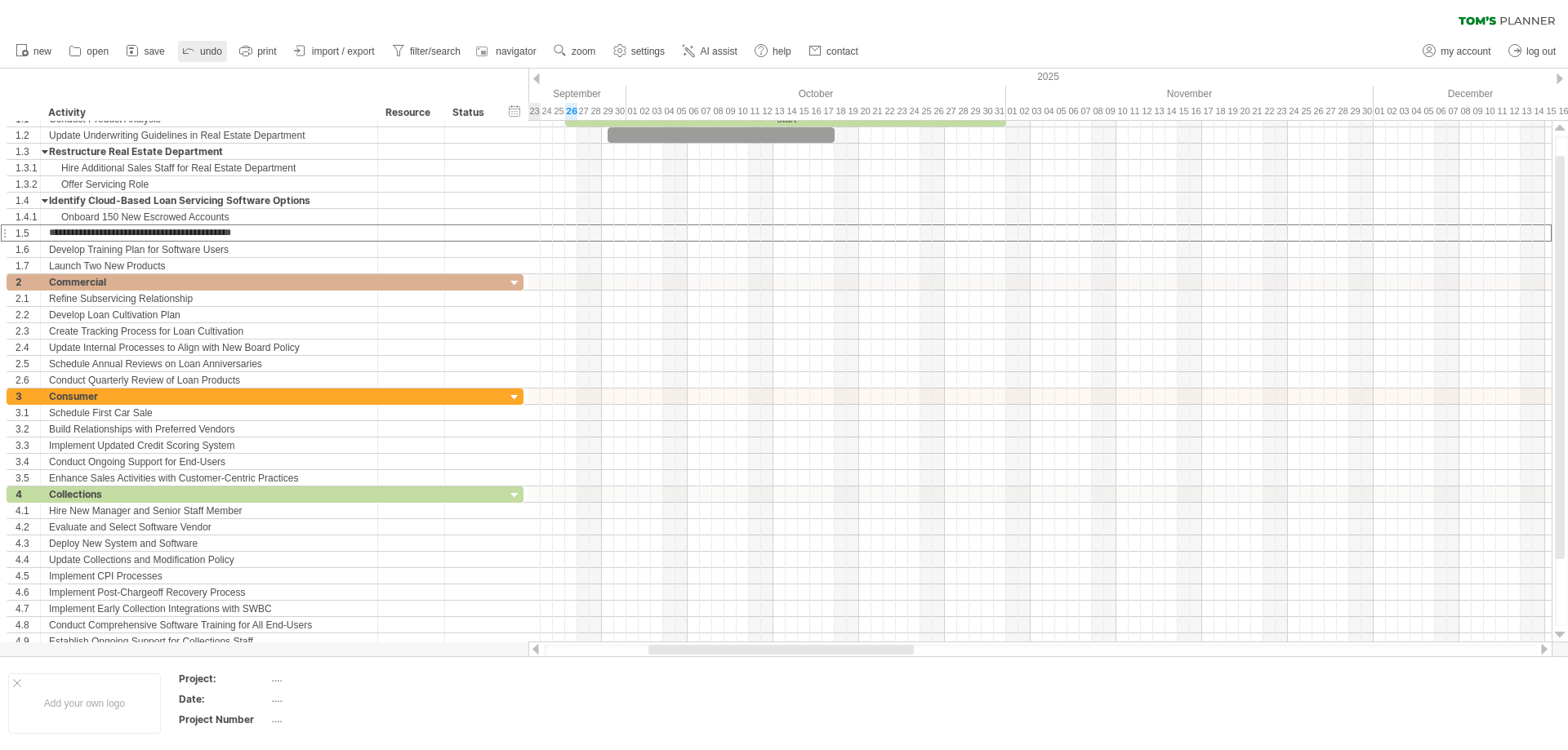
click at [193, 54] on icon at bounding box center [188, 50] width 16 height 16
click at [189, 43] on icon at bounding box center [188, 50] width 16 height 16
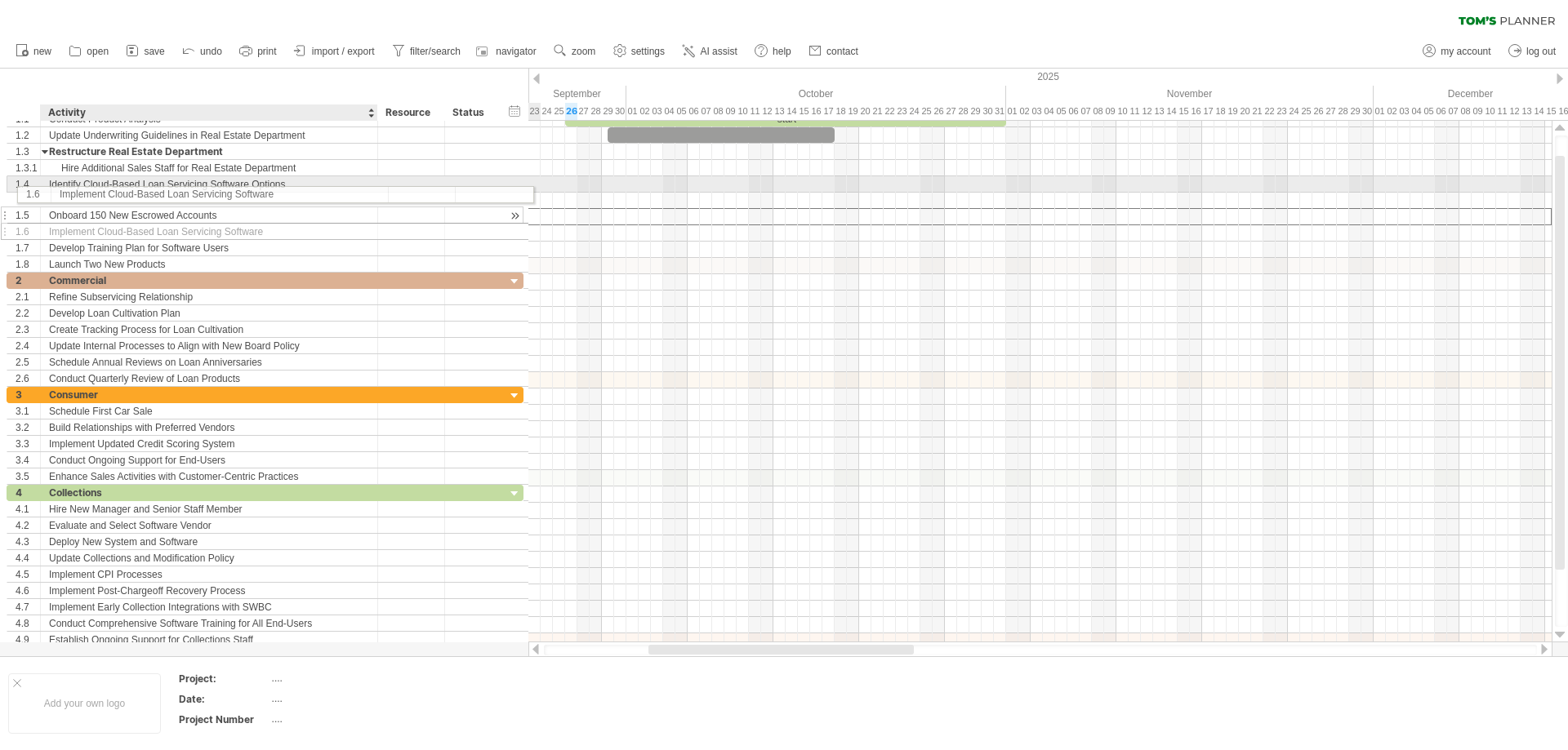
drag, startPoint x: 137, startPoint y: 213, endPoint x: 142, endPoint y: 192, distance: 21.6
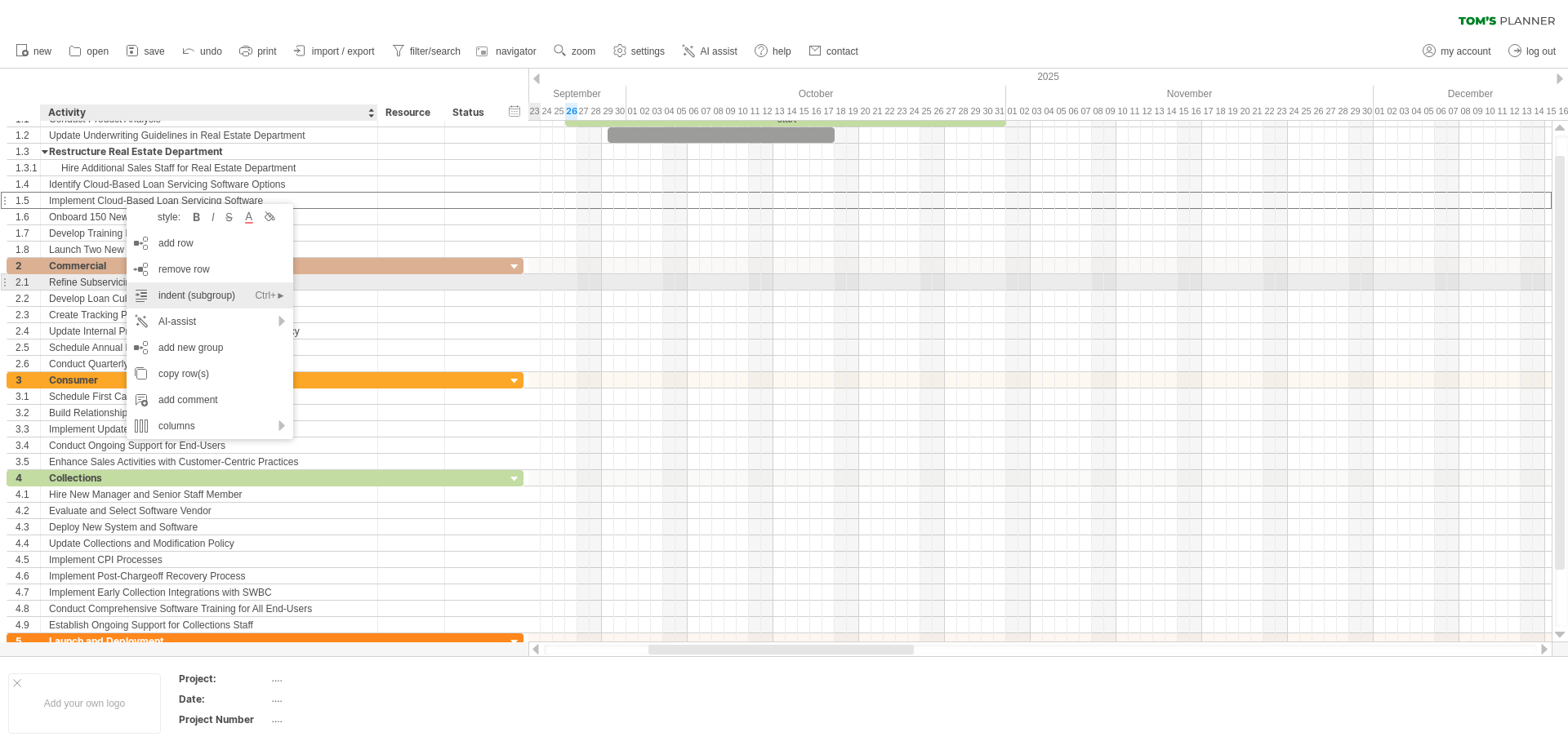
click at [162, 290] on div "indent (subgroup) Ctrl+► Cmd+►" at bounding box center [210, 295] width 167 height 26
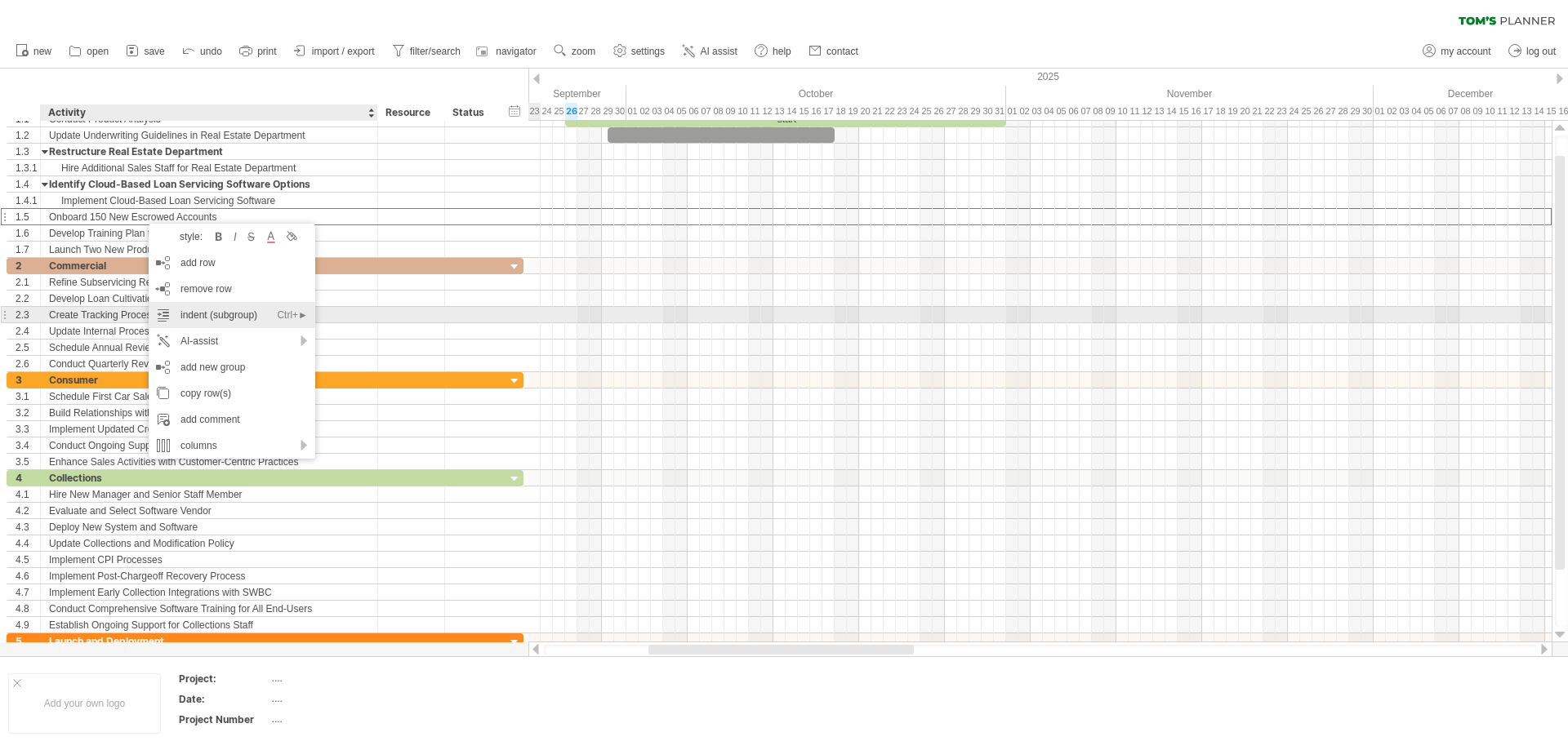
click at [200, 318] on div "indent (subgroup) Ctrl+► Cmd+►" at bounding box center [232, 314] width 167 height 26
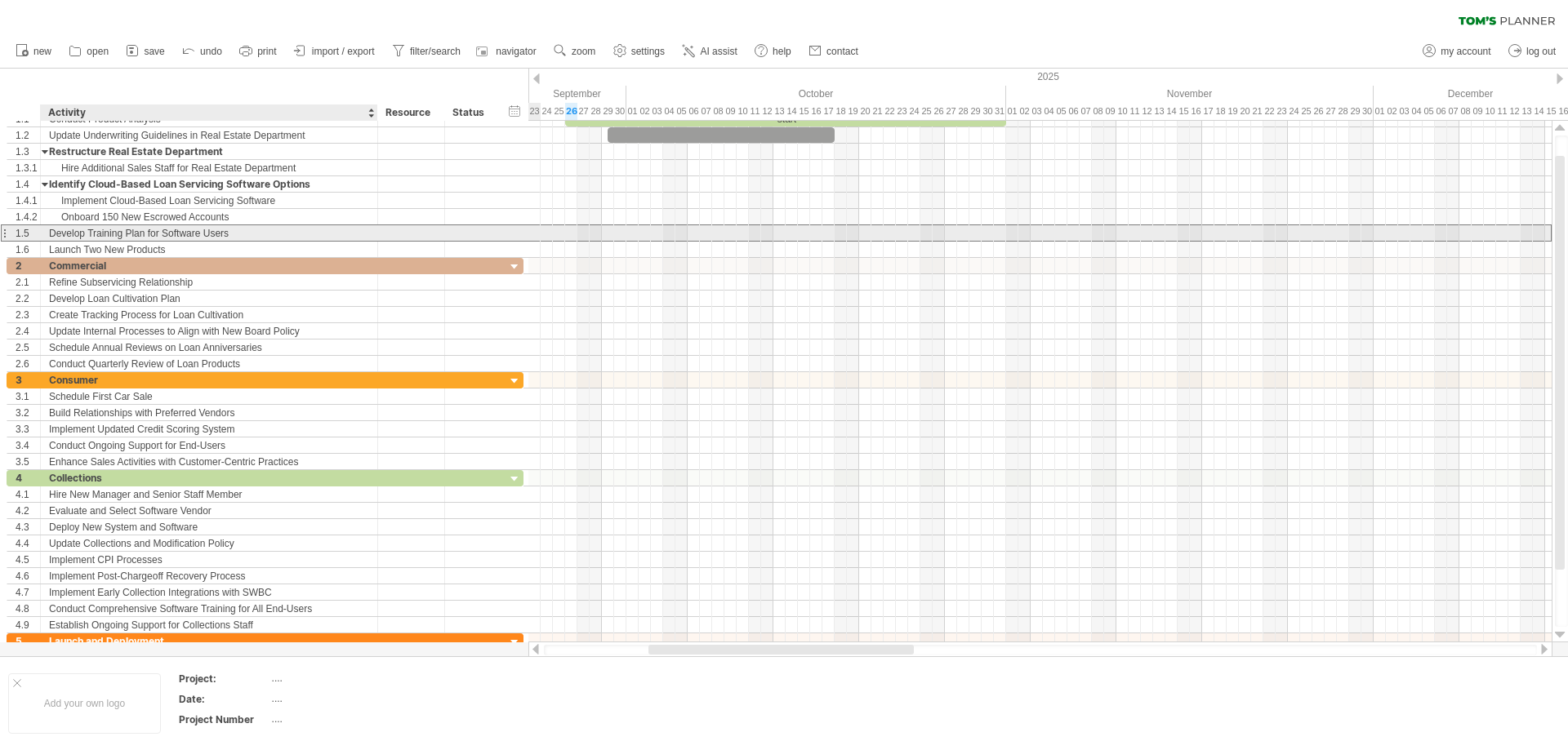
click at [152, 240] on div "Develop Training Plan for Software Users" at bounding box center [209, 233] width 321 height 15
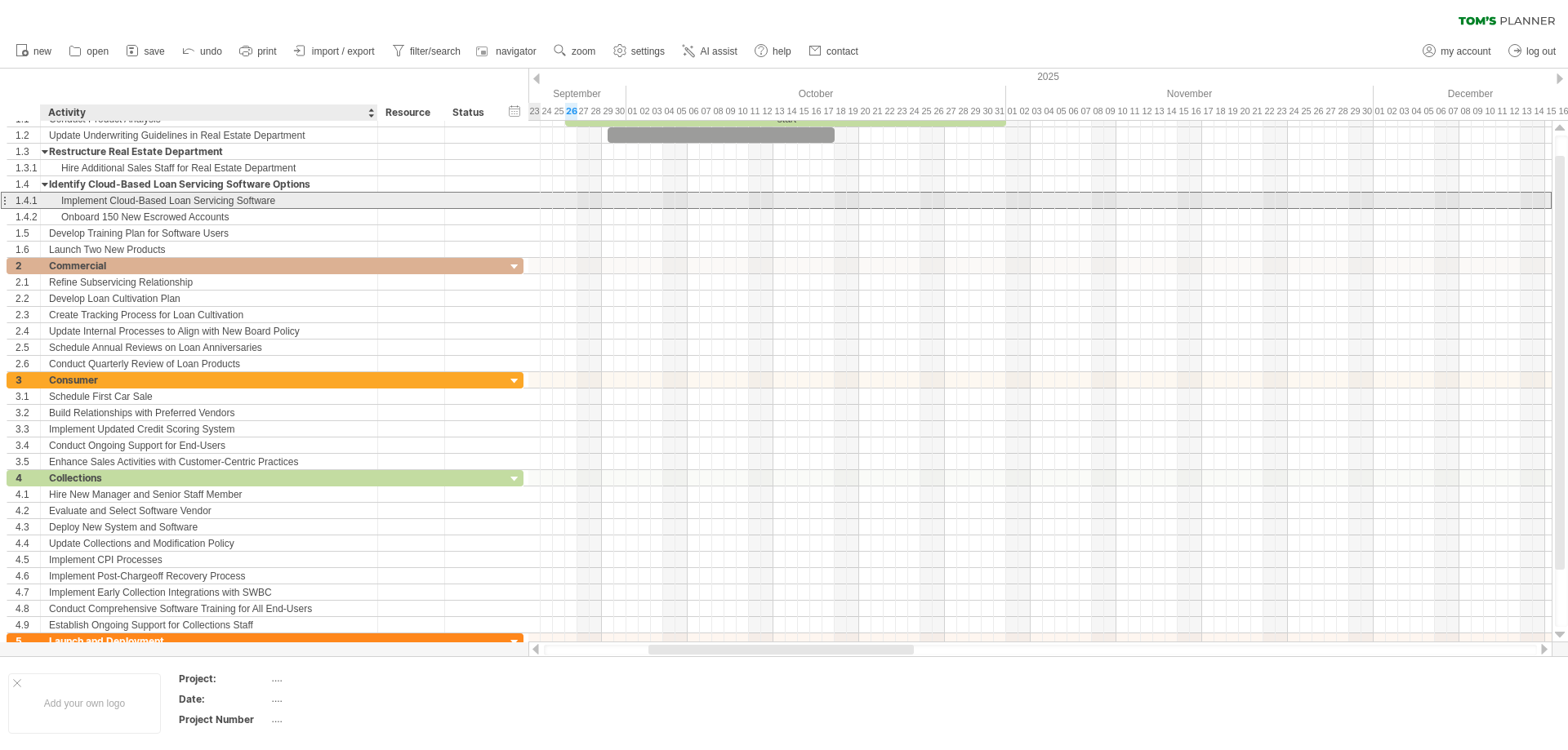
click at [251, 207] on div "Implement Cloud-Based Loan Servicing Software" at bounding box center [209, 200] width 321 height 15
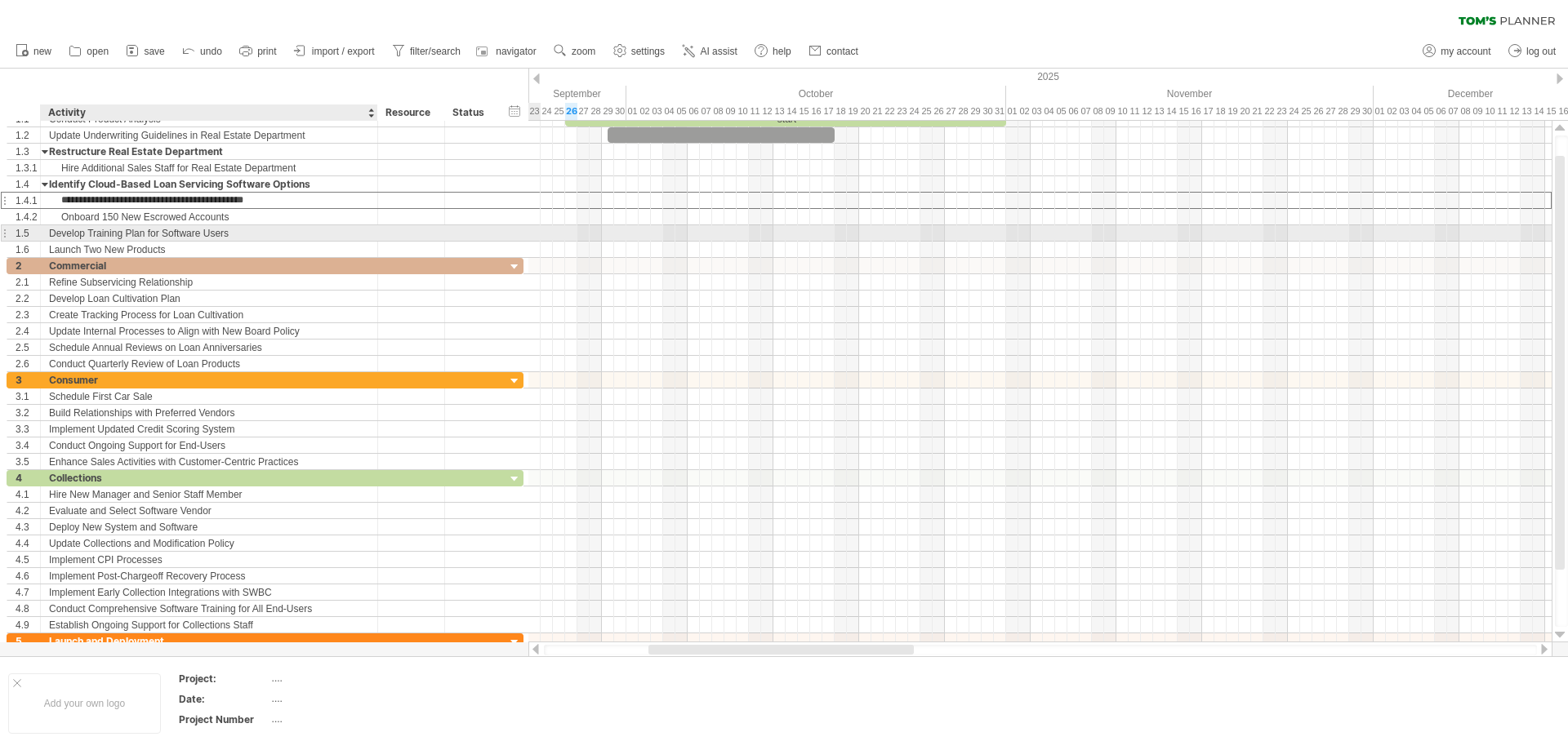
click at [248, 232] on div "Develop Training Plan for Software Users" at bounding box center [209, 233] width 321 height 15
type input "**********"
